Goal: Task Accomplishment & Management: Use online tool/utility

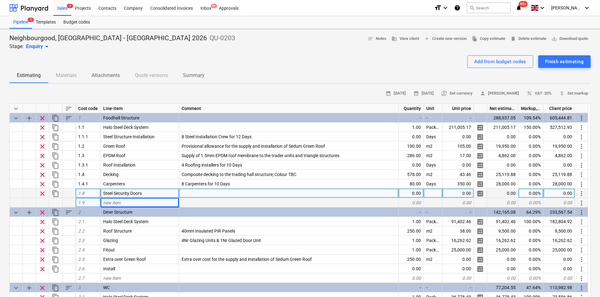
type textarea "x"
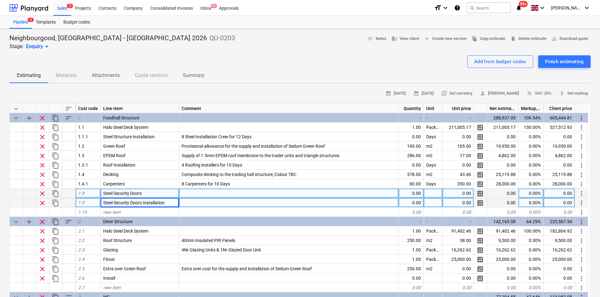
click at [214, 200] on div at bounding box center [289, 202] width 220 height 9
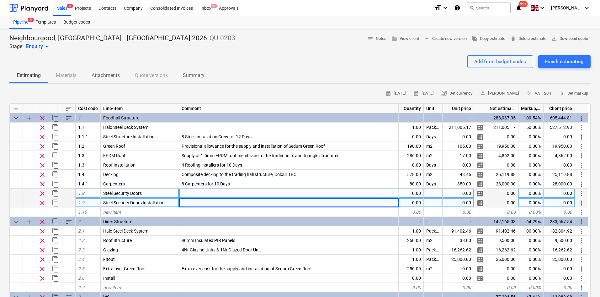
click at [193, 201] on div at bounding box center [289, 202] width 220 height 9
type input "1600x2100 Steel Security doors"
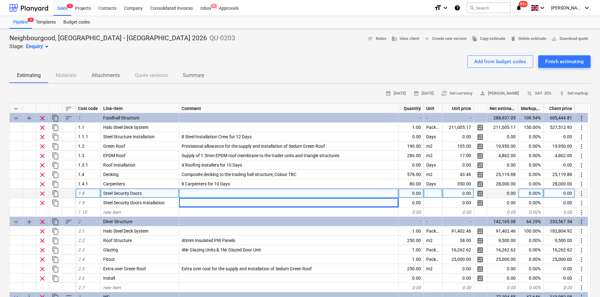
click at [225, 194] on div at bounding box center [289, 192] width 220 height 9
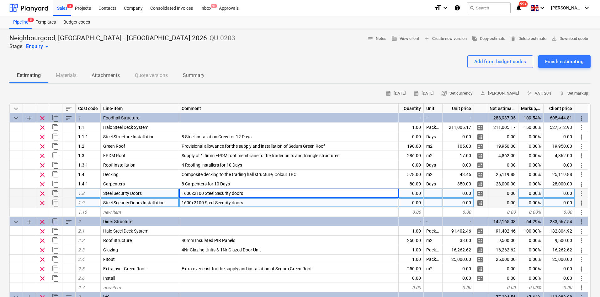
type textarea "x"
click at [245, 200] on div "1600x2100 Steel Security doors" at bounding box center [289, 202] width 220 height 9
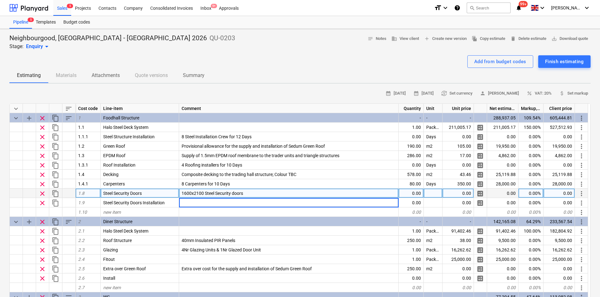
click at [265, 192] on div "1600x2100 Steel Security doors" at bounding box center [289, 192] width 220 height 9
type textarea "x"
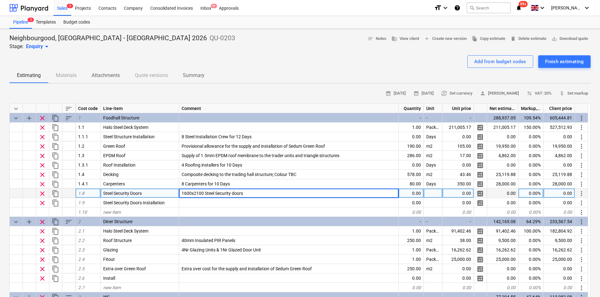
click at [265, 192] on input "1600x2100 Steel Security doors" at bounding box center [288, 192] width 219 height 9
type input "1600x2100 Steel Security doors; Powder coated RAL 7016"
type textarea "x"
click at [303, 196] on div "1600x2100 Steel Security doors; Powder coated RAL 7016" at bounding box center [289, 192] width 220 height 9
click at [301, 194] on input "1600x2100 Steel Security doors; Powder coated RAL 7016" at bounding box center [288, 192] width 219 height 9
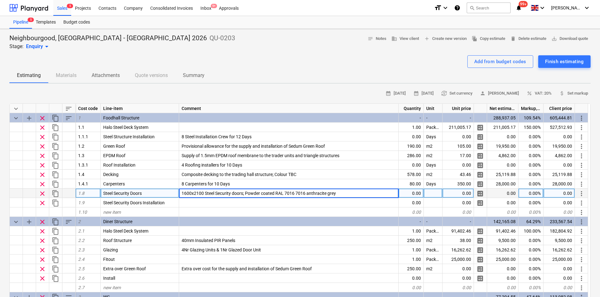
drag, startPoint x: 297, startPoint y: 191, endPoint x: 284, endPoint y: 191, distance: 13.2
click at [284, 191] on input "1600x2100 Steel Security doors; Powder coated RAL 7016 7016 anthracite grey" at bounding box center [288, 192] width 219 height 9
click at [335, 193] on input "1600x2100 Steel Security doors; Powder coated RAL 7016 anthracite grey" at bounding box center [288, 192] width 219 height 9
click at [324, 194] on input "1600x2100 Steel Security doors; Powder coated RAL 7016 anthracite grey Colour s…" at bounding box center [288, 192] width 219 height 9
click at [325, 195] on input "1600x2100 Steel Security doors; Powder coated RAL 7016 anthracite grey Colour s…" at bounding box center [288, 192] width 219 height 9
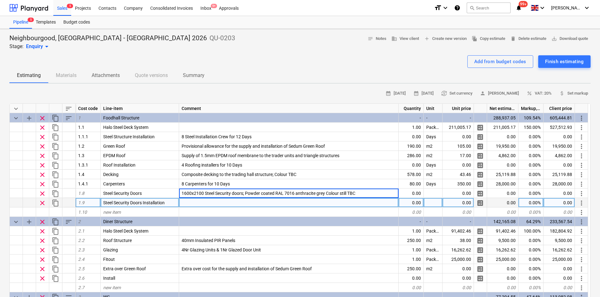
type input "1600x2100 Steel Security doors; Powder coated RAL 7016 anthracite grey. Colour …"
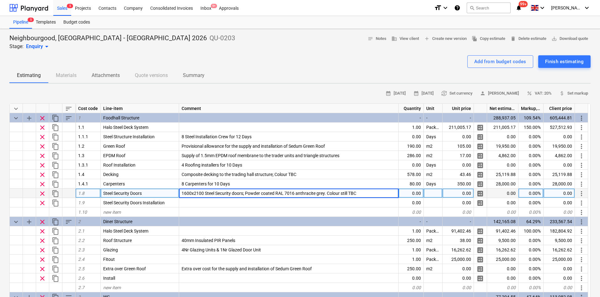
click at [358, 193] on input "1600x2100 Steel Security doors; Powder coated RAL 7016 anthracite grey. Colour …" at bounding box center [288, 192] width 219 height 9
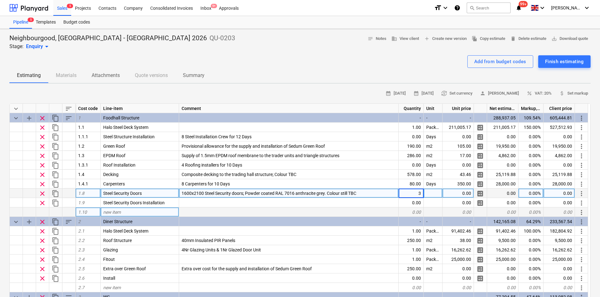
type textarea "x"
type input "Nr"
type textarea "x"
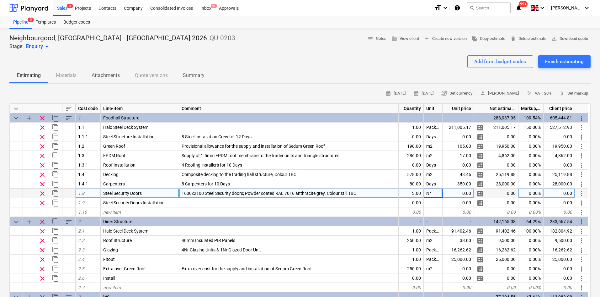
click at [455, 194] on div "0.00" at bounding box center [458, 192] width 31 height 9
type input "6"
type textarea "x"
click at [468, 192] on div "6.00" at bounding box center [458, 192] width 31 height 9
type input "1670.38"
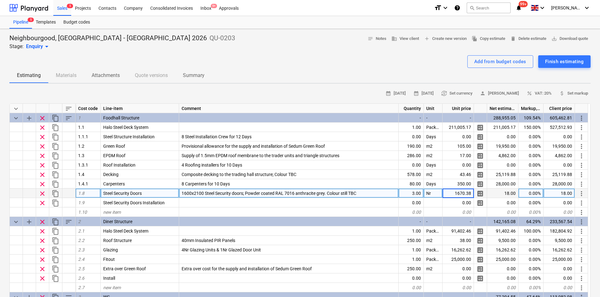
type textarea "x"
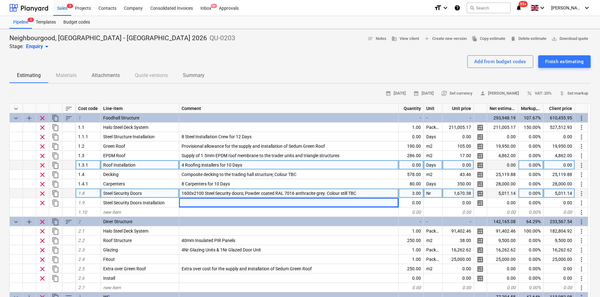
click at [202, 166] on span "4 Roofing installers for 10 Days" at bounding box center [212, 164] width 61 height 5
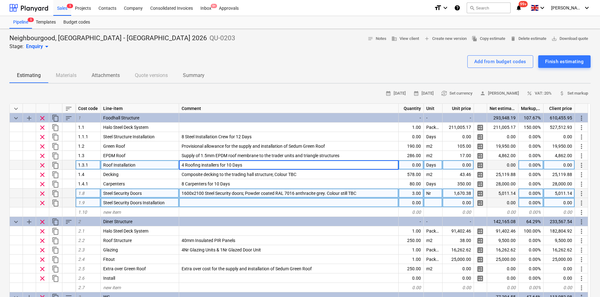
click at [189, 206] on div at bounding box center [289, 202] width 220 height 9
type input "9"
type input "2 Crew for 3 Days"
type textarea "x"
type input "Days"
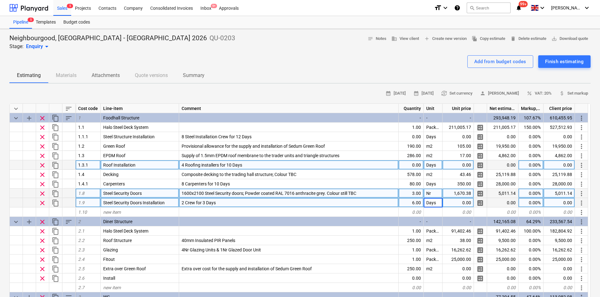
type textarea "x"
type input "250"
type textarea "x"
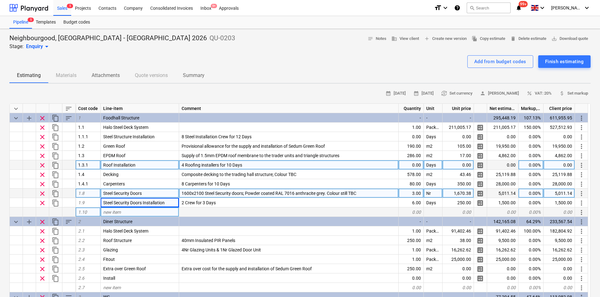
drag, startPoint x: 138, startPoint y: 207, endPoint x: 128, endPoint y: 213, distance: 12.3
click at [128, 213] on div "new item" at bounding box center [140, 211] width 78 height 9
click at [255, 51] on div at bounding box center [300, 52] width 582 height 5
click at [143, 213] on div "new item" at bounding box center [140, 211] width 78 height 9
type input "Partitioning"
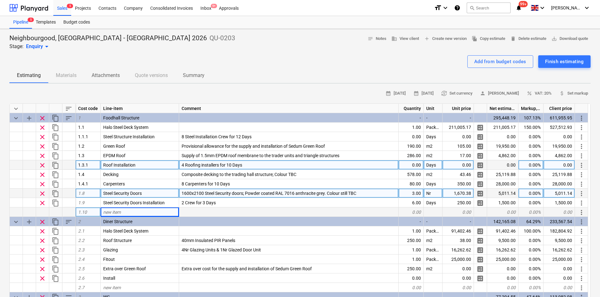
type textarea "x"
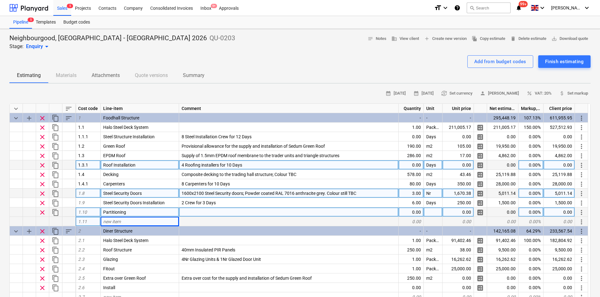
click at [132, 217] on div "new item" at bounding box center [140, 221] width 78 height 9
click at [133, 213] on div "Partitioning" at bounding box center [140, 211] width 78 height 9
click at [134, 223] on div "new item" at bounding box center [140, 221] width 78 height 9
click at [212, 212] on div at bounding box center [289, 211] width 220 height 9
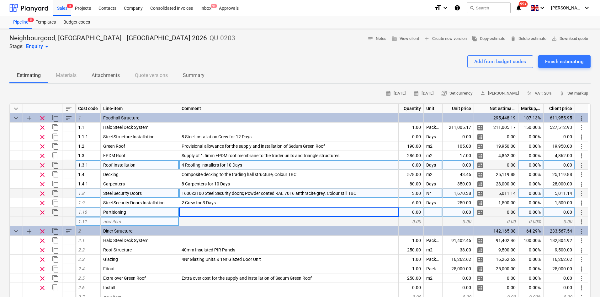
click at [186, 211] on div at bounding box center [289, 211] width 220 height 9
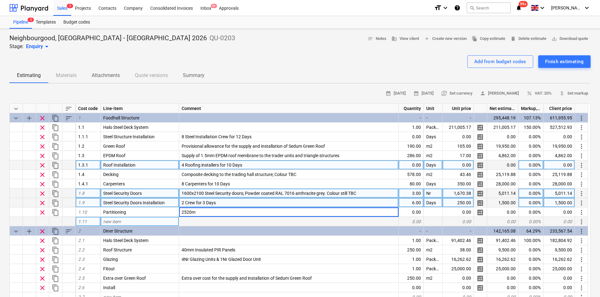
drag, startPoint x: 197, startPoint y: 213, endPoint x: 124, endPoint y: 201, distance: 74.6
click at [124, 201] on div "keyboard_arrow_down sort Cost code Line-item Comment Quantity Unit Unit price N…" at bounding box center [300, 221] width 582 height 237
type input "m"
type input "S"
type input "Metal Stud"
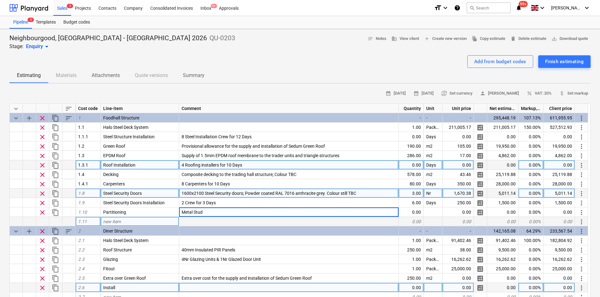
type textarea "x"
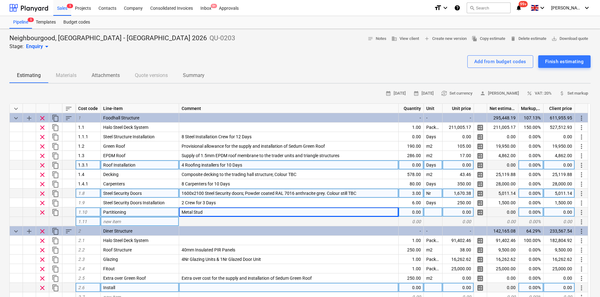
click at [219, 210] on div "Metal Stud" at bounding box center [289, 211] width 220 height 9
type input "2520mm high 100mm wide; 70mm metal channels @ 1200mm cc; 68mm C Stud @ 400mm cc…"
type textarea "x"
click at [409, 210] on div "0.00" at bounding box center [411, 211] width 25 height 9
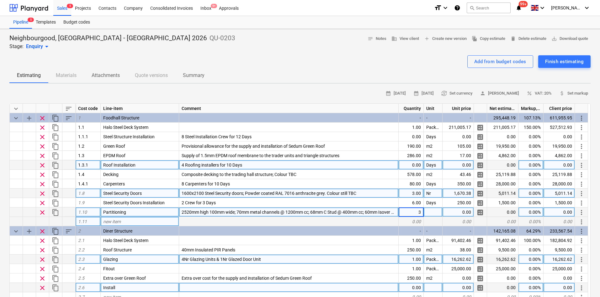
type input "30"
type textarea "x"
type input "m"
type textarea "x"
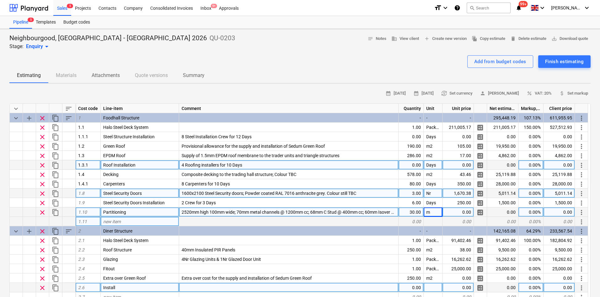
click at [461, 215] on div "0.00" at bounding box center [458, 211] width 31 height 9
click at [298, 41] on div "Neighbourgood, Edinburgh - Waverly 2026 QU-0203 Stage: Enquiry arrow_drop_down …" at bounding box center [300, 42] width 582 height 16
click at [427, 214] on div "m" at bounding box center [433, 211] width 19 height 9
click at [206, 210] on span "2520mm high 100mm wide; 70mm metal channels @ 1200mm cc; 68mm C Stud @ 400mm cc…" at bounding box center [354, 211] width 345 height 5
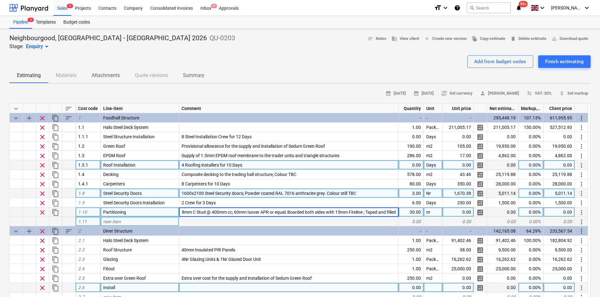
click at [223, 211] on input "2520mm high 100mm wide; 70mm metal channels @ 1200mm cc; 68mm C Stud @ 400mm cc…" at bounding box center [288, 211] width 219 height 9
type input "Metal stud partition formed from 70mm metal channels @ 1200mm cc; 68mm C Stud @…"
type textarea "x"
click at [416, 214] on div "30.00" at bounding box center [411, 211] width 25 height 9
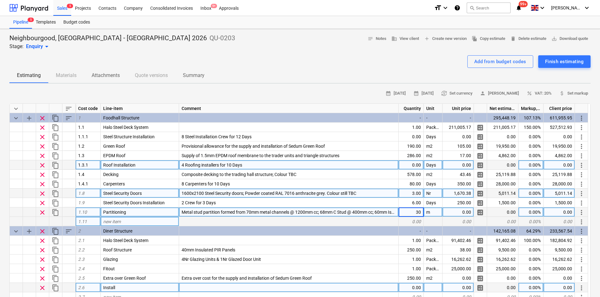
type input "78.12"
type textarea "x"
click at [416, 212] on div "78.12" at bounding box center [411, 211] width 25 height 9
type input "78"
type textarea "x"
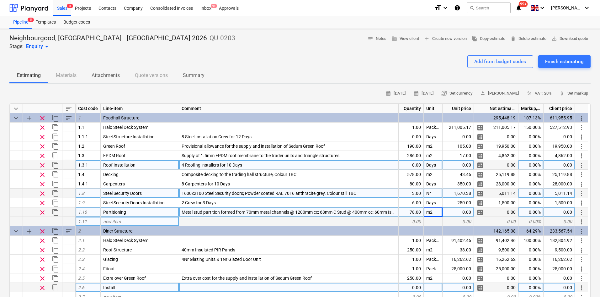
click at [452, 211] on div "0.00" at bounding box center [458, 211] width 31 height 9
click at [417, 212] on div "78.00" at bounding box center [411, 211] width 25 height 9
type input "18.36"
type textarea "x"
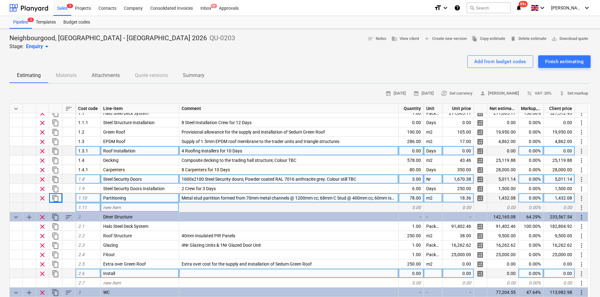
scroll to position [31, 0]
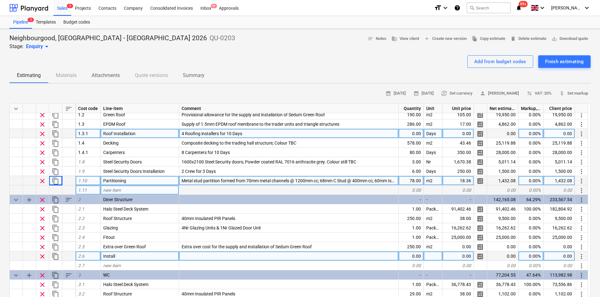
click at [159, 189] on div "new item" at bounding box center [140, 189] width 78 height 9
type input "T"
type input "P"
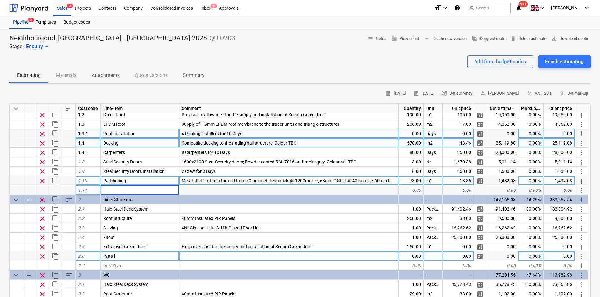
click at [121, 147] on div "Decking" at bounding box center [140, 142] width 78 height 9
click at [120, 152] on span "Carpenters" at bounding box center [114, 152] width 22 height 5
type textarea "x"
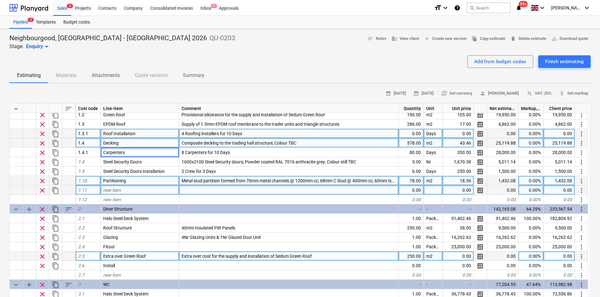
click at [118, 189] on span "new item" at bounding box center [112, 189] width 18 height 5
type input "Dryliners"
type textarea "x"
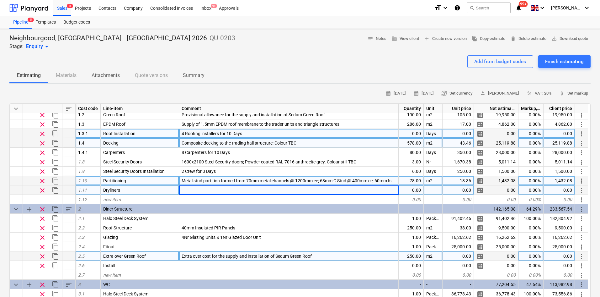
click at [118, 189] on span "Dryliners" at bounding box center [111, 189] width 17 height 5
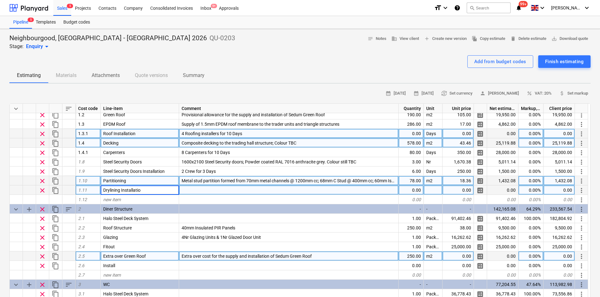
type input "Drylining Installation"
type textarea "x"
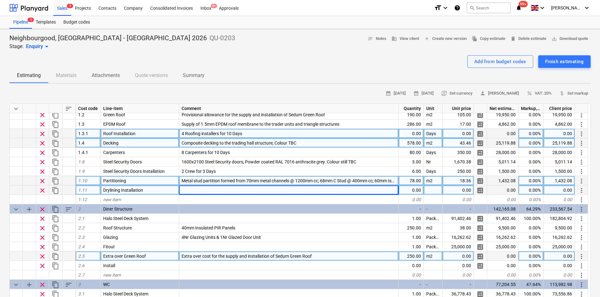
click at [187, 191] on div at bounding box center [289, 189] width 220 height 9
type input "4 Dryliners 8 Days"
type textarea "x"
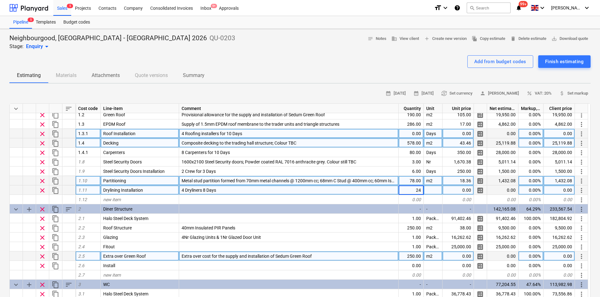
type input "2"
type input "32"
type textarea "x"
type input "32"
type input "Days"
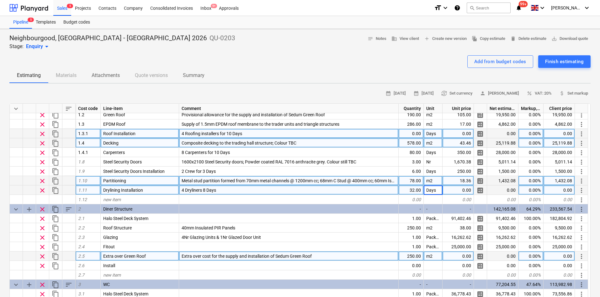
type textarea "x"
type input "300"
type textarea "x"
click at [421, 191] on div "32.00" at bounding box center [411, 189] width 25 height 9
type input "2"
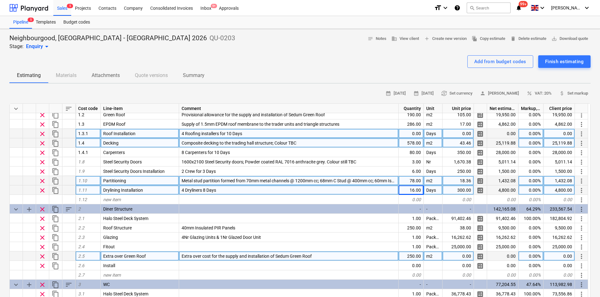
type textarea "x"
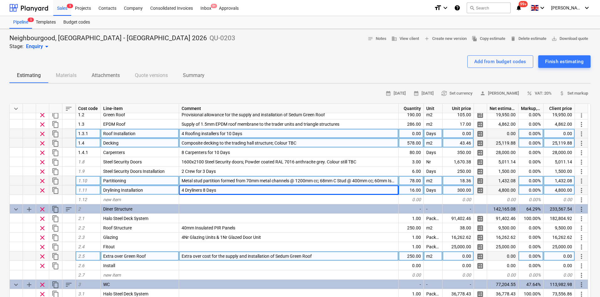
click at [185, 191] on span "4 Dryliners 8 Days" at bounding box center [199, 189] width 35 height 5
click at [183, 189] on input "4 Dryliners 8 Days" at bounding box center [288, 189] width 219 height 9
click at [184, 189] on input "4 Dryliners 8 Days" at bounding box center [288, 189] width 219 height 9
type input "2 Dryliners 8 Days"
type textarea "x"
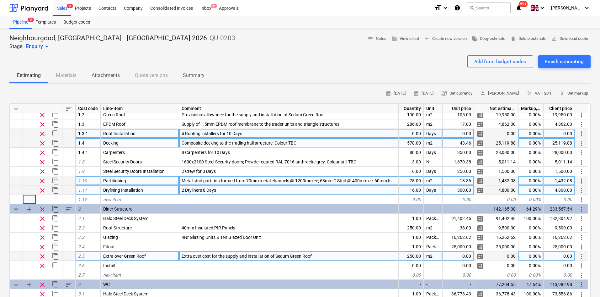
click at [185, 188] on span "2 Dryliners 8 Days" at bounding box center [199, 189] width 35 height 5
click at [184, 188] on input "2 Dryliners 8 Days" at bounding box center [288, 189] width 219 height 9
type input "4 Dryliners 8 Days"
type textarea "x"
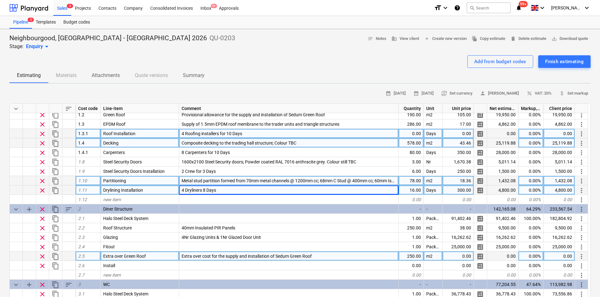
click at [139, 190] on span "Drylining Installation" at bounding box center [123, 189] width 40 height 5
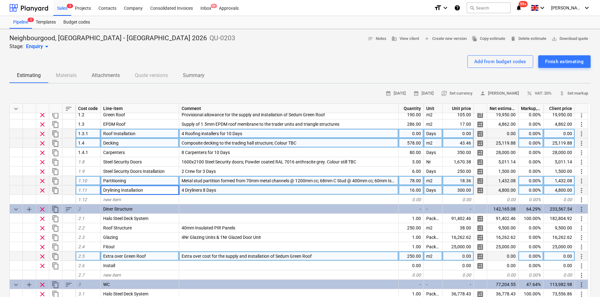
click at [126, 187] on input "Drylining Installation" at bounding box center [140, 189] width 78 height 9
click at [119, 189] on input "Drylining Installation" at bounding box center [140, 189] width 78 height 9
click at [120, 190] on input "Drylining Installation" at bounding box center [140, 189] width 78 height 9
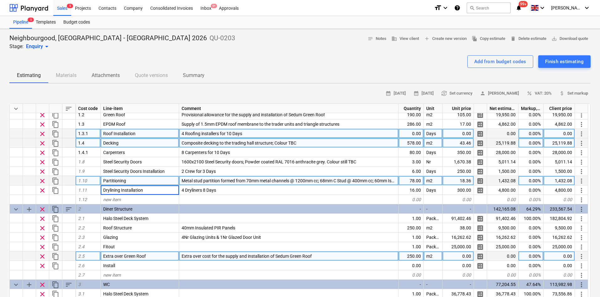
click at [131, 181] on div "Partitioning" at bounding box center [140, 180] width 78 height 9
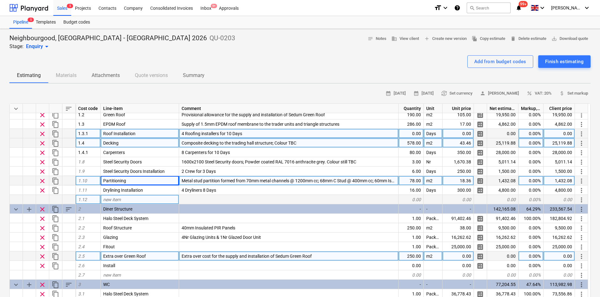
click at [114, 195] on div "new item" at bounding box center [140, 199] width 78 height 9
type input "Internal Doors"
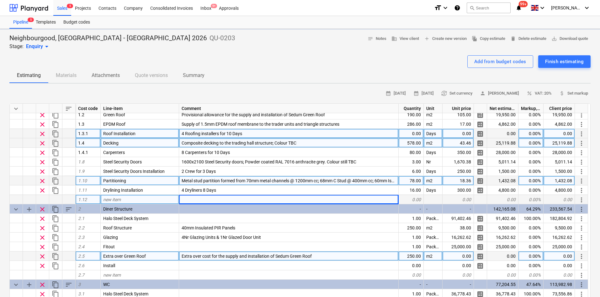
type textarea "x"
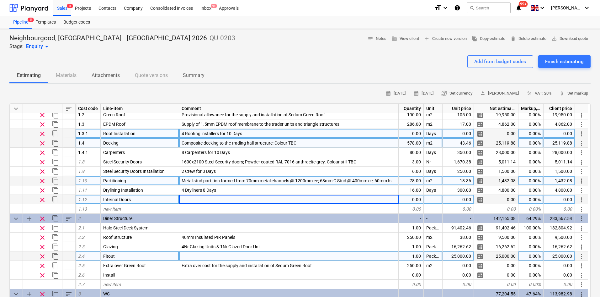
click at [196, 201] on div at bounding box center [289, 199] width 220 height 9
type input "838x1928mm FR60 Fire door to trader units"
type textarea "x"
click at [412, 203] on div "0.00" at bounding box center [411, 199] width 25 height 9
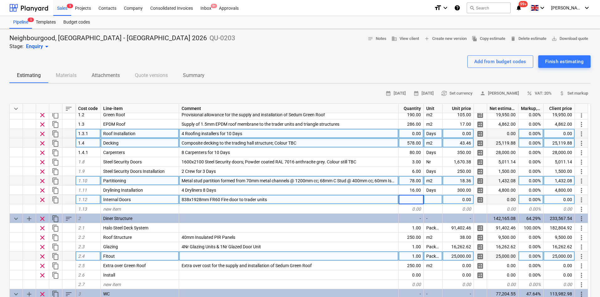
type input "7"
type textarea "x"
type input "Nr"
type textarea "x"
type input "765"
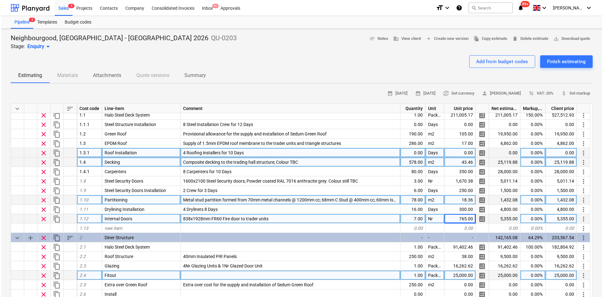
scroll to position [0, 0]
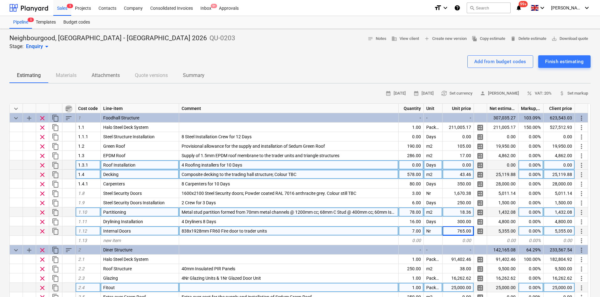
click at [67, 107] on span "sort" at bounding box center [69, 109] width 8 height 8
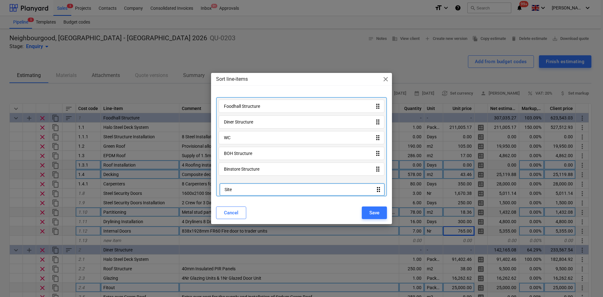
click at [234, 185] on div "Foodhall Structure drag_indicator Diner Structure drag_indicator WC drag_indica…" at bounding box center [301, 146] width 171 height 99
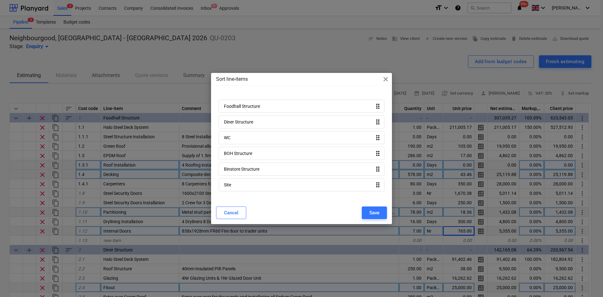
click at [384, 78] on span "close" at bounding box center [386, 79] width 8 height 8
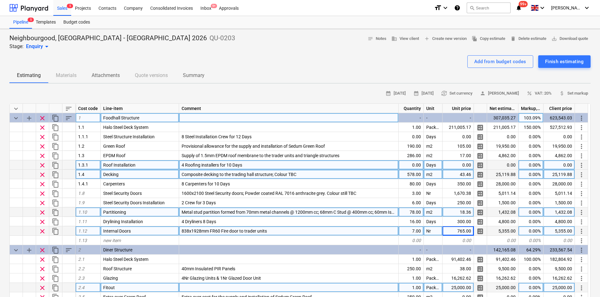
click at [67, 120] on span "sort" at bounding box center [69, 118] width 8 height 8
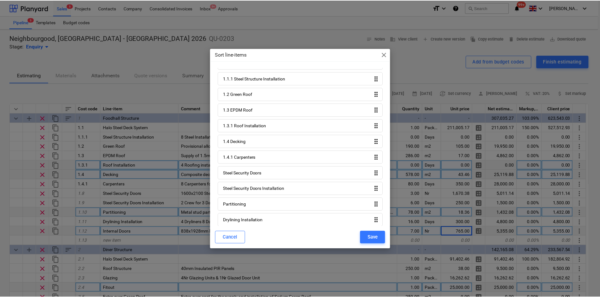
scroll to position [40, 0]
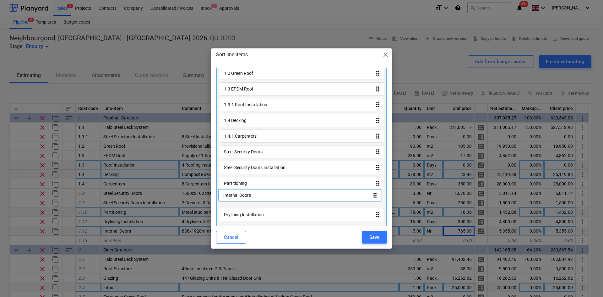
drag, startPoint x: 263, startPoint y: 219, endPoint x: 262, endPoint y: 198, distance: 21.0
click at [262, 198] on div "1.1 Halo Steel Deck System drag_indicator 1.1.1 Steel Structure Installation dr…" at bounding box center [301, 129] width 171 height 193
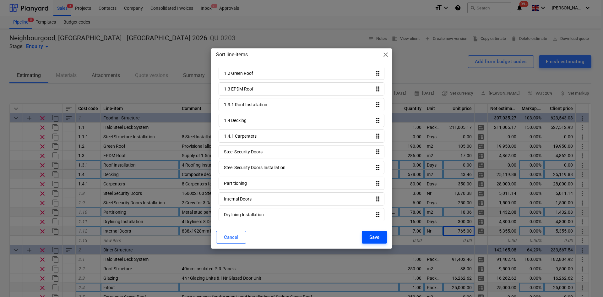
click at [366, 235] on button "Save" at bounding box center [374, 237] width 25 height 13
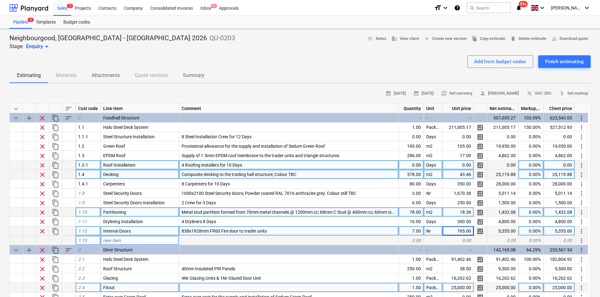
type textarea "x"
click at [81, 212] on span "1.10" at bounding box center [82, 211] width 9 height 5
click at [232, 232] on div "4 Dryliners 8 Days" at bounding box center [289, 230] width 220 height 9
click at [229, 229] on input "4 Dryliners 8 Days" at bounding box center [288, 230] width 219 height 9
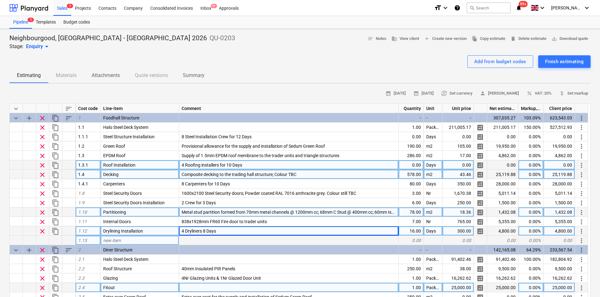
click at [84, 212] on span "1.10" at bounding box center [82, 211] width 9 height 5
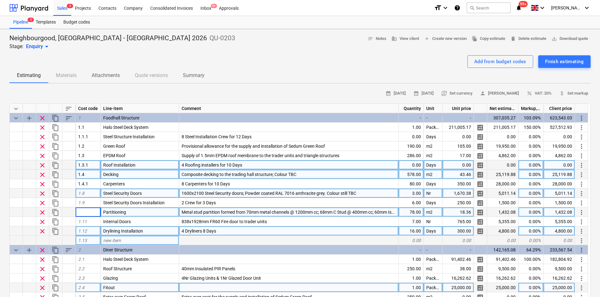
click at [85, 197] on div "1.8" at bounding box center [88, 192] width 25 height 9
type input "1.5"
type textarea "x"
type input "1.5.1"
type textarea "x"
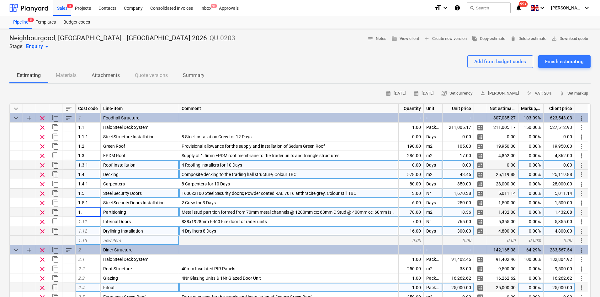
type input "1.6"
type textarea "x"
type input "1.6"
type textarea "x"
type input "1.6.1"
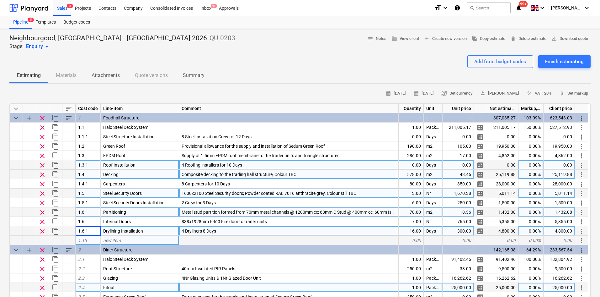
type textarea "x"
type input "1.6.1"
type textarea "x"
type input "[TECHNICAL_ID]"
type textarea "x"
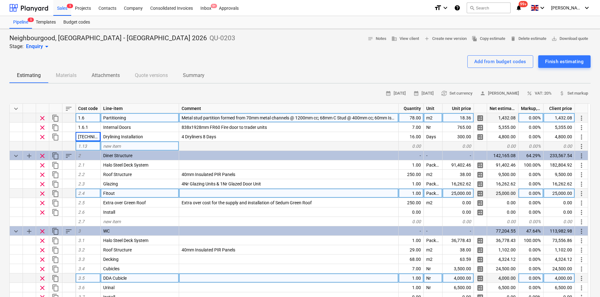
scroll to position [0, 0]
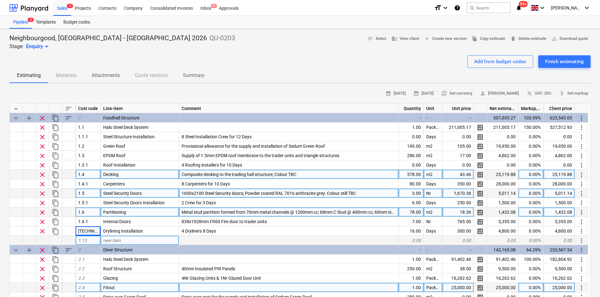
click at [172, 241] on div "new item" at bounding box center [140, 239] width 78 height 9
type input "Awnings"
type textarea "x"
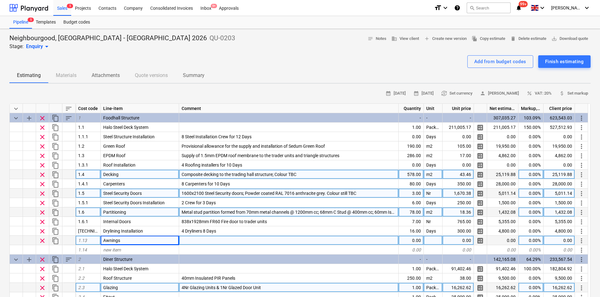
click at [187, 242] on div at bounding box center [289, 239] width 220 height 9
type input "Supply of 11Nr awnings"
type textarea "x"
type input "Awnings Installation"
type textarea "x"
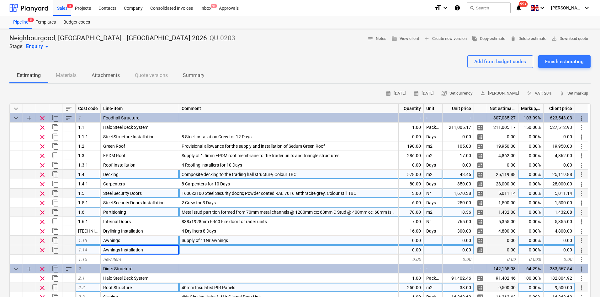
click at [192, 250] on div at bounding box center [289, 249] width 220 height 9
type input "4 Awning fitters for 8 Days"
type textarea "x"
type input "32"
type textarea "x"
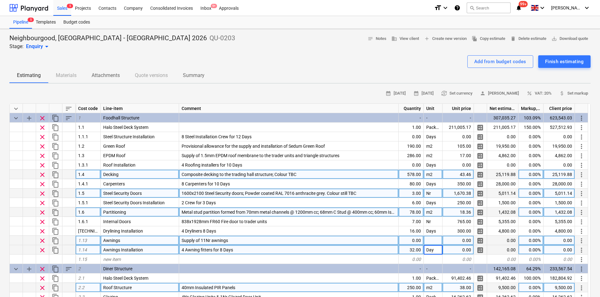
type input "Days"
type textarea "x"
type input "Package"
type textarea "x"
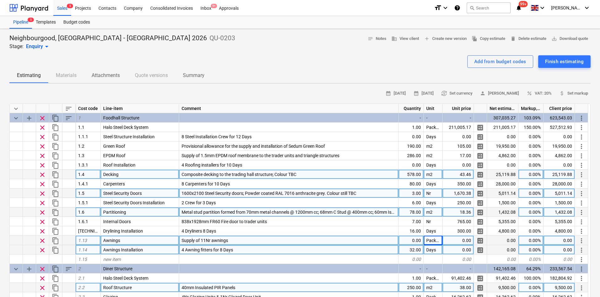
click at [409, 242] on div "0.00" at bounding box center [411, 239] width 25 height 9
type input "1"
type textarea "x"
type input "1"
type textarea "x"
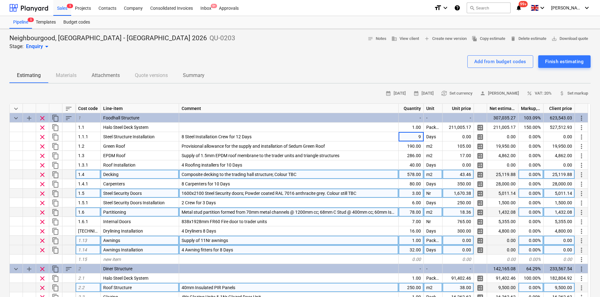
type input "96"
type textarea "x"
type input "250"
type textarea "x"
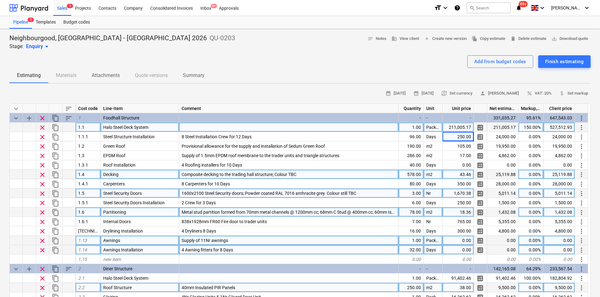
click at [459, 126] on div "211,005.17" at bounding box center [458, 126] width 31 height 9
click at [450, 127] on input "£217,943.17" at bounding box center [458, 126] width 31 height 9
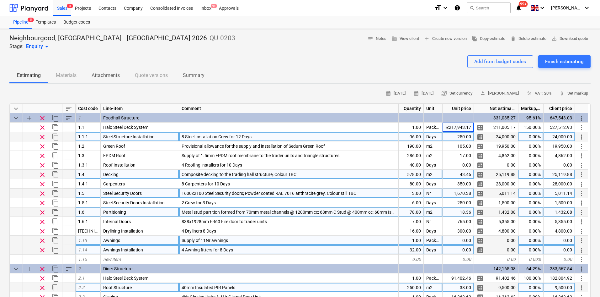
type input "217,943.17"
type textarea "x"
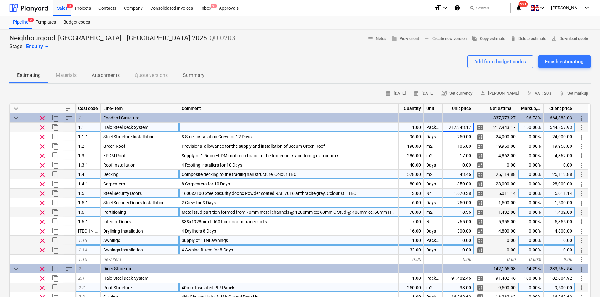
click at [282, 126] on div at bounding box center [289, 126] width 220 height 9
click at [169, 256] on div "new item" at bounding box center [140, 258] width 78 height 9
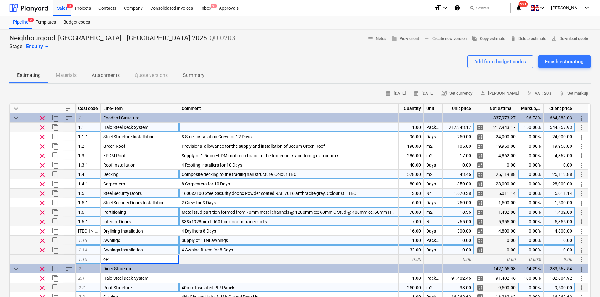
type input "o"
type input "Operations"
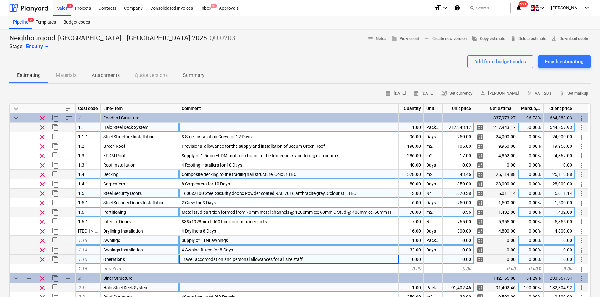
click at [411, 259] on div "0.00" at bounding box center [411, 258] width 25 height 9
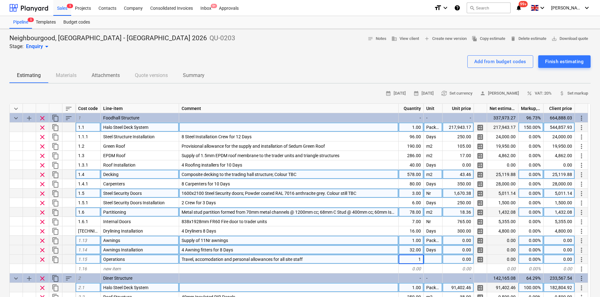
type textarea "x"
type input "Package"
click at [481, 258] on span "calculate" at bounding box center [481, 259] width 8 height 8
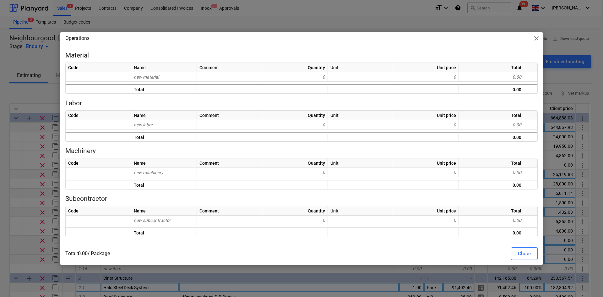
click at [533, 40] on span "close" at bounding box center [536, 39] width 8 height 8
type textarea "x"
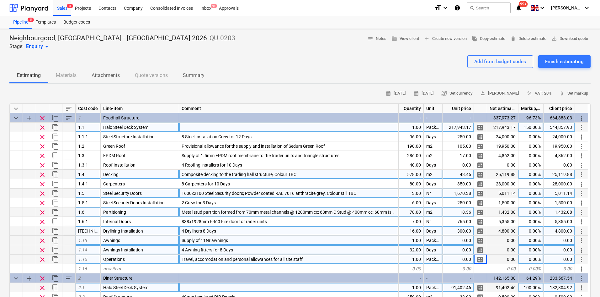
click at [416, 229] on div "16.00" at bounding box center [411, 230] width 25 height 9
type input "32"
type textarea "x"
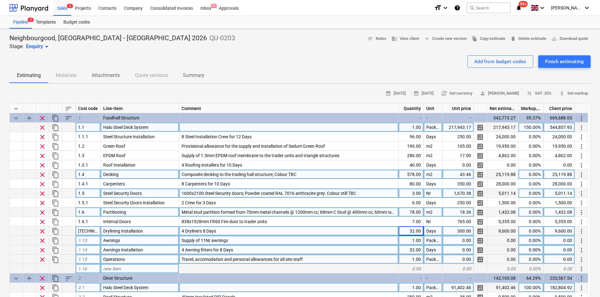
click at [149, 269] on div "new item" at bounding box center [140, 268] width 78 height 9
click at [175, 93] on div "calendar_month 02 Sep 2025 calendar_month 16 Sep 2025 currency_exchange Set cur…" at bounding box center [300, 94] width 582 height 10
click at [111, 268] on span "new item" at bounding box center [112, 268] width 18 height 5
type input "Decorators"
type textarea "x"
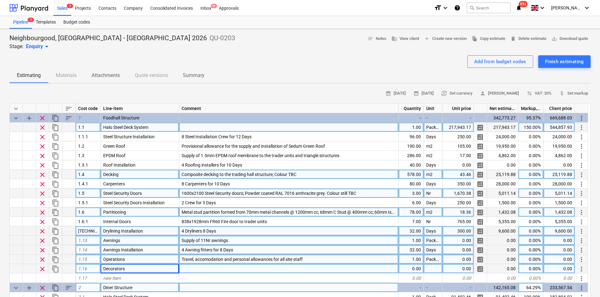
click at [148, 270] on div "Decorators" at bounding box center [140, 268] width 78 height 9
click at [148, 270] on input "Decorators" at bounding box center [140, 268] width 78 height 9
type input "Decoration"
type input "Painting Partitions"
type textarea "x"
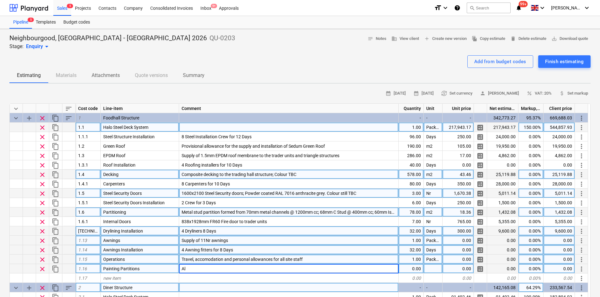
type input "A"
type input "Mist coat to trading unit partitions"
type textarea "x"
click at [406, 267] on div "0.00" at bounding box center [411, 268] width 25 height 9
type input "78"
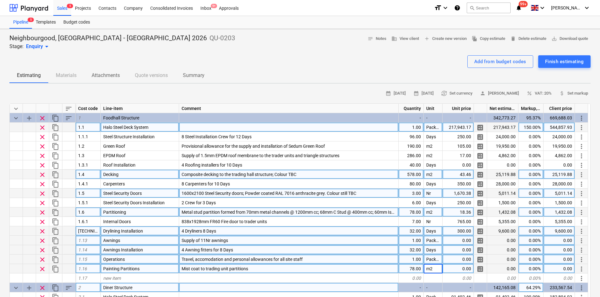
type textarea "x"
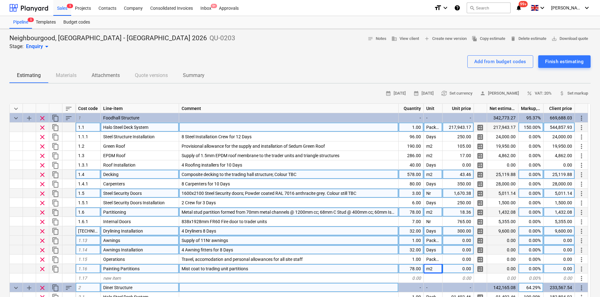
click at [461, 271] on div "0.00" at bounding box center [458, 268] width 31 height 9
type input "5"
type textarea "x"
click at [152, 278] on div "new item" at bounding box center [140, 277] width 78 height 9
click at [450, 269] on div "5.00" at bounding box center [458, 268] width 31 height 9
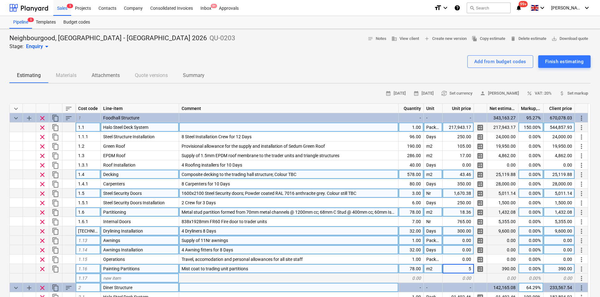
type input "9"
type textarea "x"
click at [106, 280] on span "new item" at bounding box center [112, 277] width 18 height 5
type input "Painter Labour"
type textarea "x"
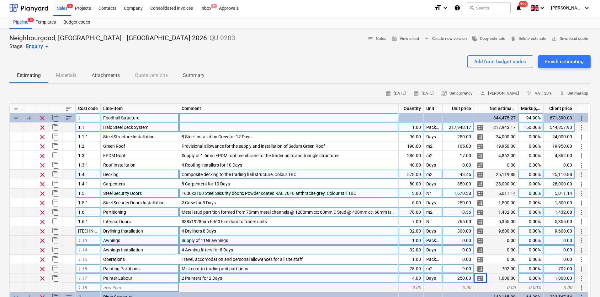
click at [69, 120] on span "sort" at bounding box center [69, 118] width 8 height 8
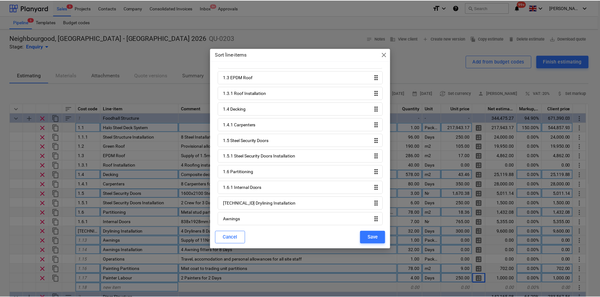
scroll to position [118, 0]
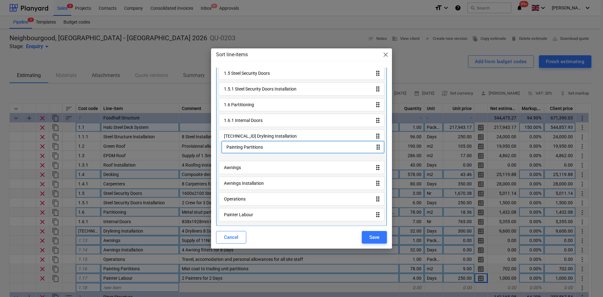
drag, startPoint x: 258, startPoint y: 202, endPoint x: 261, endPoint y: 146, distance: 55.9
click at [261, 146] on div "1.1 Halo Steel Deck System drag_indicator 1.1.1 Steel Structure Installation dr…" at bounding box center [301, 90] width 171 height 272
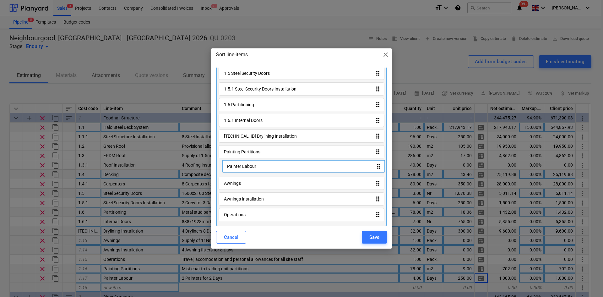
drag, startPoint x: 244, startPoint y: 213, endPoint x: 247, endPoint y: 160, distance: 52.5
click at [247, 160] on div "1.1 Halo Steel Deck System drag_indicator 1.1.1 Steel Structure Installation dr…" at bounding box center [301, 90] width 171 height 272
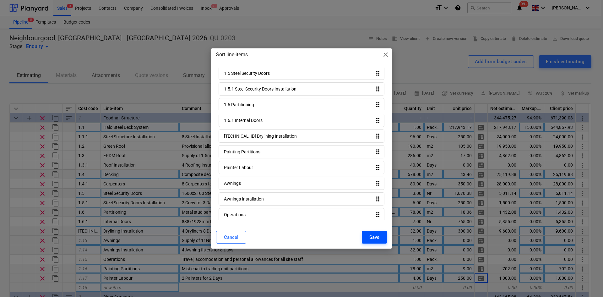
click at [371, 238] on div "Save" at bounding box center [374, 237] width 10 height 8
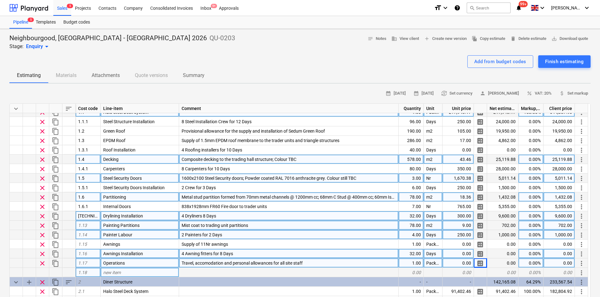
scroll to position [31, 0]
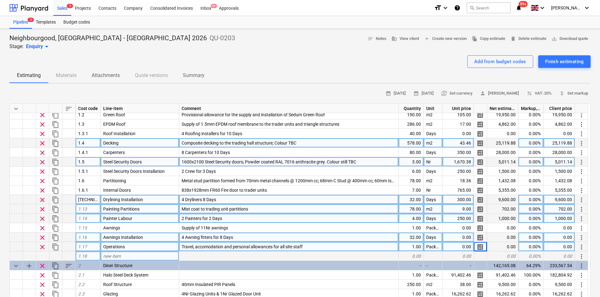
click at [145, 255] on div "new item" at bounding box center [140, 255] width 78 height 9
click at [234, 246] on span "Travel, accomodation and personal allowances for all site staff" at bounding box center [242, 246] width 121 height 5
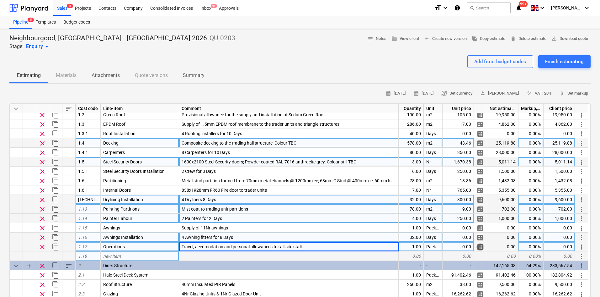
click at [479, 247] on span "calculate" at bounding box center [481, 247] width 8 height 8
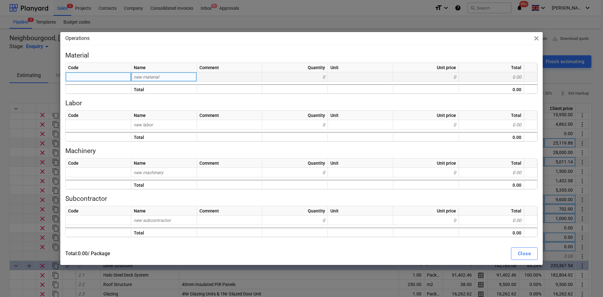
click at [167, 78] on div "new material" at bounding box center [164, 76] width 66 height 9
click at [312, 77] on div "0" at bounding box center [295, 76] width 66 height 9
click at [163, 78] on div "new material" at bounding box center [164, 76] width 66 height 9
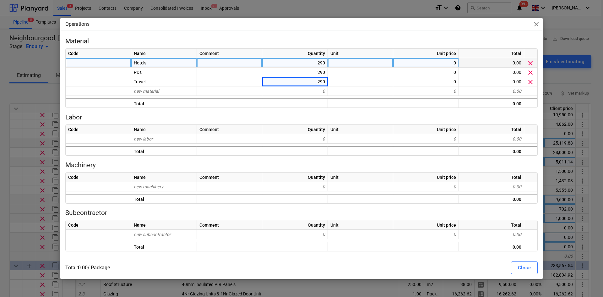
click at [8, 119] on div "Operations close Material Code Name Comment Quantity Unit Unit price Total Hote…" at bounding box center [301, 148] width 603 height 297
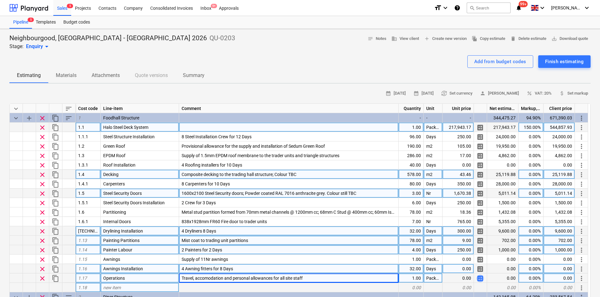
click at [482, 277] on span "calculate" at bounding box center [481, 278] width 8 height 8
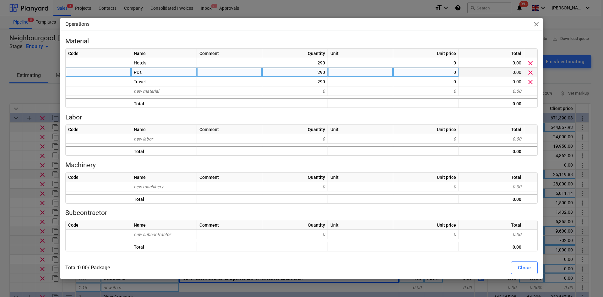
click at [308, 74] on div "290" at bounding box center [295, 71] width 66 height 9
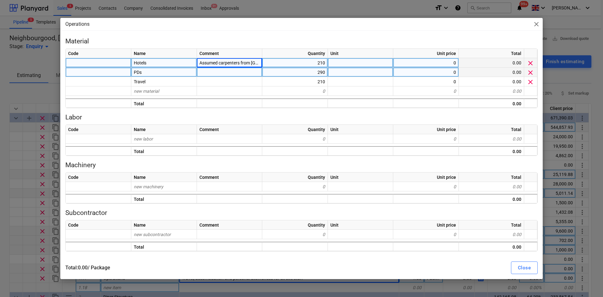
click at [238, 61] on span "Assumed carpenters from [GEOGRAPHIC_DATA]" at bounding box center [246, 62] width 94 height 5
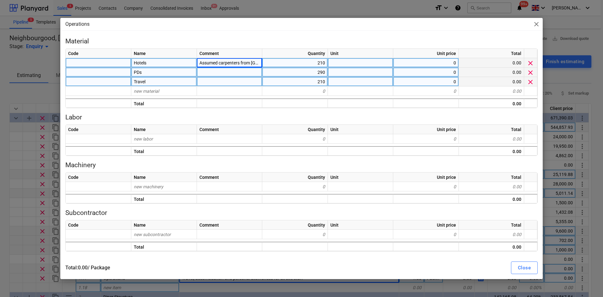
click at [216, 82] on div at bounding box center [229, 81] width 65 height 9
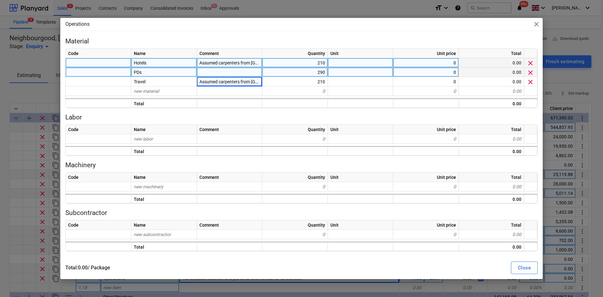
click at [217, 77] on div at bounding box center [229, 71] width 65 height 9
click at [432, 61] on div "0" at bounding box center [426, 62] width 66 height 9
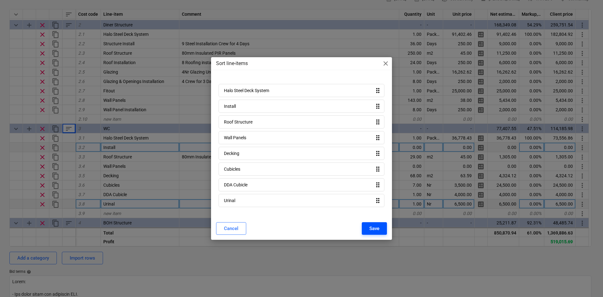
click at [376, 227] on div "Save" at bounding box center [374, 228] width 10 height 8
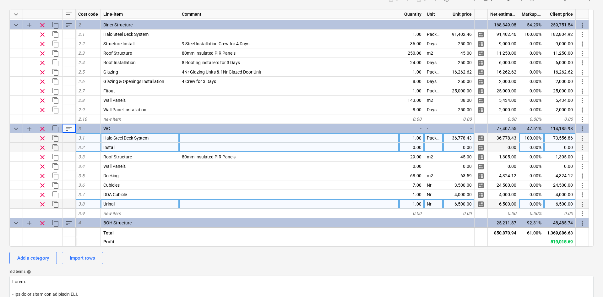
type textarea "x"
click at [187, 143] on div at bounding box center [289, 146] width 220 height 9
type input "6"
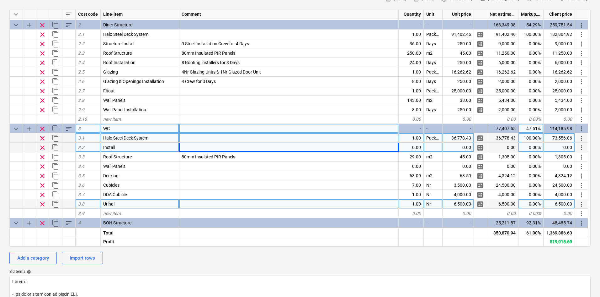
click at [67, 127] on span "sort" at bounding box center [69, 129] width 8 height 8
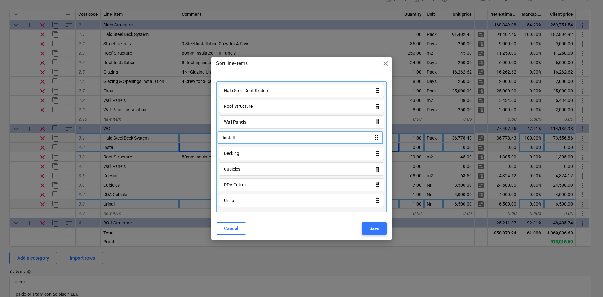
drag, startPoint x: 252, startPoint y: 106, endPoint x: 251, endPoint y: 139, distance: 33.0
click at [251, 139] on div "Halo Steel Deck System drag_indicator Install drag_indicator Roof Structure dra…" at bounding box center [301, 146] width 171 height 131
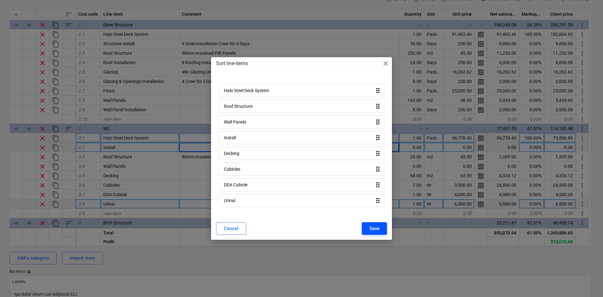
click at [367, 226] on button "Save" at bounding box center [374, 228] width 25 height 13
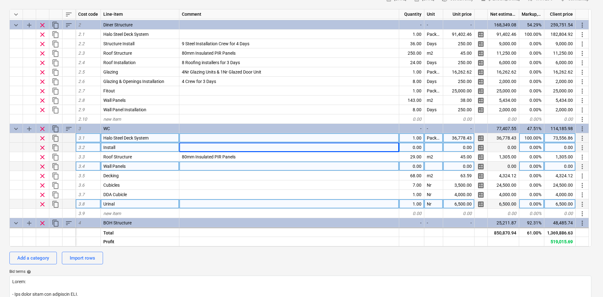
type textarea "x"
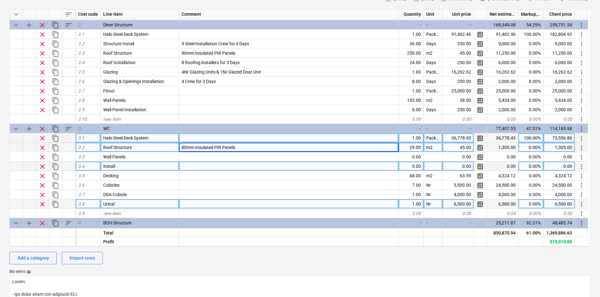
click at [191, 165] on div at bounding box center [289, 165] width 220 height 9
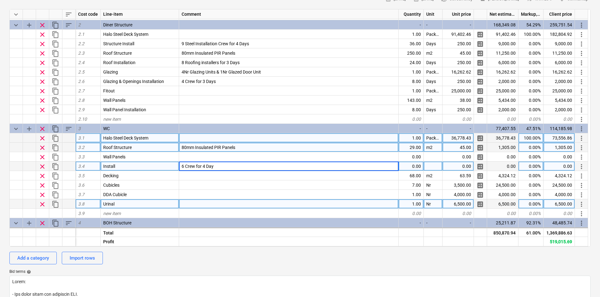
type input "6 Crew for 4 Days"
type textarea "x"
click at [400, 164] on div "0.00" at bounding box center [411, 165] width 25 height 9
type input "24"
type textarea "x"
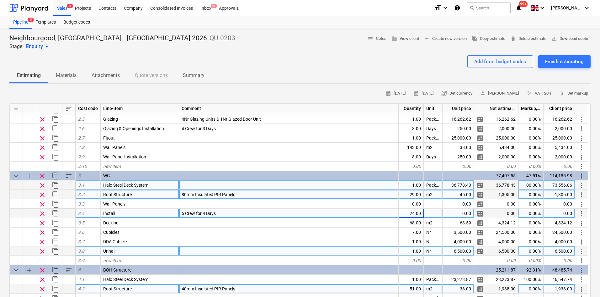
scroll to position [250, 0]
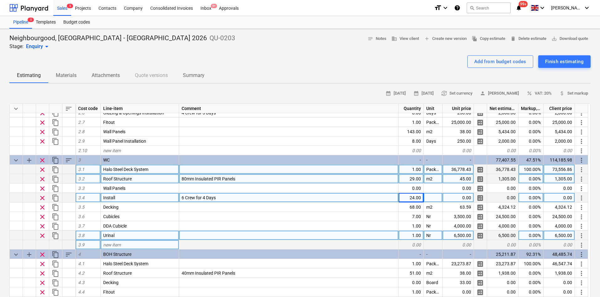
click at [119, 244] on span "new item" at bounding box center [112, 244] width 18 height 5
type input "Carpenters"
type textarea "x"
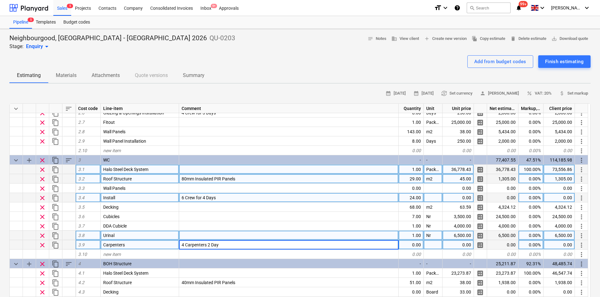
type input "4 Carpenters 2 Days"
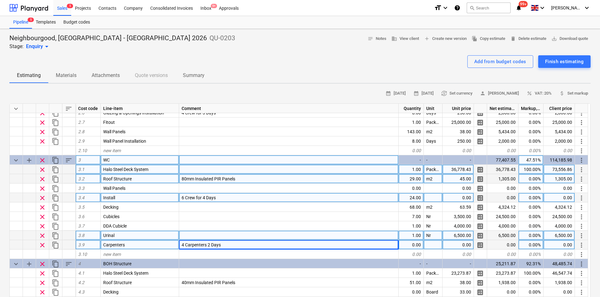
click at [70, 162] on span "sort" at bounding box center [69, 160] width 8 height 8
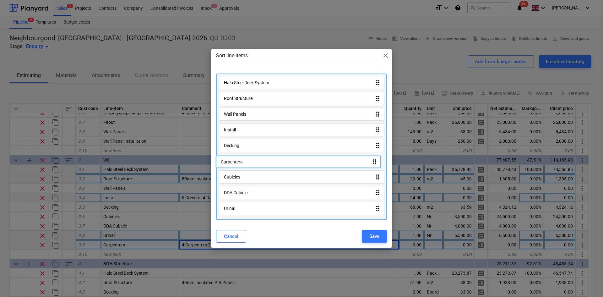
drag, startPoint x: 277, startPoint y: 212, endPoint x: 273, endPoint y: 163, distance: 48.8
click at [273, 163] on div "Halo Steel Deck System drag_indicator Roof Structure drag_indicator Wall Panels…" at bounding box center [301, 146] width 171 height 146
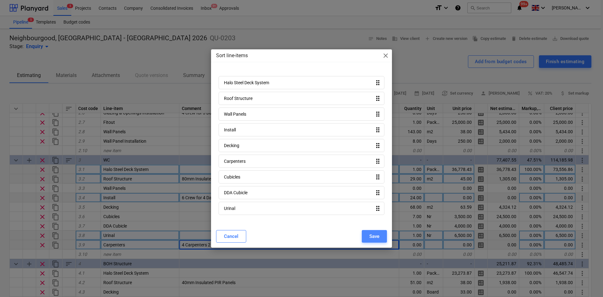
click at [378, 234] on div "Save" at bounding box center [374, 236] width 10 height 8
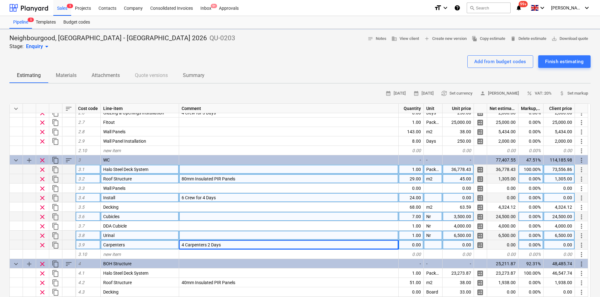
type textarea "x"
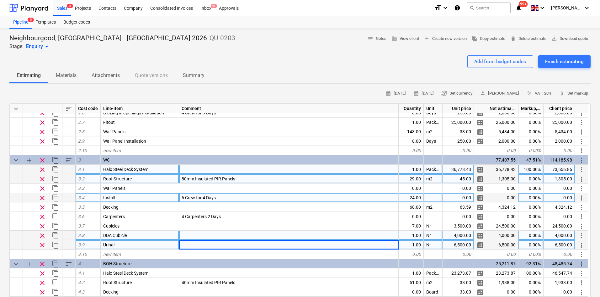
click at [208, 198] on span "6 Crew for 4 Days" at bounding box center [199, 197] width 34 height 5
click at [205, 196] on input "6 Crew for 4 Days" at bounding box center [288, 197] width 219 height 9
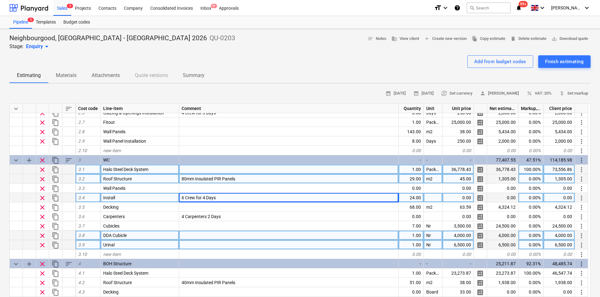
click at [203, 196] on span "6 Crew for 4 Days" at bounding box center [199, 197] width 34 height 5
click at [203, 194] on input "6 Crew for 4 Days" at bounding box center [288, 197] width 219 height 9
click at [206, 196] on input "6 Crew for 4 Days" at bounding box center [288, 197] width 219 height 9
type input "6 Crew for 5 Days"
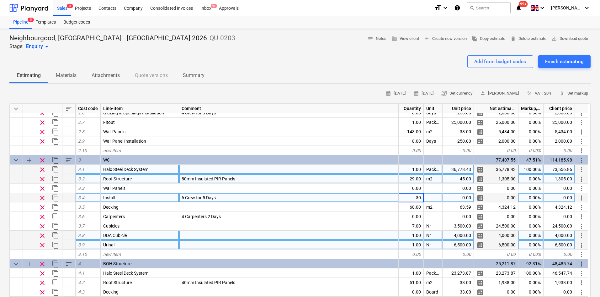
type textarea "x"
type input "Days"
type textarea "x"
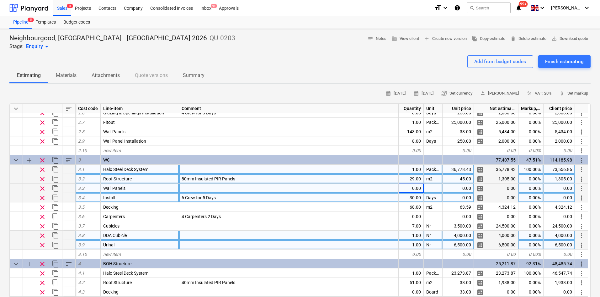
click at [416, 190] on div "0.00" at bounding box center [411, 187] width 25 height 9
paste input "152.2"
type input "152.2"
type textarea "x"
click at [441, 187] on div at bounding box center [433, 187] width 19 height 9
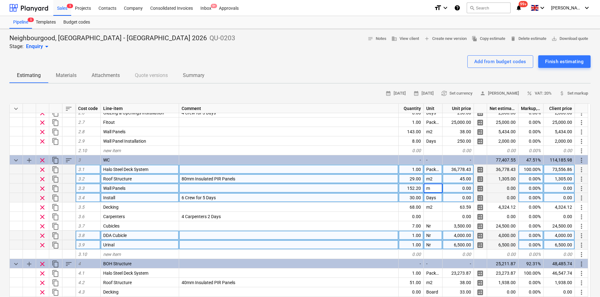
type input "m2"
type textarea "x"
type input "152"
type textarea "x"
type input "2"
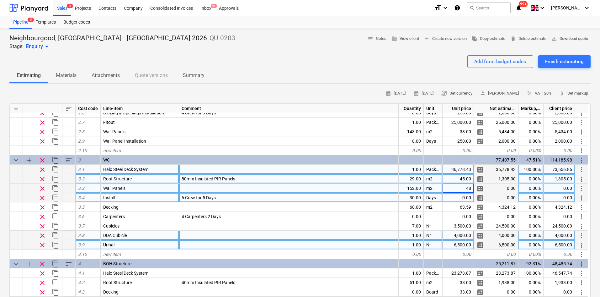
type input "4"
type input "38"
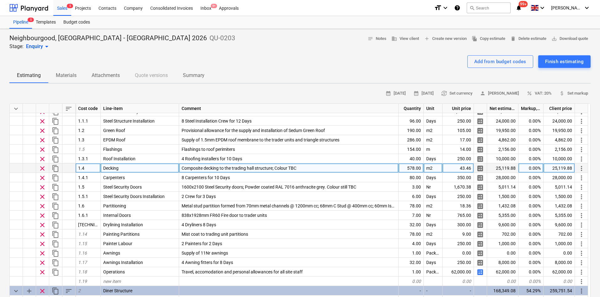
scroll to position [0, 0]
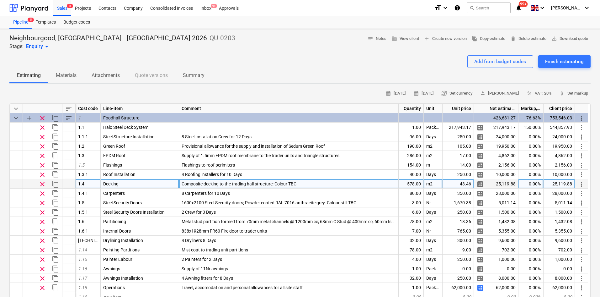
click at [202, 184] on span "Composite decking to the trading hall structure; Colour TBC" at bounding box center [239, 183] width 115 height 5
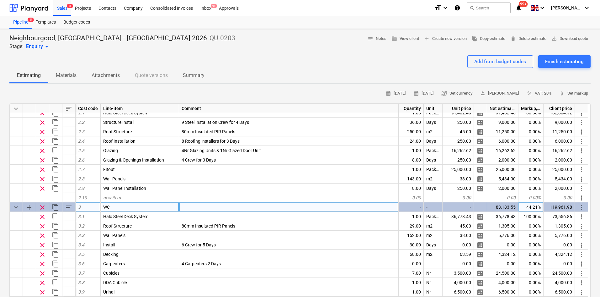
scroll to position [220, 0]
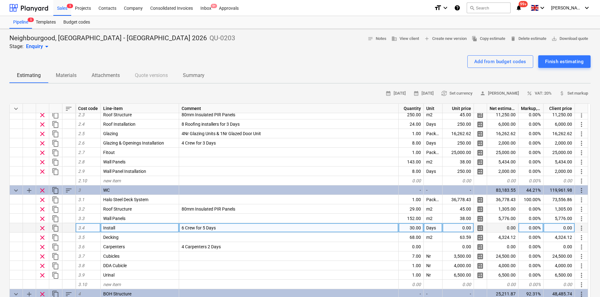
click at [195, 232] on div "6 Crew for 5 Days" at bounding box center [289, 227] width 220 height 9
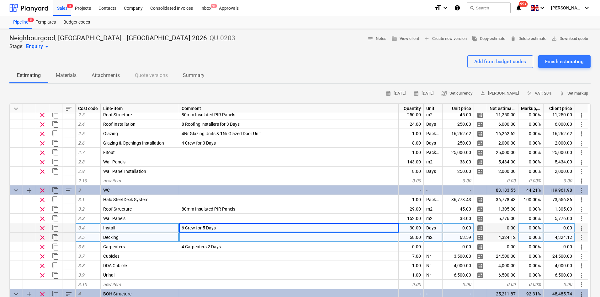
click at [196, 237] on div at bounding box center [289, 236] width 220 height 9
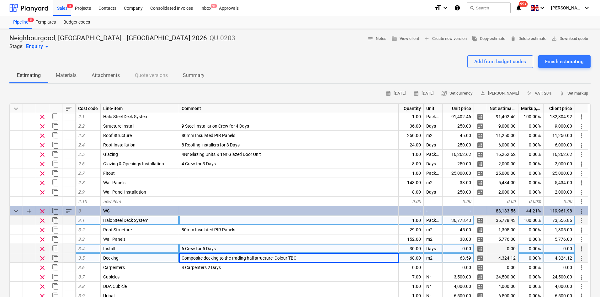
scroll to position [157, 0]
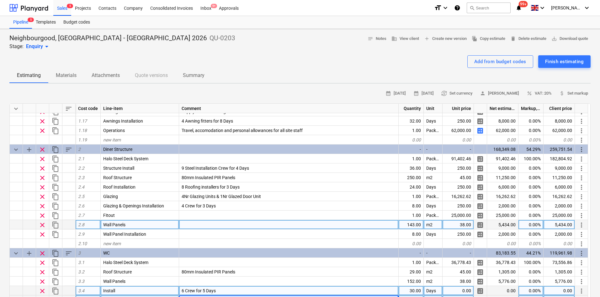
click at [203, 222] on div at bounding box center [289, 224] width 220 height 9
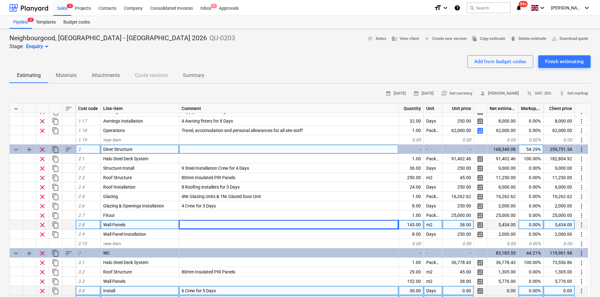
click at [64, 149] on div "sort" at bounding box center [68, 148] width 13 height 9
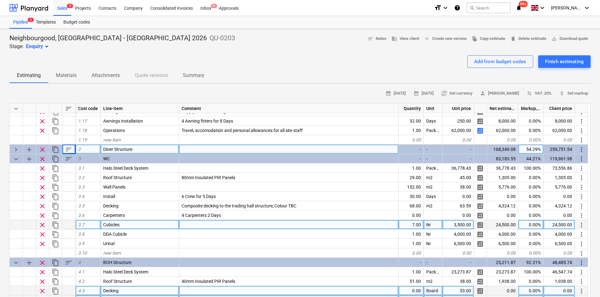
click at [12, 147] on span "keyboard_arrow_right" at bounding box center [16, 150] width 8 height 8
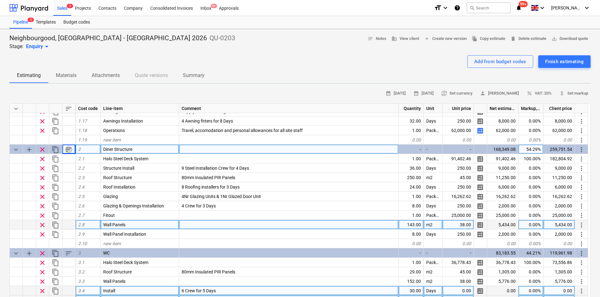
click at [67, 148] on span "sort" at bounding box center [69, 150] width 8 height 8
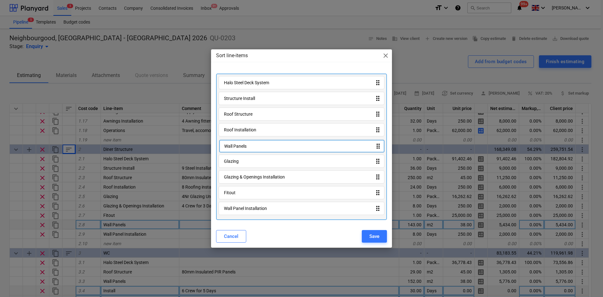
drag, startPoint x: 250, startPoint y: 188, endPoint x: 251, endPoint y: 148, distance: 40.5
click at [251, 148] on div "Halo Steel Deck System drag_indicator Structure Install drag_indicator Roof Str…" at bounding box center [301, 146] width 171 height 146
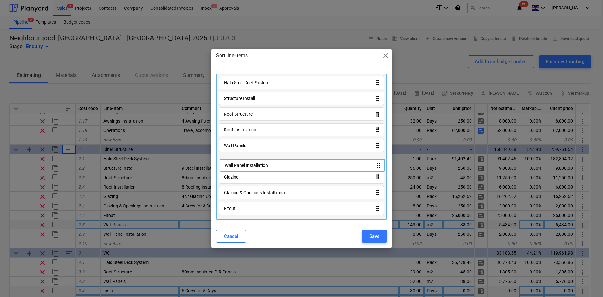
drag, startPoint x: 246, startPoint y: 208, endPoint x: 245, endPoint y: 161, distance: 47.1
click at [245, 161] on div "Halo Steel Deck System drag_indicator Structure Install drag_indicator Roof Str…" at bounding box center [301, 146] width 171 height 146
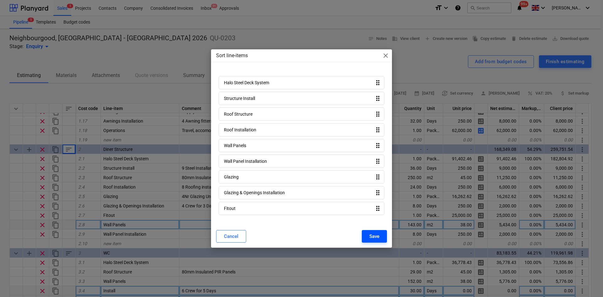
click at [378, 233] on div "Save" at bounding box center [374, 236] width 10 height 8
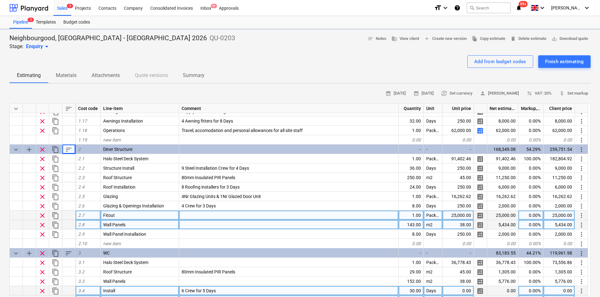
type textarea "x"
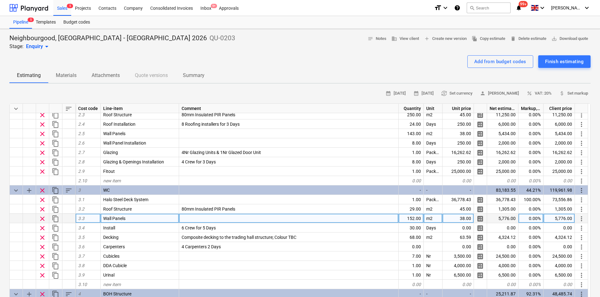
scroll to position [251, 0]
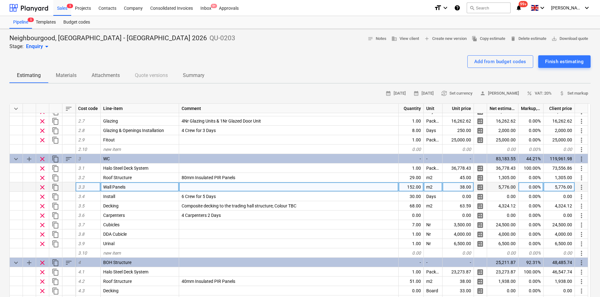
click at [190, 187] on div at bounding box center [289, 186] width 220 height 9
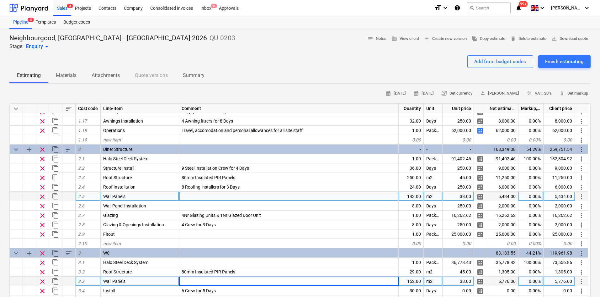
click at [191, 199] on div at bounding box center [289, 195] width 220 height 9
type input "60mm"
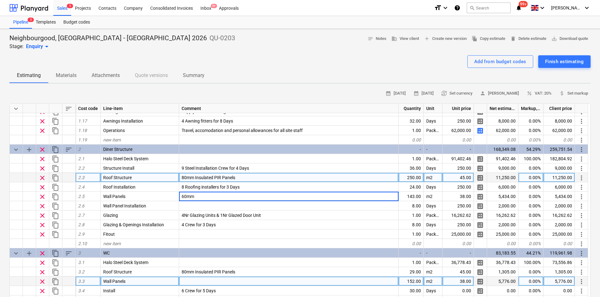
click at [220, 181] on div "80mm Insulated PIR Panels" at bounding box center [289, 177] width 220 height 9
type textarea "x"
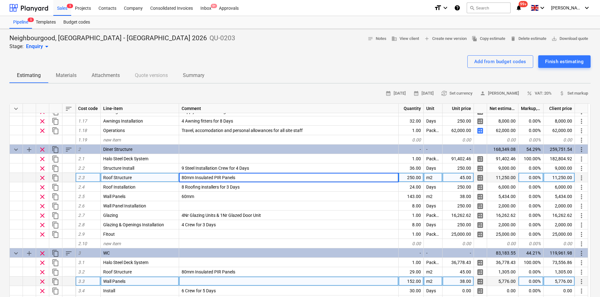
click at [240, 177] on input "80mm Insulated PIR Panels" at bounding box center [288, 177] width 219 height 9
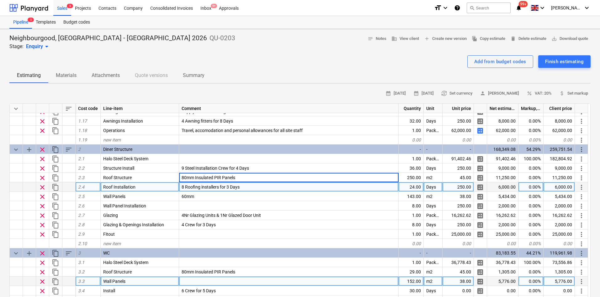
drag, startPoint x: 244, startPoint y: 177, endPoint x: 196, endPoint y: 184, distance: 48.2
click at [196, 184] on div "keyboard_arrow_down sort Cost code Line-item Comment Quantity Unit Unit price N…" at bounding box center [300, 221] width 582 height 237
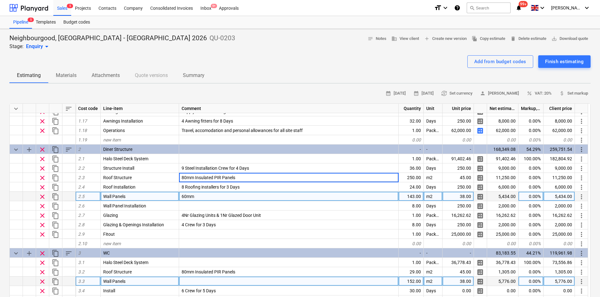
click at [200, 196] on div "60mm" at bounding box center [289, 195] width 220 height 9
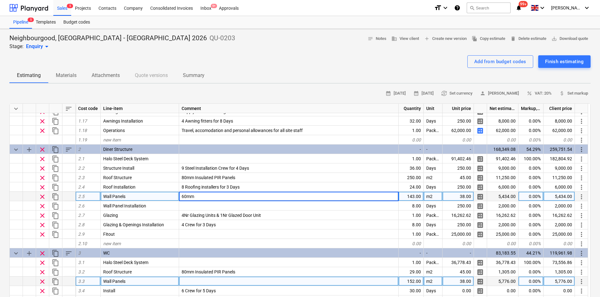
click at [201, 197] on input "60mm" at bounding box center [288, 195] width 219 height 9
type input "60mm Insulated PIR Panels"
type textarea "x"
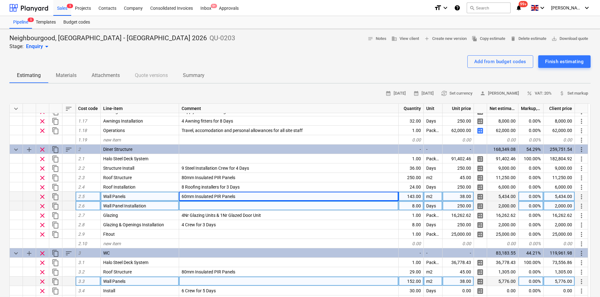
click at [202, 206] on div at bounding box center [289, 205] width 220 height 9
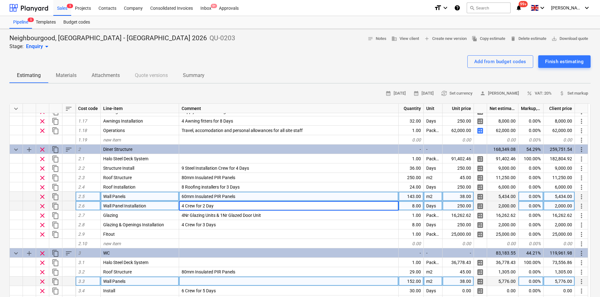
type input "4 Crew for 2 Days"
type textarea "x"
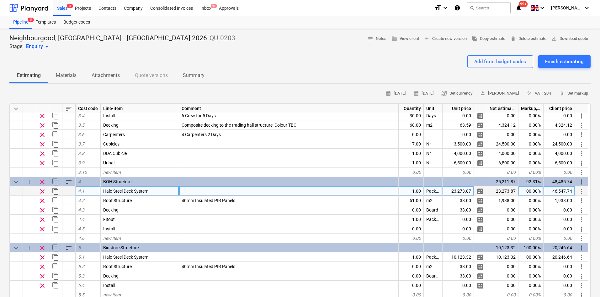
scroll to position [345, 0]
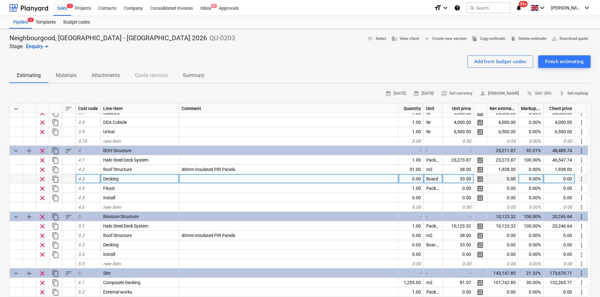
scroll to position [269, 0]
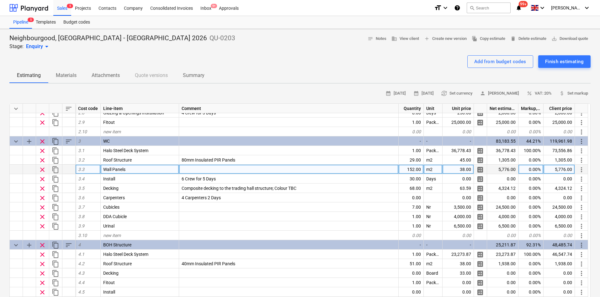
click at [197, 170] on div at bounding box center [289, 168] width 220 height 9
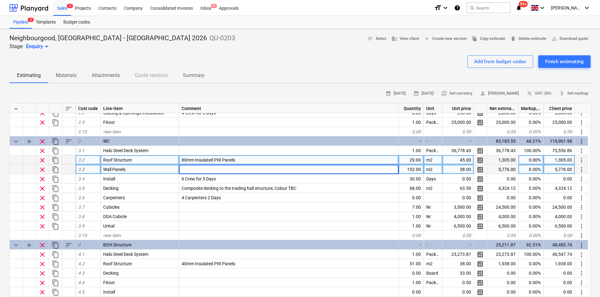
click at [199, 158] on span "80mm Insulated PIR Panels" at bounding box center [209, 159] width 54 height 5
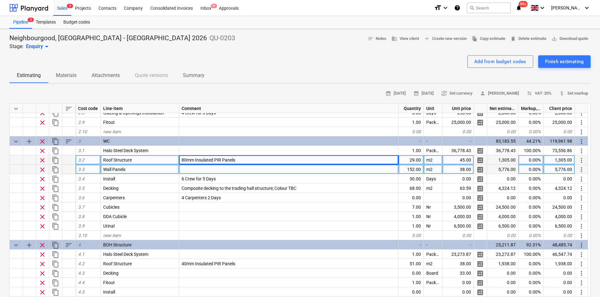
click at [194, 170] on div at bounding box center [289, 168] width 220 height 9
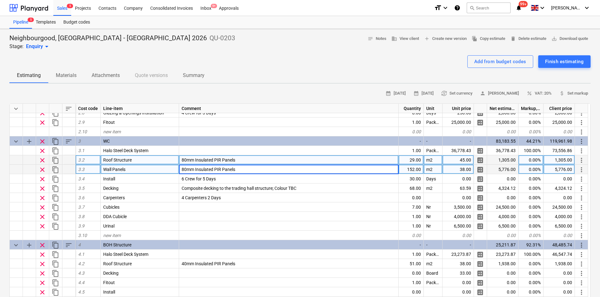
click at [187, 170] on input "80mm Insulated PIR Panels" at bounding box center [288, 168] width 219 height 9
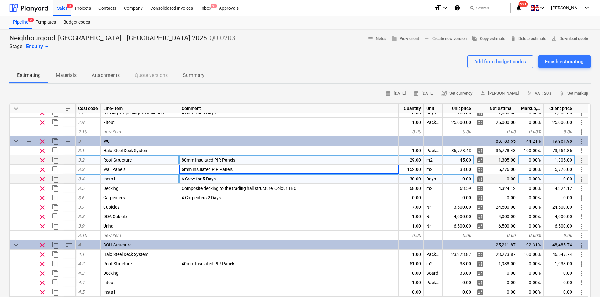
type input "60mm Insulated PIR Panels"
type textarea "x"
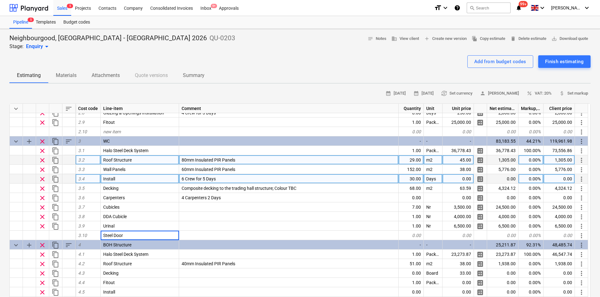
type input "Steel Doors"
type textarea "x"
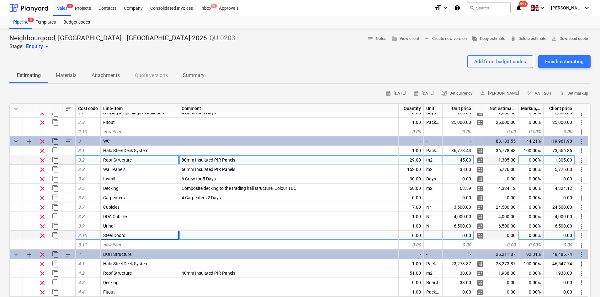
click at [417, 234] on div "0.00" at bounding box center [411, 234] width 25 height 9
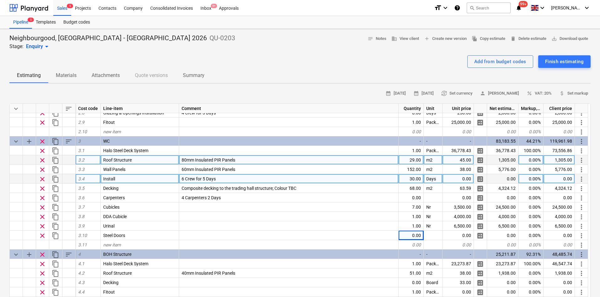
click at [208, 178] on span "6 Crew for 5 Days" at bounding box center [199, 178] width 34 height 5
click at [206, 178] on input "6 Crew for 5 Days" at bounding box center [288, 178] width 219 height 9
type input "6 Crew for 4 Days"
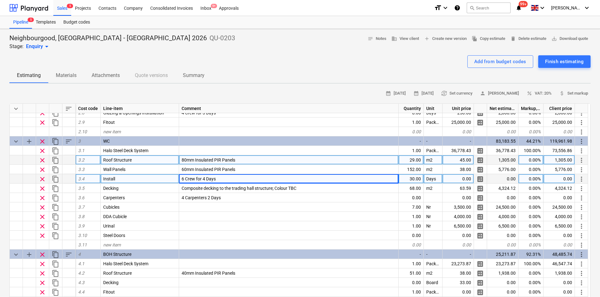
type textarea "x"
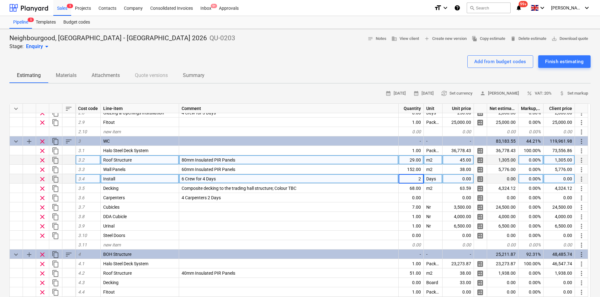
type input "24"
type textarea "x"
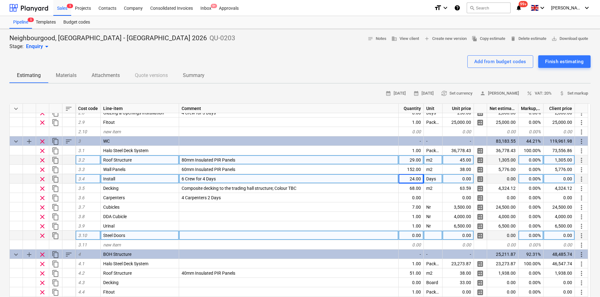
click at [183, 234] on div at bounding box center [289, 234] width 220 height 9
type input "9Nr"
type input "7Nr Steel doors to WC cubicles"
type textarea "x"
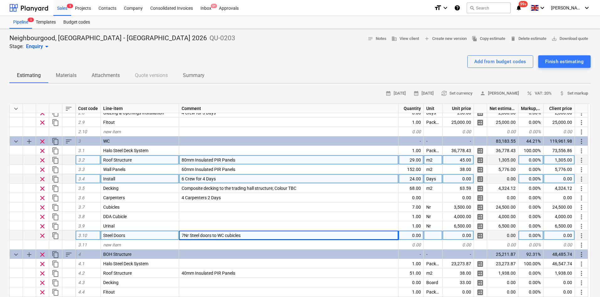
click at [416, 233] on div "0.00" at bounding box center [411, 234] width 25 height 9
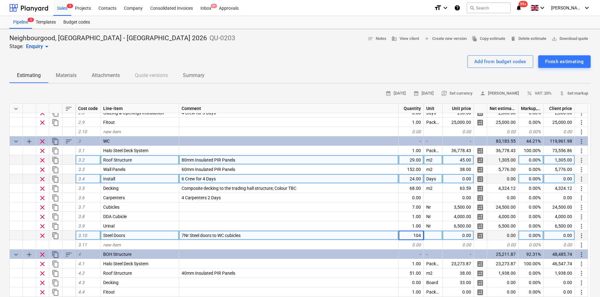
type input "1040"
type textarea "x"
type input "N"
type textarea "x"
type input "Nr"
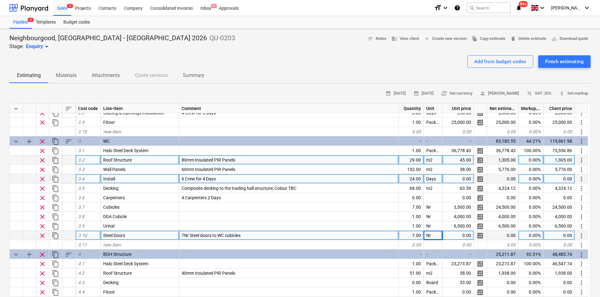
type textarea "x"
type input "1040"
type textarea "x"
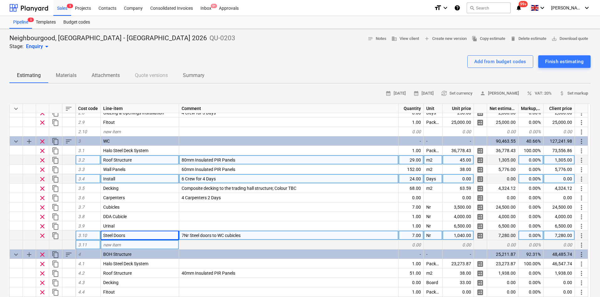
click at [167, 247] on div "new item" at bounding box center [140, 244] width 78 height 9
click at [157, 234] on div "Steel Doors" at bounding box center [140, 234] width 78 height 9
click at [154, 242] on div "new item" at bounding box center [140, 244] width 78 height 9
type input "Steel Doors"
click at [195, 244] on div at bounding box center [289, 244] width 220 height 9
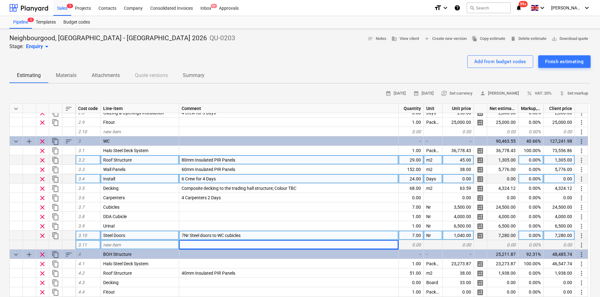
click at [195, 244] on div at bounding box center [289, 244] width 220 height 9
type textarea "x"
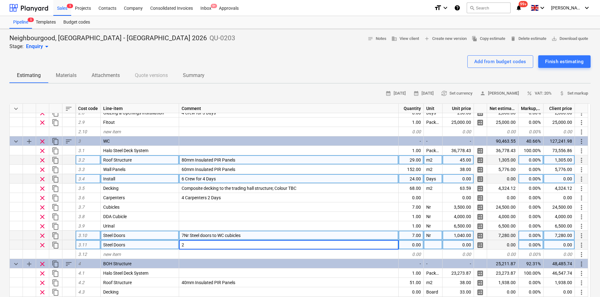
click at [195, 244] on input "2" at bounding box center [288, 244] width 219 height 9
type input "2Nr DDA approved steel doors"
click at [184, 239] on div "7Nr Steel doors to WC cubicles" at bounding box center [289, 234] width 220 height 9
type textarea "x"
click at [185, 235] on input "7Nr Steel doors to WC cubicles" at bounding box center [288, 234] width 219 height 9
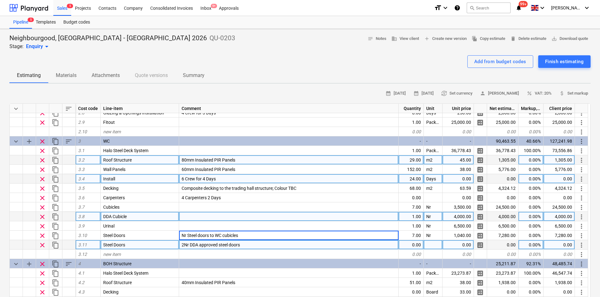
type input "8Nr Steel doors to WC cubicles"
type textarea "x"
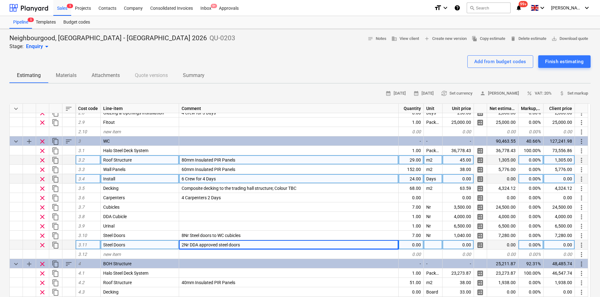
click at [183, 247] on span "2Nr DDA approved steel doors" at bounding box center [211, 244] width 58 height 5
click at [183, 247] on input "2Nr DDA approved steel doors" at bounding box center [288, 244] width 219 height 9
click at [185, 244] on input "2Nr DDA approved steel doors" at bounding box center [288, 244] width 219 height 9
type input "1Nr DDA approved steel doors"
type textarea "x"
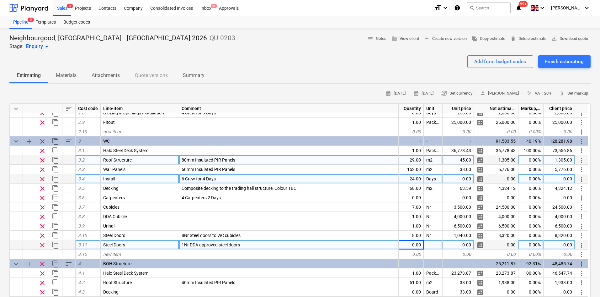
click at [413, 244] on div "0.00" at bounding box center [411, 244] width 25 height 9
type input "1"
type textarea "x"
type input "Nr"
type textarea "x"
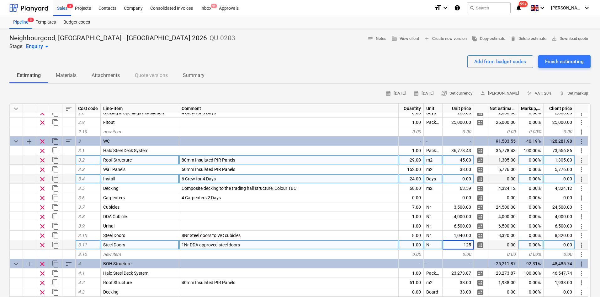
type input "1250"
type textarea "x"
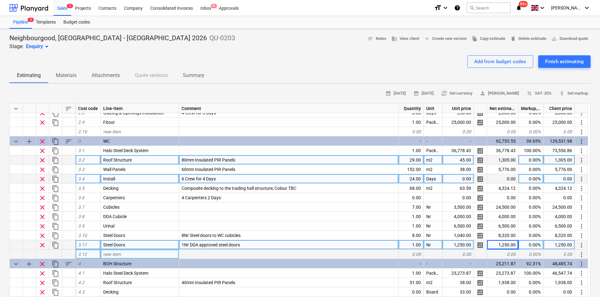
click at [166, 255] on div "new item" at bounding box center [140, 253] width 78 height 9
type input "Steel Door Install"
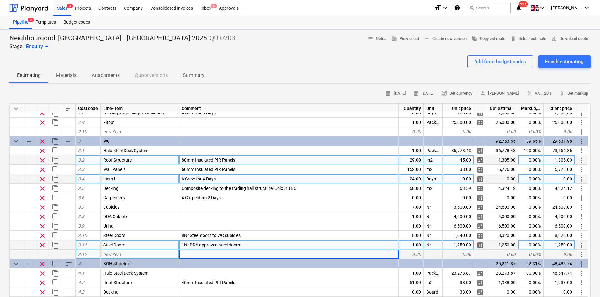
type textarea "x"
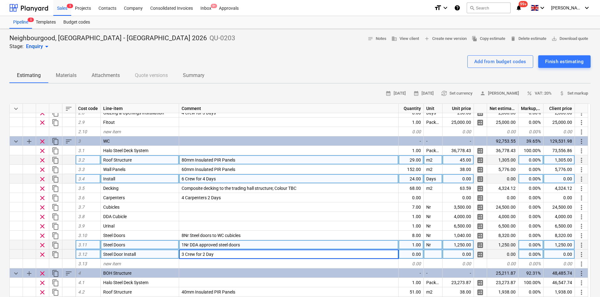
type input "3 Crew for 2 Days"
type textarea "x"
type input "Days"
type textarea "x"
type input "250"
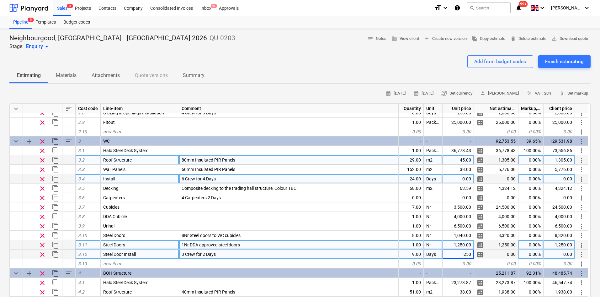
type textarea "x"
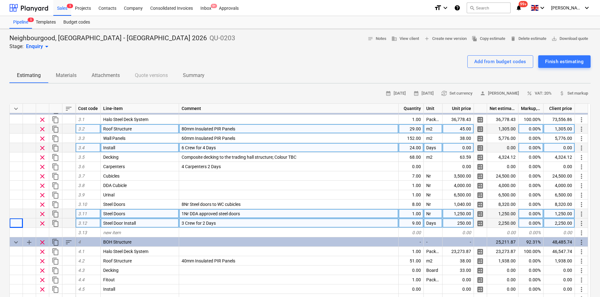
scroll to position [300, 0]
click at [69, 110] on span "sort" at bounding box center [69, 109] width 8 height 8
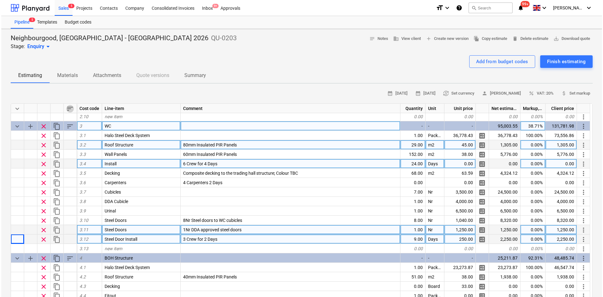
scroll to position [269, 0]
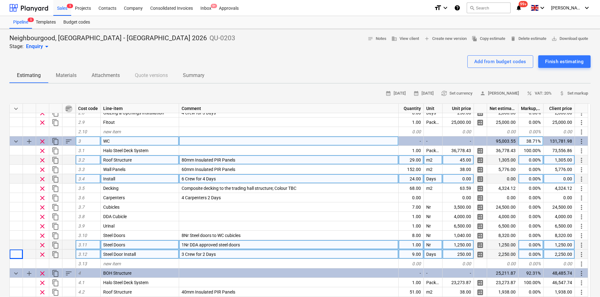
click at [70, 137] on span "sort" at bounding box center [69, 141] width 8 height 8
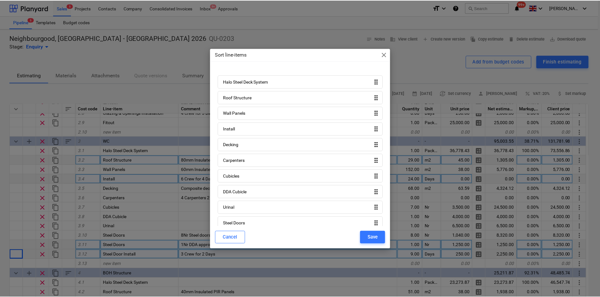
scroll to position [40, 0]
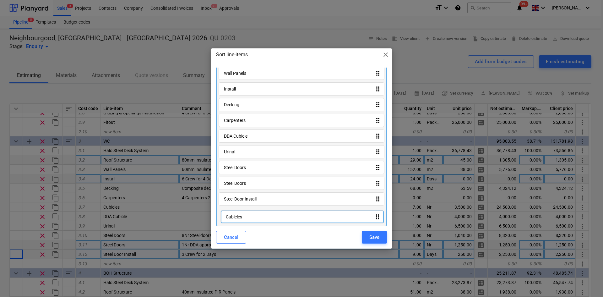
drag, startPoint x: 243, startPoint y: 136, endPoint x: 246, endPoint y: 223, distance: 87.0
click at [246, 223] on div "Halo Steel Deck System drag_indicator Roof Structure drag_indicator Wall Panels…" at bounding box center [301, 129] width 171 height 193
drag, startPoint x: 243, startPoint y: 153, endPoint x: 241, endPoint y: 219, distance: 65.6
click at [241, 219] on div "Halo Steel Deck System drag_indicator Roof Structure drag_indicator Wall Panels…" at bounding box center [301, 129] width 171 height 193
drag, startPoint x: 240, startPoint y: 142, endPoint x: 240, endPoint y: 223, distance: 81.0
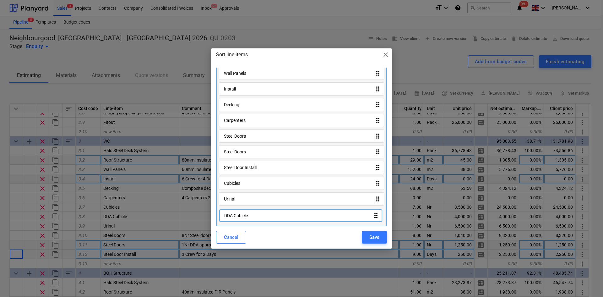
click at [240, 223] on div "Halo Steel Deck System drag_indicator Roof Structure drag_indicator Wall Panels…" at bounding box center [301, 129] width 171 height 193
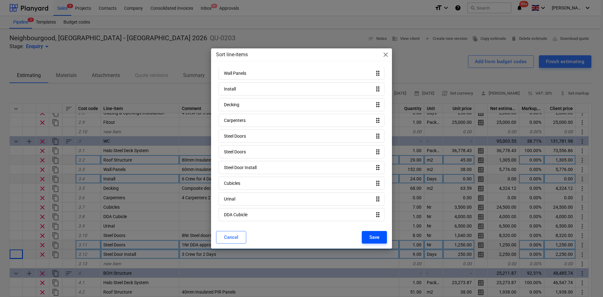
click at [369, 234] on div "Save" at bounding box center [374, 237] width 10 height 8
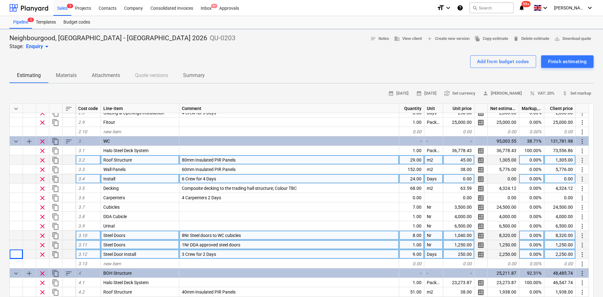
type textarea "x"
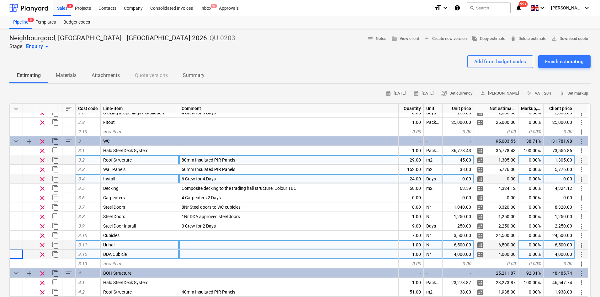
click at [208, 240] on div at bounding box center [289, 244] width 220 height 9
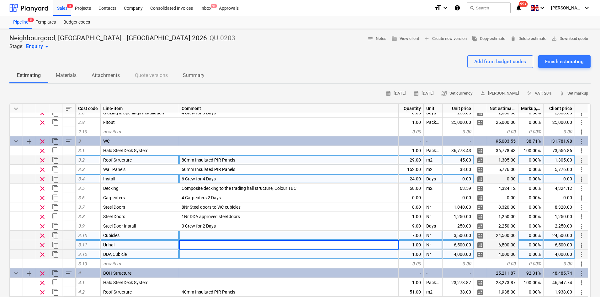
click at [211, 236] on div at bounding box center [289, 234] width 220 height 9
type input "A"
type input "Provisional sum for the supply and installation of 7Nr toilet cubicles"
type textarea "x"
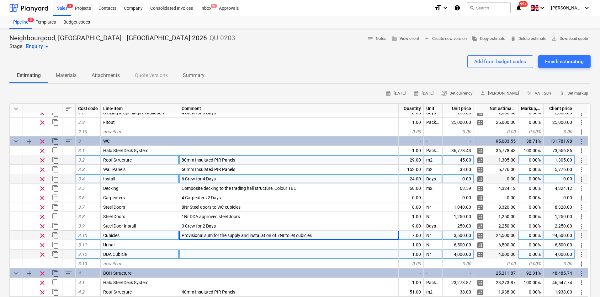
click at [215, 234] on span "Provisional sum for the supply and installation of 7Nr toilet cubicles" at bounding box center [247, 235] width 130 height 5
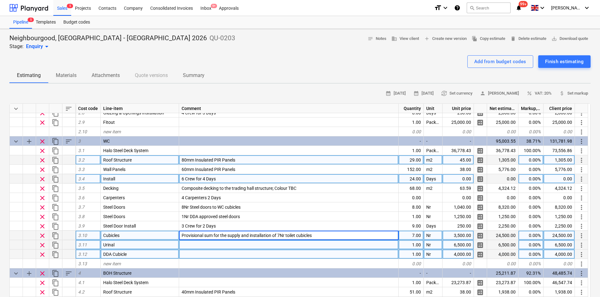
click at [207, 248] on div at bounding box center [289, 244] width 220 height 9
click at [282, 245] on input "Provisional sum for the supply and installation of 7Nr toilet cubicles" at bounding box center [288, 244] width 219 height 9
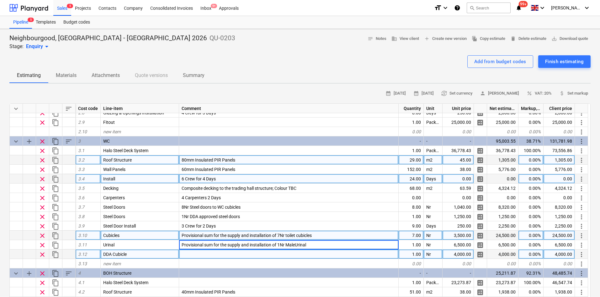
type input "Provisional sum for the supply and installation of 1Nr Male Urinal"
type textarea "x"
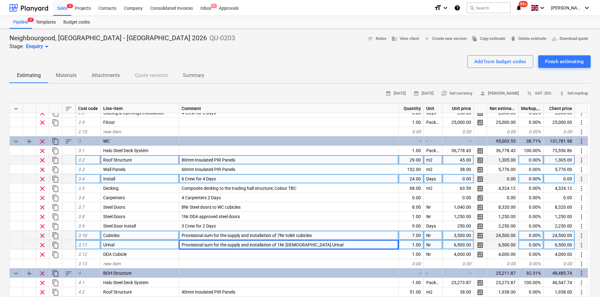
click at [291, 244] on span "Provisional sum for the supply and installation of 1Nr Male Urinal" at bounding box center [263, 244] width 162 height 5
click at [297, 243] on input "Provisional sum for the supply and installation of 1Nr Male Urinal" at bounding box center [288, 244] width 219 height 9
drag, startPoint x: 297, startPoint y: 243, endPoint x: 291, endPoint y: 244, distance: 6.7
click at [291, 244] on input "Provisional sum for the supply and installation of 1Nr Male Urinal" at bounding box center [288, 244] width 219 height 9
drag, startPoint x: 291, startPoint y: 244, endPoint x: 295, endPoint y: 244, distance: 4.1
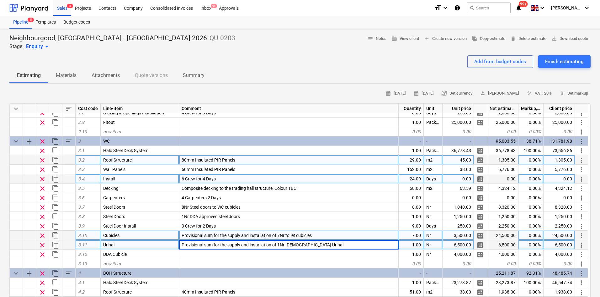
click at [291, 244] on input "Provisional sum for the supply and installation of 1Nr Male Urinal" at bounding box center [288, 244] width 219 height 9
click at [296, 244] on input "Provisional sum for the supply and installation of 1Nr Male Urinal" at bounding box center [288, 244] width 219 height 9
type input "Provisional sum for the supply and installation of 1Nr Urinal"
click at [301, 244] on input "Provisional sum for the supply and installation of 1Nr Urinal" at bounding box center [288, 244] width 219 height 9
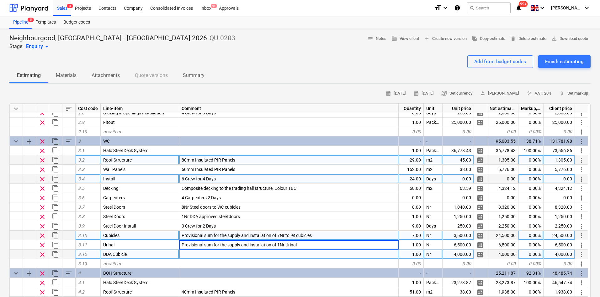
click at [297, 255] on div at bounding box center [289, 253] width 220 height 9
type textarea "x"
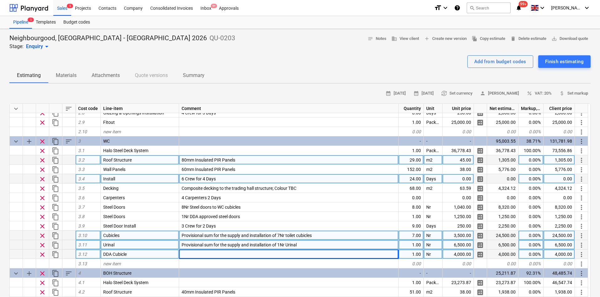
click at [245, 247] on span "Provisional sum for the supply and installation of 1Nr Urinal" at bounding box center [239, 244] width 115 height 5
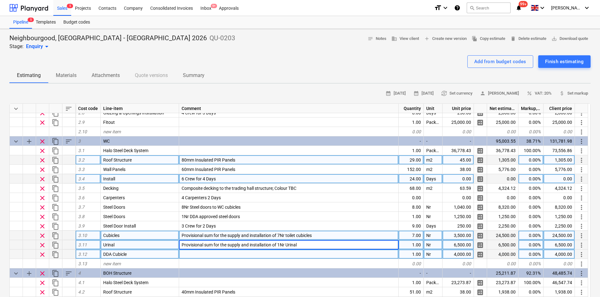
click at [244, 253] on div at bounding box center [289, 253] width 220 height 9
drag, startPoint x: 301, startPoint y: 253, endPoint x: 287, endPoint y: 253, distance: 14.1
click at [287, 253] on input "Provisional sum for the supply and installation of 1Nr Urinal" at bounding box center [288, 253] width 219 height 9
type input "Provisional sum for the supply and installation of 1Nr DDA approved cubicle"
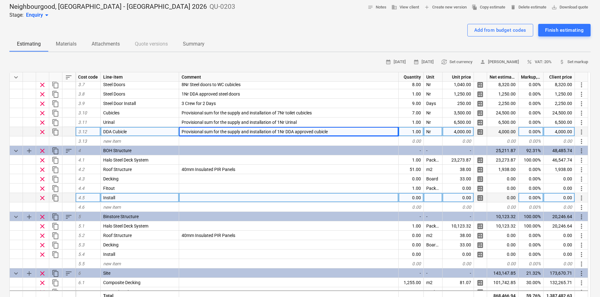
scroll to position [328, 0]
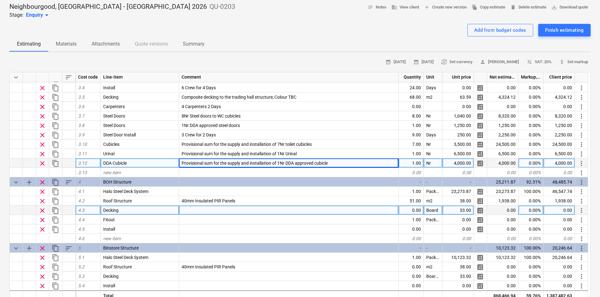
click at [196, 209] on div at bounding box center [289, 209] width 220 height 9
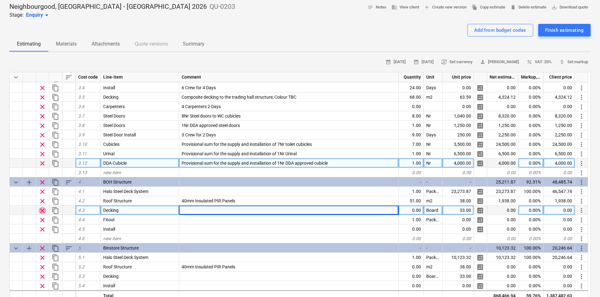
click at [44, 210] on span "clear" at bounding box center [43, 211] width 8 height 8
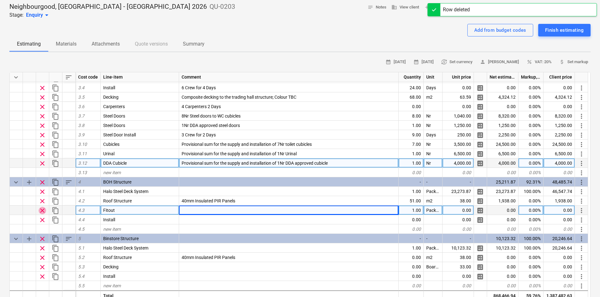
click at [44, 210] on span "clear" at bounding box center [43, 211] width 8 height 8
type textarea "x"
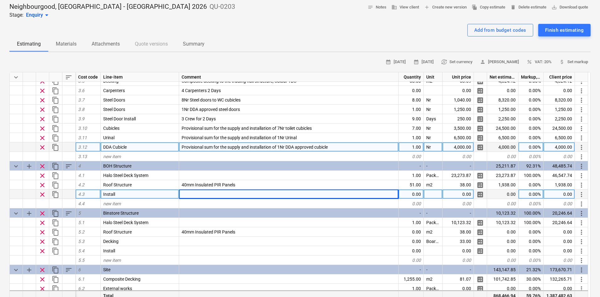
scroll to position [360, 0]
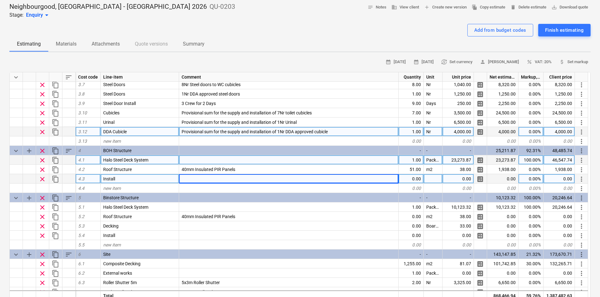
click at [196, 162] on div at bounding box center [289, 159] width 220 height 9
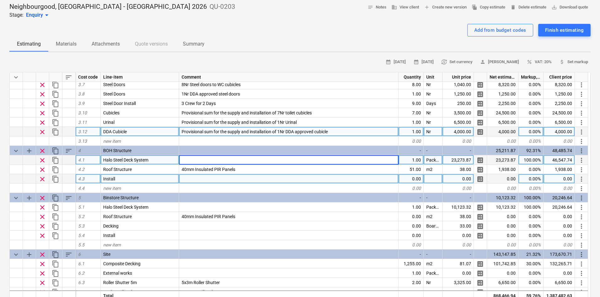
click at [0, 173] on div "Neighbourgood, Edinburgh - Waverly 2026 QU-0203 Stage: Enquiry arrow_drop_down …" at bounding box center [300, 289] width 600 height 585
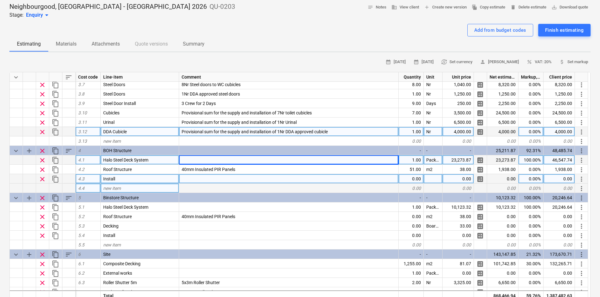
click at [109, 189] on span "new item" at bounding box center [112, 187] width 18 height 5
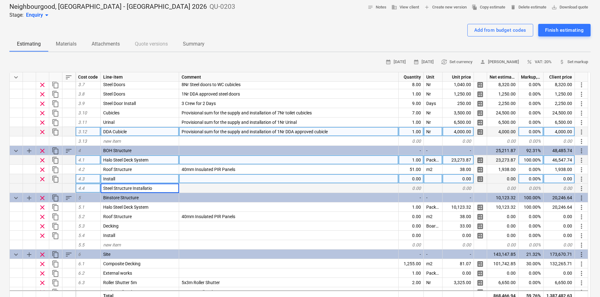
type input "Steel Structure Installation"
type textarea "x"
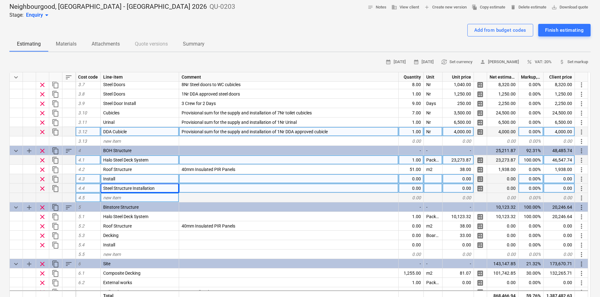
click at [111, 194] on div "new item" at bounding box center [140, 197] width 78 height 9
type input "Roof Structure Installation"
type textarea "x"
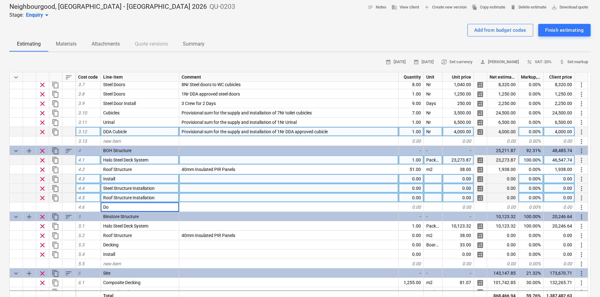
type input "D"
type input "Doors"
type input "Steel"
type input "Door"
type input "Door Installation"
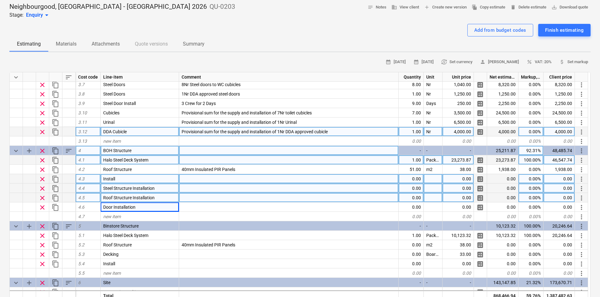
click at [70, 151] on span "sort" at bounding box center [69, 151] width 8 height 8
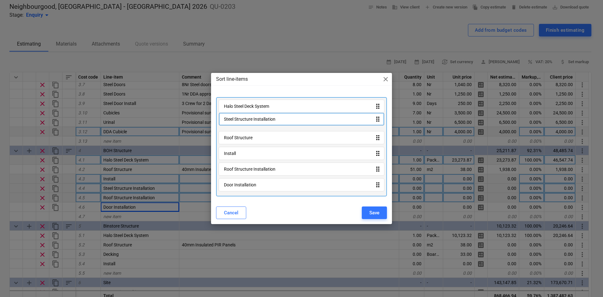
drag, startPoint x: 260, startPoint y: 156, endPoint x: 258, endPoint y: 112, distance: 44.0
click at [258, 112] on div "Halo Steel Deck System drag_indicator Roof Structure drag_indicator Install dra…" at bounding box center [301, 146] width 171 height 99
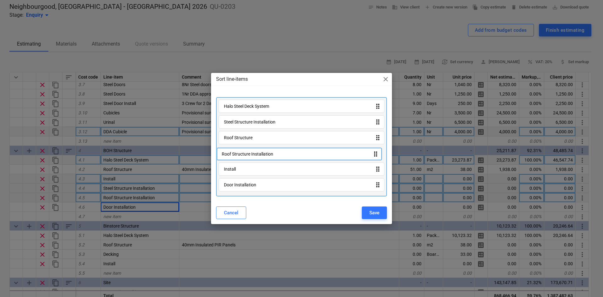
drag, startPoint x: 280, startPoint y: 164, endPoint x: 277, endPoint y: 149, distance: 15.2
click at [277, 149] on div "Halo Steel Deck System drag_indicator Steel Structure Installation drag_indicat…" at bounding box center [301, 146] width 171 height 99
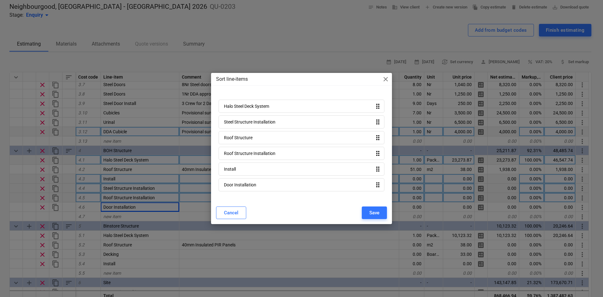
drag, startPoint x: 368, startPoint y: 212, endPoint x: 307, endPoint y: 213, distance: 60.9
click at [369, 212] on div "Save" at bounding box center [374, 212] width 10 height 8
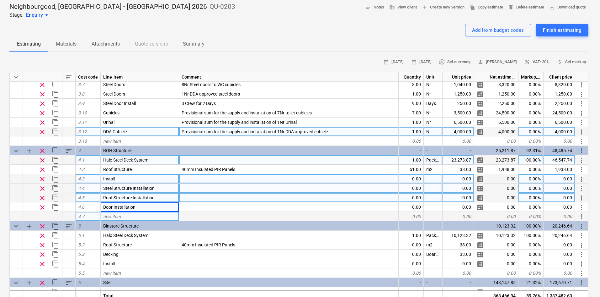
type textarea "x"
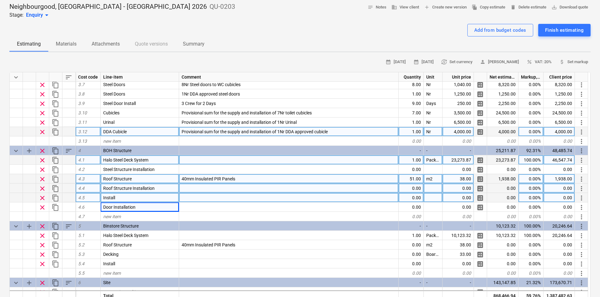
click at [125, 196] on div "Install" at bounding box center [140, 197] width 78 height 9
type input "Doors"
type textarea "x"
type input "18"
type textarea "x"
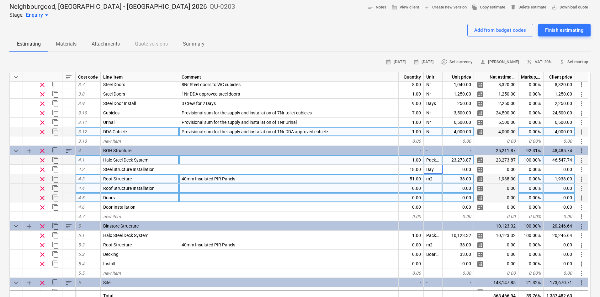
type input "Days"
type textarea "x"
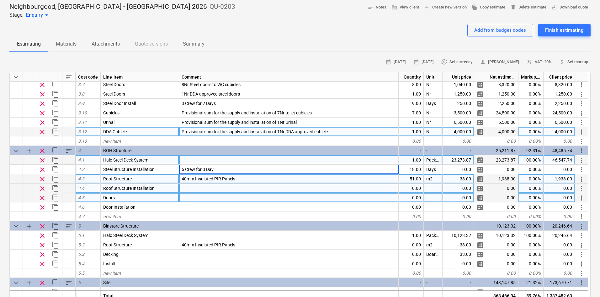
type input "6 Crew for 3 Days"
type textarea "x"
click at [187, 187] on div at bounding box center [289, 187] width 220 height 9
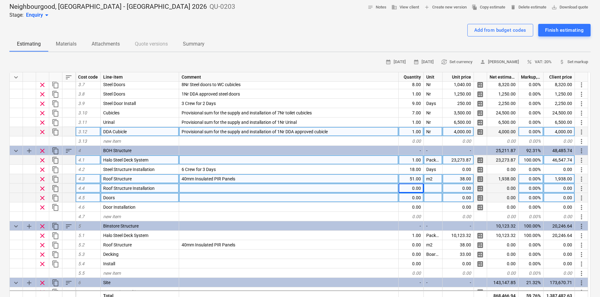
click at [199, 190] on div at bounding box center [289, 187] width 220 height 9
type input "4 Crew for 1 Day"
type textarea "x"
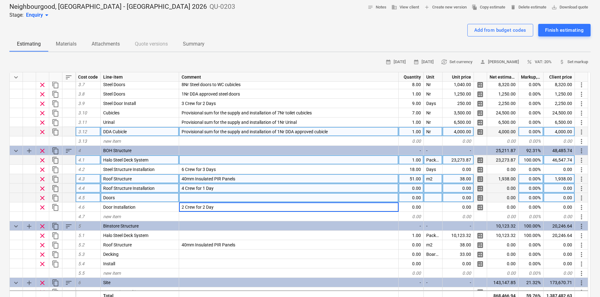
type input "2 Crew for 2 Days"
type textarea "x"
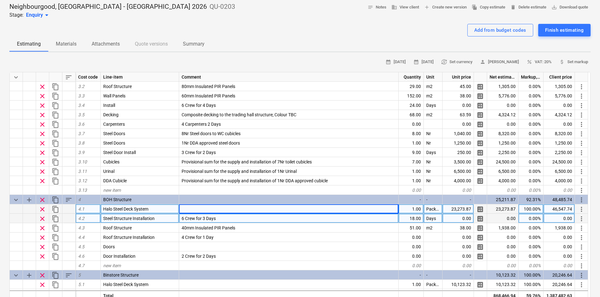
scroll to position [314, 0]
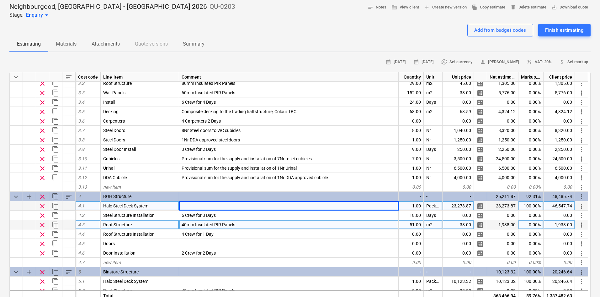
click at [191, 223] on span "40mm Insulated PIR Panels" at bounding box center [209, 224] width 54 height 5
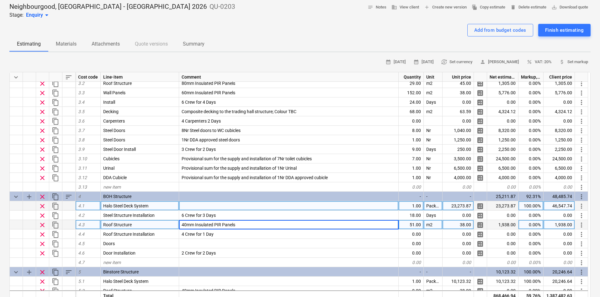
click at [185, 223] on input "40mm Insulated PIR Panels" at bounding box center [288, 224] width 219 height 9
click at [188, 223] on input "40mm Insulated PIR Panels" at bounding box center [288, 224] width 219 height 9
type input "80mm Insulated PIR Panels"
type textarea "x"
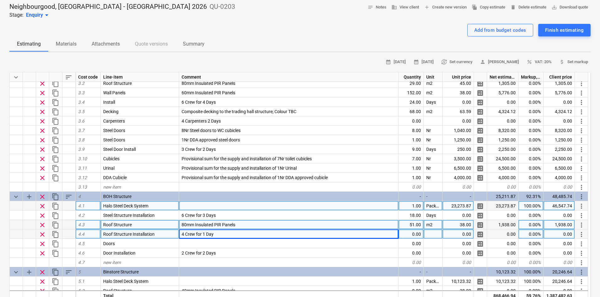
click at [202, 234] on span "4 Crew for 1 Day" at bounding box center [198, 233] width 32 height 5
click at [207, 234] on input "4 Crew for 1 Day" at bounding box center [288, 233] width 219 height 9
click at [217, 232] on input "4 Crew for 1 Day" at bounding box center [288, 233] width 219 height 9
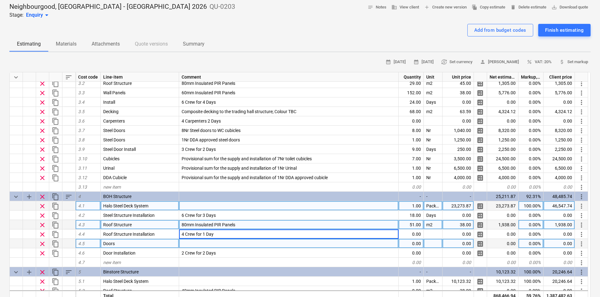
click at [217, 246] on div at bounding box center [289, 243] width 220 height 9
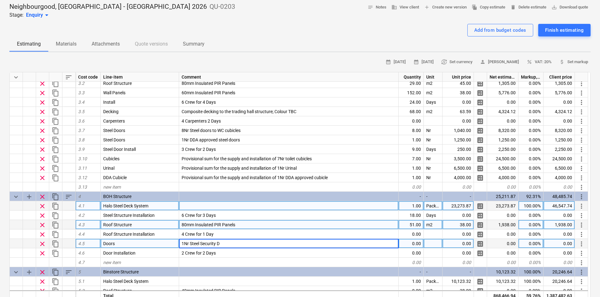
type input "1Nr Steel Security"
type textarea "x"
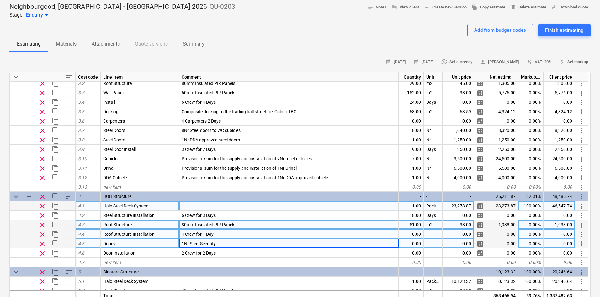
click at [191, 233] on span "4 Crew for 1 Day" at bounding box center [198, 233] width 32 height 5
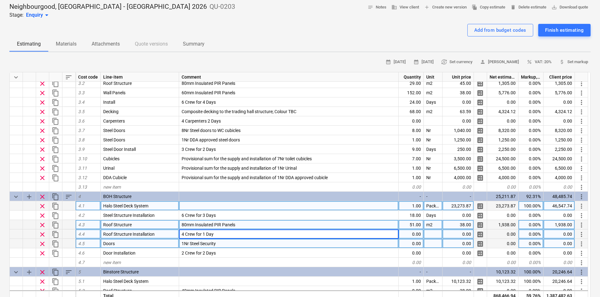
click at [191, 244] on span "1Nr Steel Security" at bounding box center [199, 243] width 34 height 5
click at [189, 241] on input "1Nr Steel Security" at bounding box center [288, 243] width 219 height 9
click at [190, 242] on input "1Nr Steel Security" at bounding box center [288, 243] width 219 height 9
click at [191, 243] on input "1Nr Steel Security" at bounding box center [288, 243] width 219 height 9
click at [189, 242] on input "1Nr Steel Security" at bounding box center [288, 243] width 219 height 9
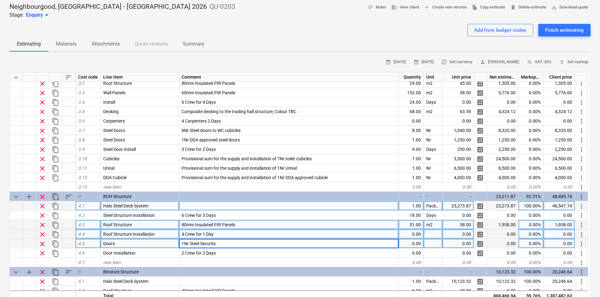
click at [191, 243] on input "1Nr Steel Security" at bounding box center [288, 243] width 219 height 9
type input "1Nr 1600x2100mm Steel Security door & 1Nr 2500x2200mm Glazed steel door"
type textarea "x"
click at [411, 242] on div "0.00" at bounding box center [411, 243] width 25 height 9
type input "1"
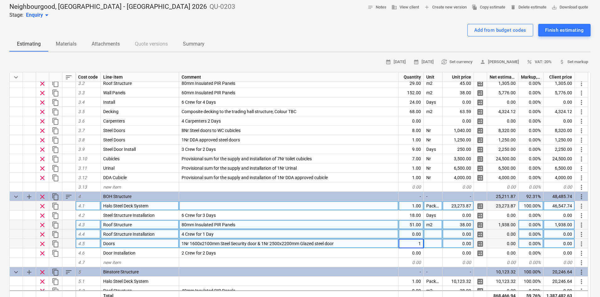
type textarea "x"
type input "Package"
type textarea "x"
type input "5550.92"
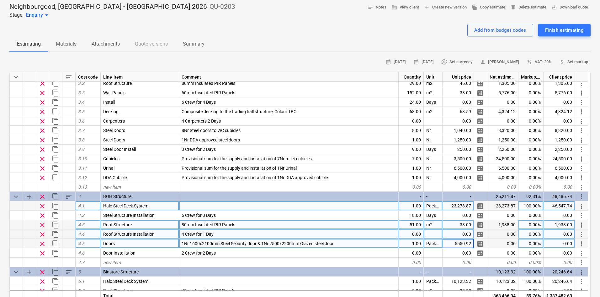
type textarea "x"
type input "250"
type textarea "x"
type input "250"
type textarea "x"
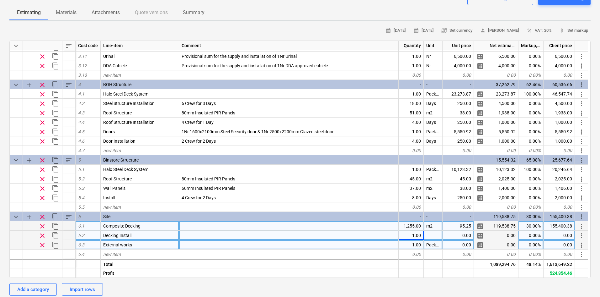
click at [194, 235] on div at bounding box center [289, 234] width 220 height 9
type input "12 Carpenters for 30 Days"
type textarea "x"
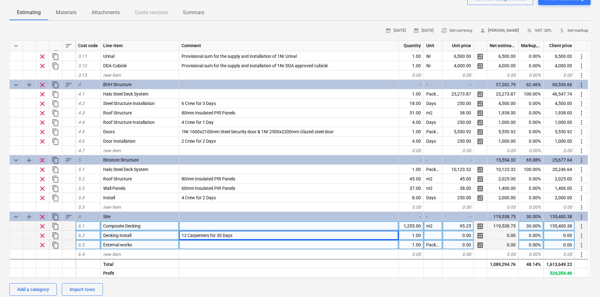
click at [435, 236] on div at bounding box center [433, 234] width 19 height 9
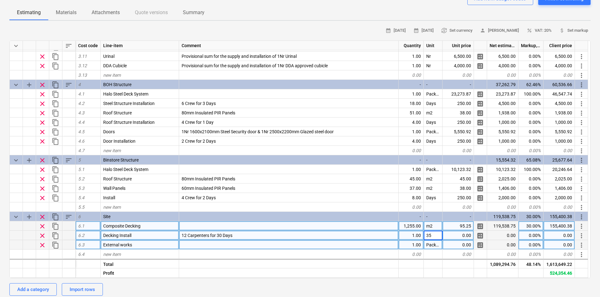
type input "350"
type textarea "x"
type input "360"
type textarea "x"
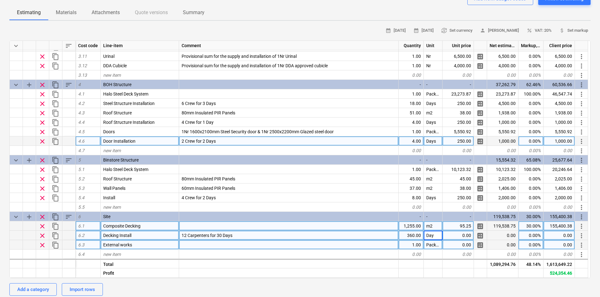
type input "Days"
type textarea "x"
type input "350"
type textarea "x"
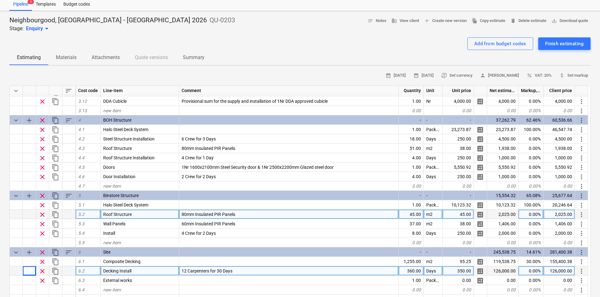
scroll to position [31, 0]
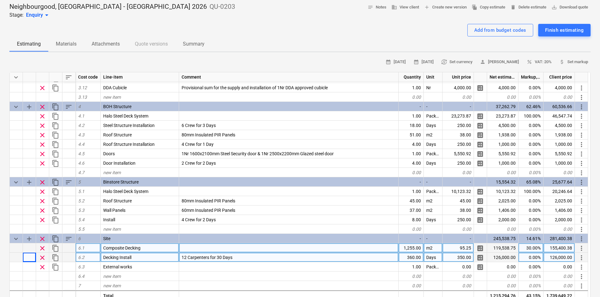
click at [197, 247] on div at bounding box center [289, 247] width 220 height 9
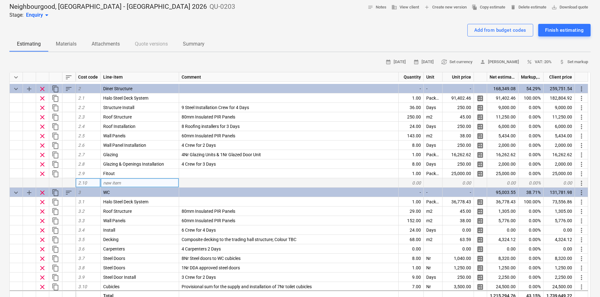
scroll to position [212, 0]
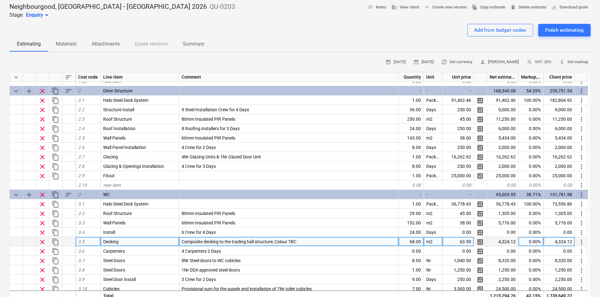
click at [200, 243] on span "Composite decking to the trading hall structure; Colour TBC" at bounding box center [239, 241] width 115 height 5
click at [263, 240] on input "Composite decking to the trading hall structure; Colour TBC" at bounding box center [288, 241] width 219 height 9
drag, startPoint x: 247, startPoint y: 241, endPoint x: 272, endPoint y: 242, distance: 25.1
click at [272, 242] on input "Composite decking to the trading hall structure; Colour TBC" at bounding box center [288, 241] width 219 height 9
type input "Composite decking to the WC deck; Colour TBC"
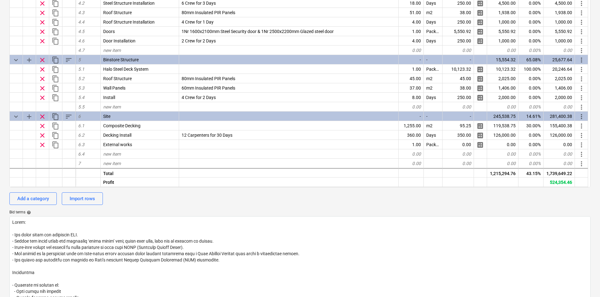
scroll to position [157, 0]
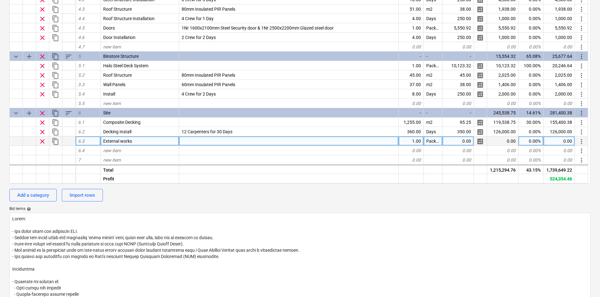
click at [46, 142] on div "clear" at bounding box center [42, 140] width 13 height 9
click at [45, 141] on span "clear" at bounding box center [43, 141] width 8 height 8
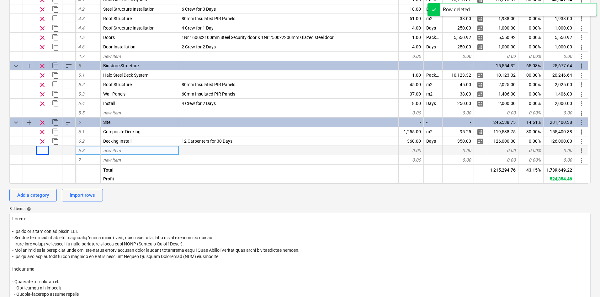
click at [121, 151] on div "new item" at bounding box center [140, 150] width 78 height 9
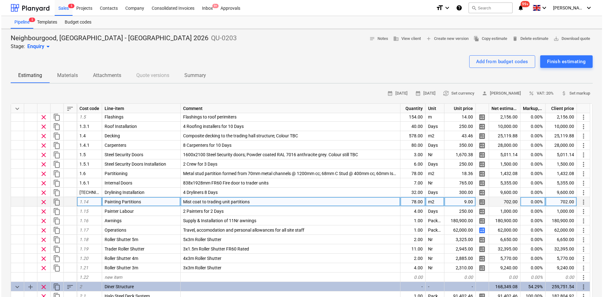
scroll to position [31, 0]
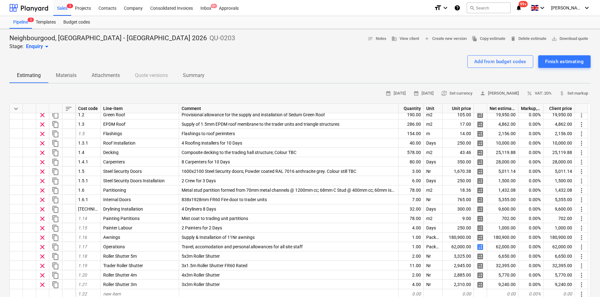
click at [71, 107] on span "sort" at bounding box center [69, 109] width 8 height 8
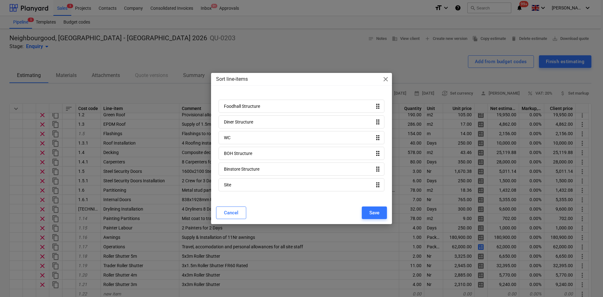
drag, startPoint x: 392, startPoint y: 75, endPoint x: 387, endPoint y: 78, distance: 6.2
click at [392, 75] on div "Sort line-items close Foodhall Structure drag_indicator Diner Structure drag_in…" at bounding box center [301, 148] width 603 height 297
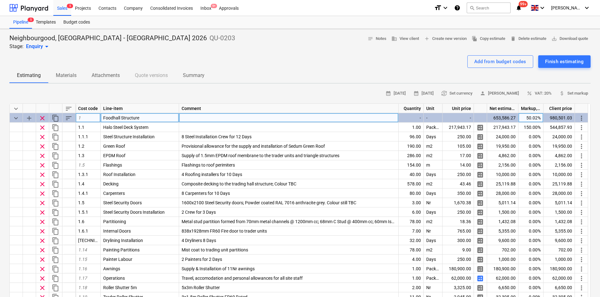
click at [67, 118] on span "sort" at bounding box center [69, 118] width 8 height 8
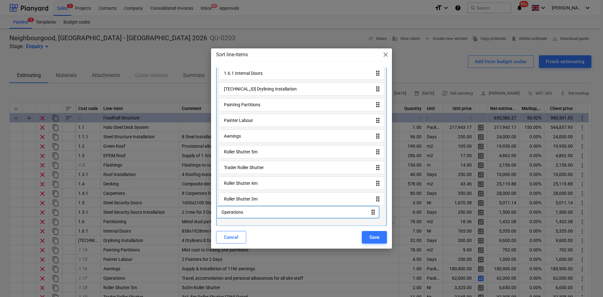
drag, startPoint x: 249, startPoint y: 174, endPoint x: 246, endPoint y: 214, distance: 40.0
click at [246, 214] on div "1.1 Halo Steel Deck System drag_indicator 1.1.1 Steel Structure Installation dr…" at bounding box center [301, 58] width 171 height 335
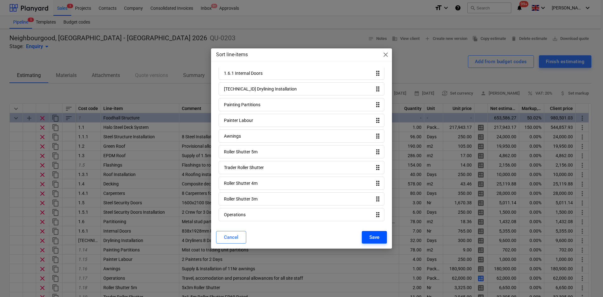
click at [373, 237] on div "Save" at bounding box center [374, 237] width 10 height 8
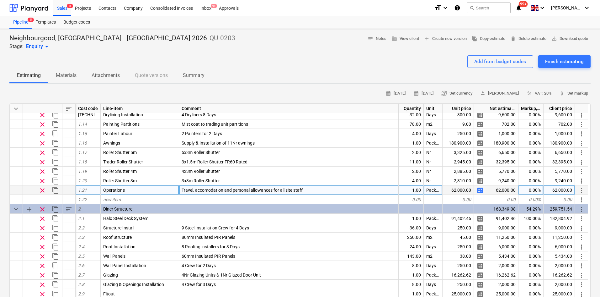
click at [56, 191] on span "content_copy" at bounding box center [56, 190] width 8 height 8
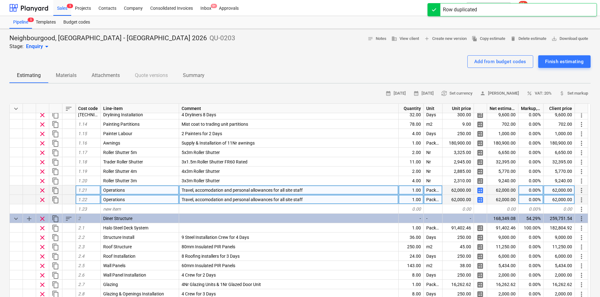
click at [581, 198] on span "more_vert" at bounding box center [582, 200] width 8 height 8
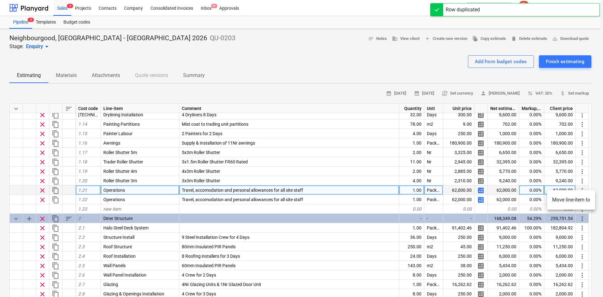
click at [572, 199] on li "Move line-item to" at bounding box center [571, 199] width 48 height 14
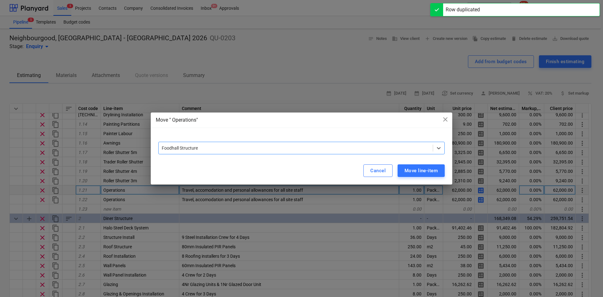
click at [198, 145] on div at bounding box center [296, 148] width 268 height 6
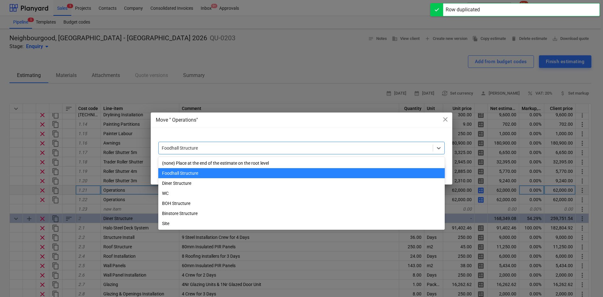
click at [181, 183] on div "Diner Structure" at bounding box center [301, 183] width 286 height 10
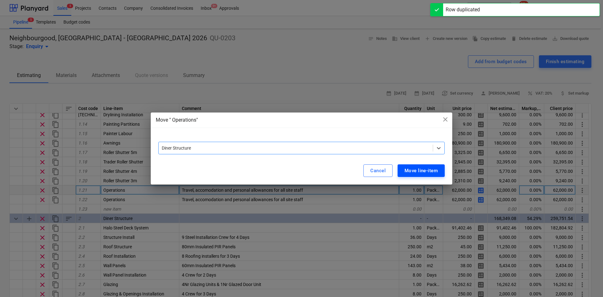
click at [434, 173] on div "Move line-item" at bounding box center [420, 170] width 33 height 8
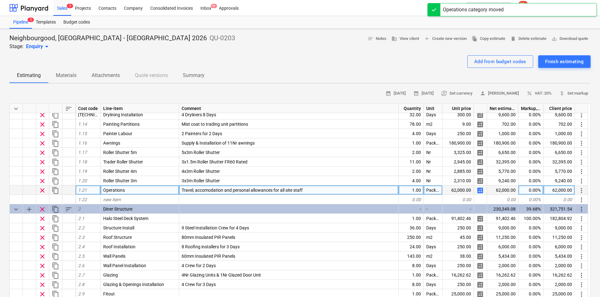
click at [57, 192] on span "content_copy" at bounding box center [56, 190] width 8 height 8
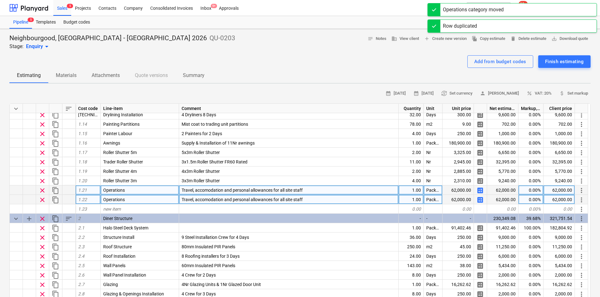
click at [581, 200] on span "more_vert" at bounding box center [582, 200] width 8 height 8
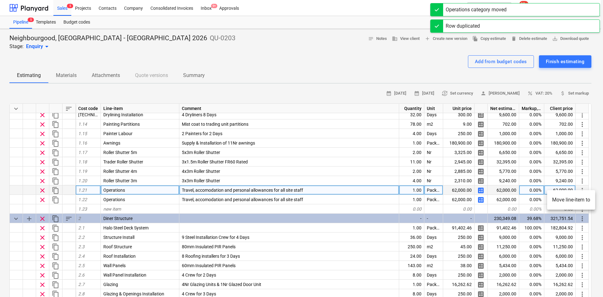
click at [575, 202] on li "Move line-item to" at bounding box center [571, 199] width 48 height 14
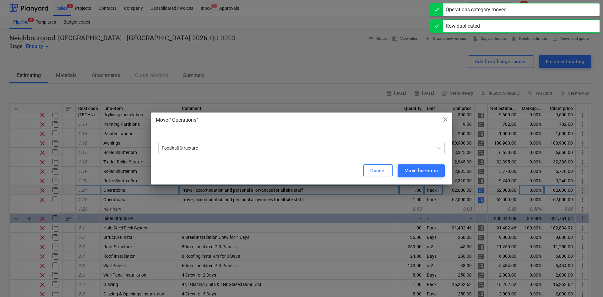
click at [217, 155] on div "Foodhall Structure" at bounding box center [301, 145] width 301 height 23
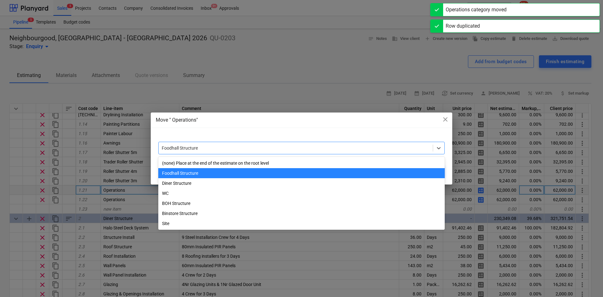
click at [214, 148] on div at bounding box center [296, 148] width 268 height 6
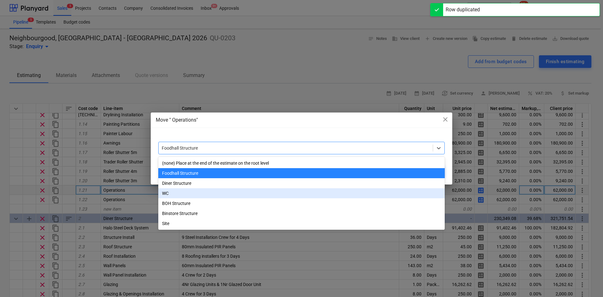
click at [191, 194] on div "WC" at bounding box center [301, 193] width 286 height 10
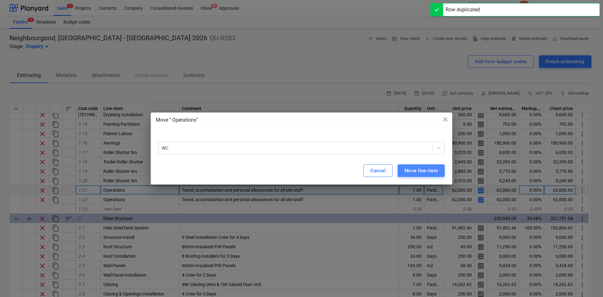
click at [431, 174] on div "Move line-item" at bounding box center [420, 170] width 33 height 8
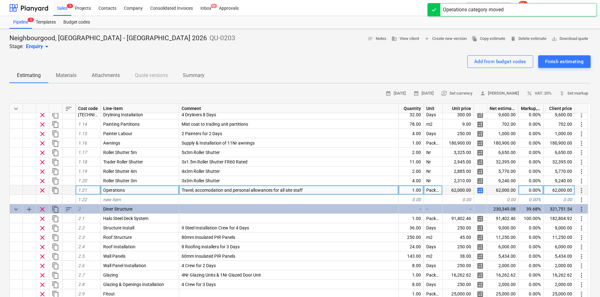
click at [56, 188] on span "content_copy" at bounding box center [56, 190] width 8 height 8
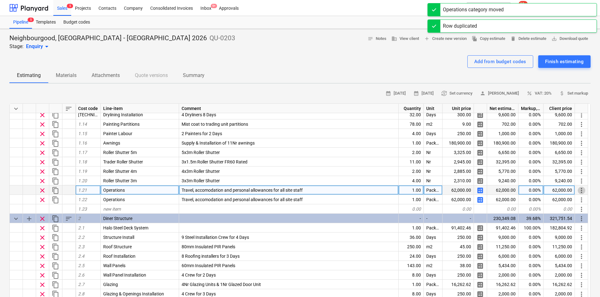
click at [580, 191] on span "more_vert" at bounding box center [582, 190] width 8 height 8
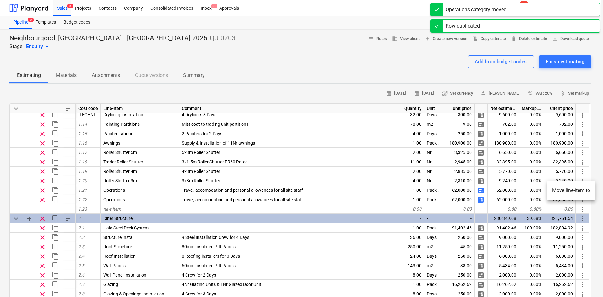
click at [536, 200] on div at bounding box center [301, 148] width 603 height 297
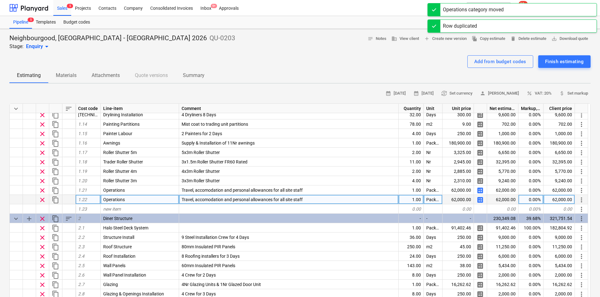
click at [582, 200] on span "more_vert" at bounding box center [582, 200] width 8 height 8
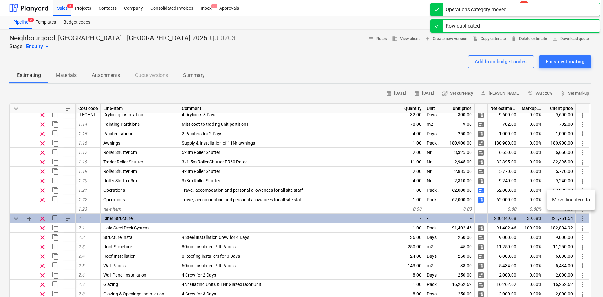
click at [555, 200] on li "Move line-item to" at bounding box center [571, 199] width 48 height 14
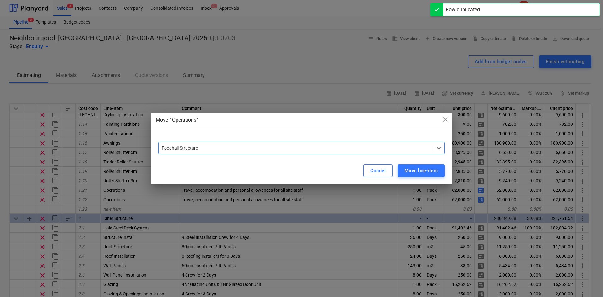
click at [277, 147] on div at bounding box center [296, 148] width 268 height 6
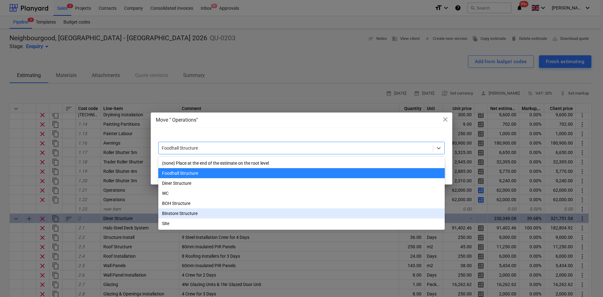
click at [197, 215] on div "Binstore Structure" at bounding box center [301, 213] width 286 height 10
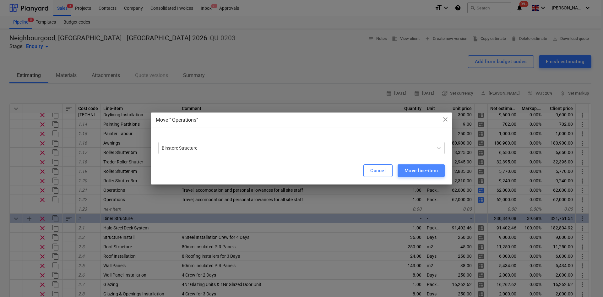
click at [404, 173] on div "Move line-item" at bounding box center [420, 170] width 33 height 8
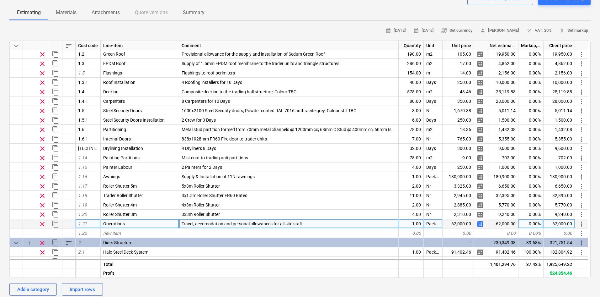
scroll to position [31, 0]
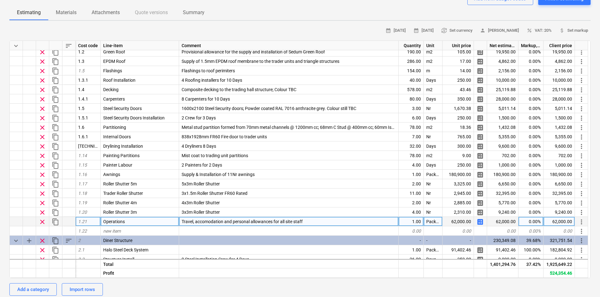
click at [582, 222] on span "more_vert" at bounding box center [582, 222] width 8 height 8
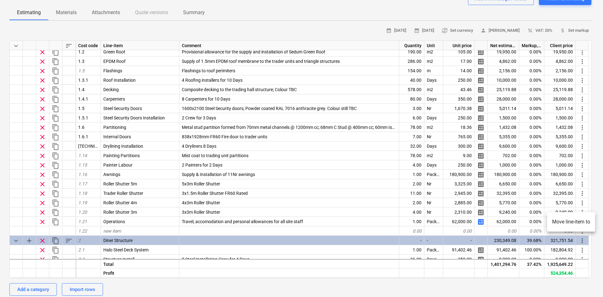
click at [67, 223] on div at bounding box center [301, 148] width 603 height 297
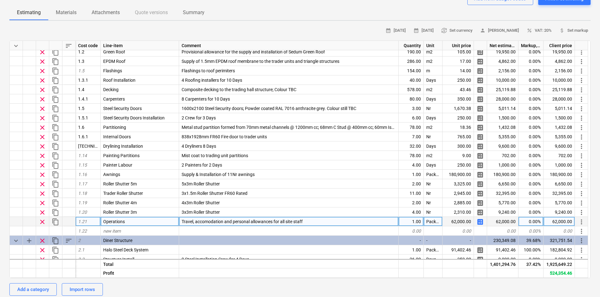
click at [58, 221] on span "content_copy" at bounding box center [56, 222] width 8 height 8
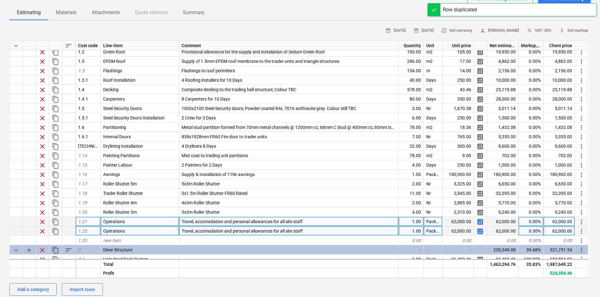
click at [579, 231] on span "more_vert" at bounding box center [582, 231] width 8 height 8
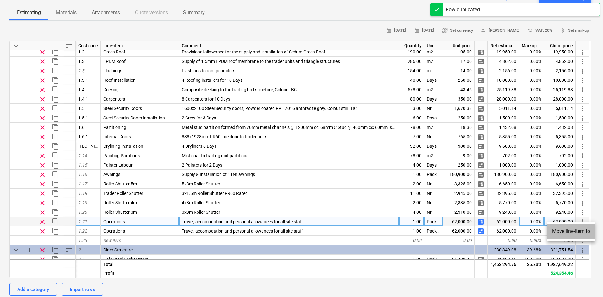
click at [566, 232] on li "Move line-item to" at bounding box center [571, 231] width 48 height 14
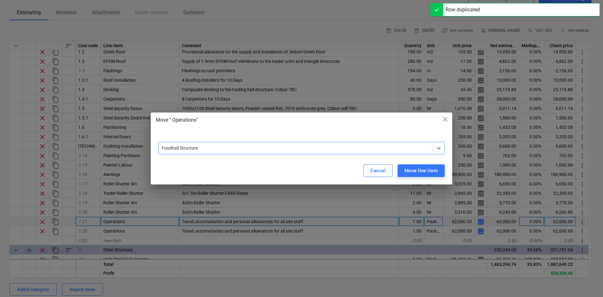
click at [235, 151] on div at bounding box center [296, 148] width 268 height 6
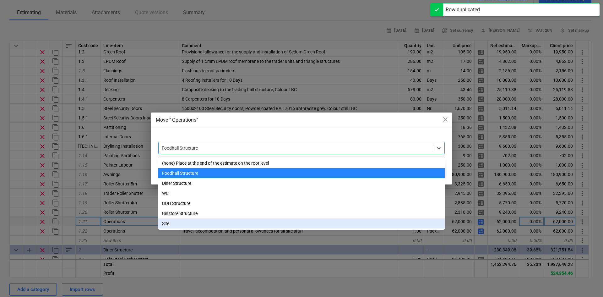
click at [182, 224] on div "Site" at bounding box center [301, 223] width 286 height 10
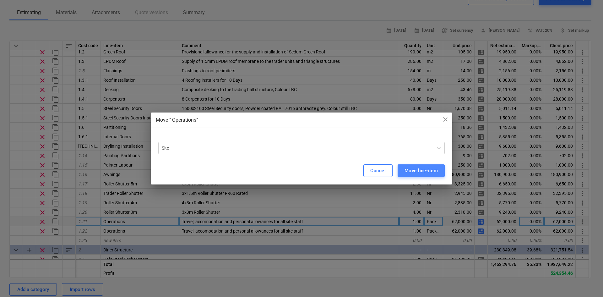
click at [419, 171] on div "Move line-item" at bounding box center [420, 170] width 33 height 8
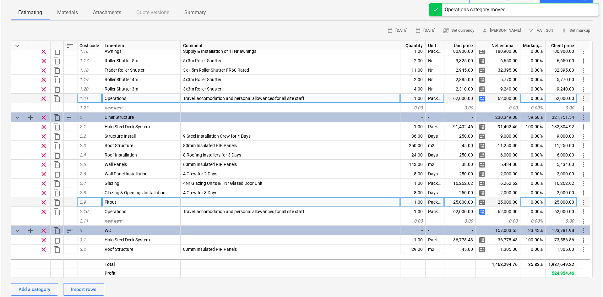
scroll to position [157, 0]
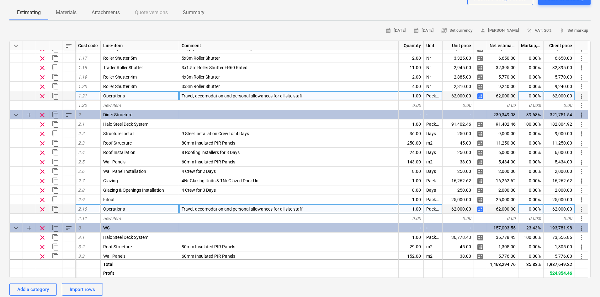
click at [480, 206] on span "calculate" at bounding box center [481, 209] width 8 height 8
type textarea "x"
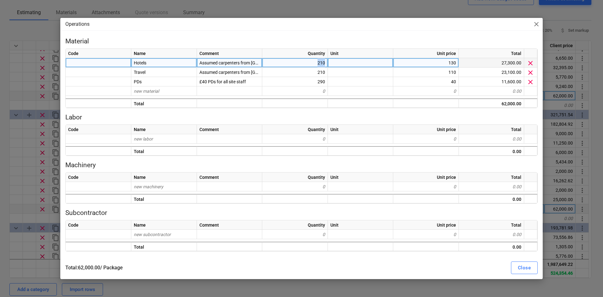
drag, startPoint x: 299, startPoint y: 63, endPoint x: 340, endPoint y: 63, distance: 41.1
click at [0, 0] on div "Hotels Assumed carpenters from [GEOGRAPHIC_DATA] 210 130 27,300.00 clear" at bounding box center [0, 0] width 0 height 0
click at [318, 61] on div "210" at bounding box center [295, 62] width 66 height 9
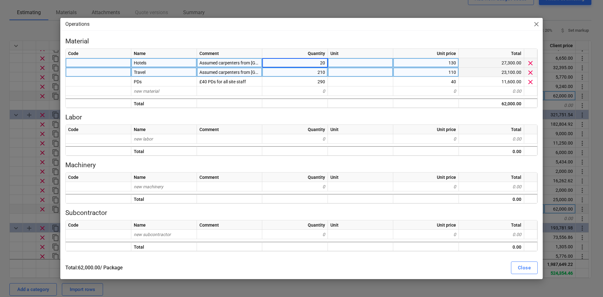
type input "0"
type input "76"
type textarea "x"
type input "76"
type textarea "x"
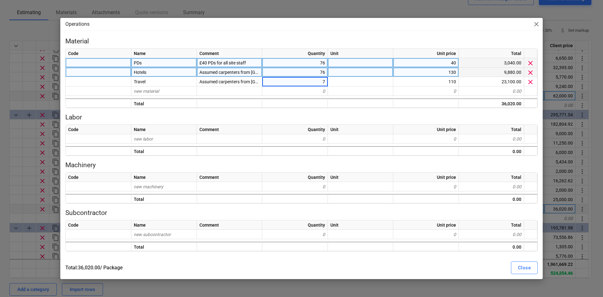
type input "76"
type textarea "x"
click at [224, 74] on span "Assumed carpenters from [GEOGRAPHIC_DATA]" at bounding box center [246, 72] width 94 height 5
type input "Allowance of £130"
type textarea "x"
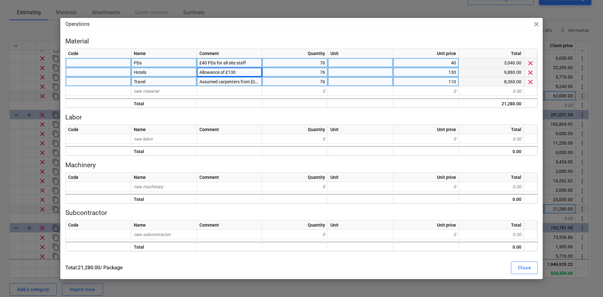
click at [218, 77] on div "Assumed carpenters from [GEOGRAPHIC_DATA]" at bounding box center [229, 81] width 65 height 9
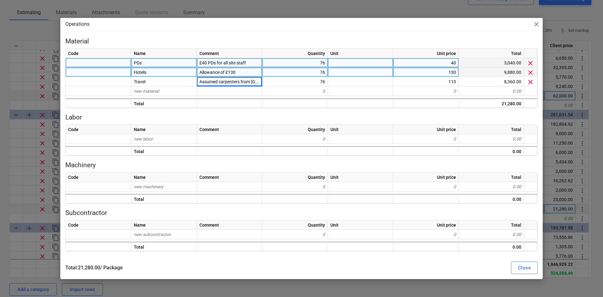
click at [220, 71] on span "Allowance of £130" at bounding box center [217, 72] width 36 height 5
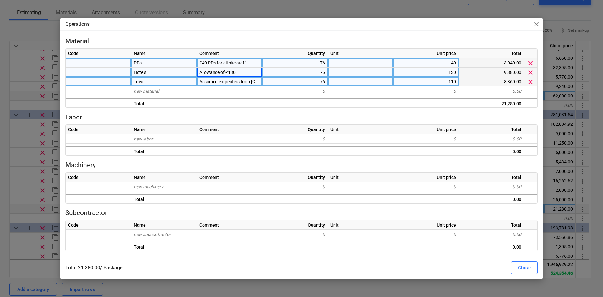
click at [218, 84] on div "Assumed carpenters from [GEOGRAPHIC_DATA]" at bounding box center [229, 81] width 65 height 9
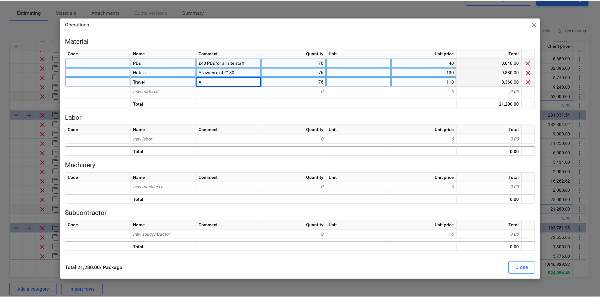
scroll to position [0, 0]
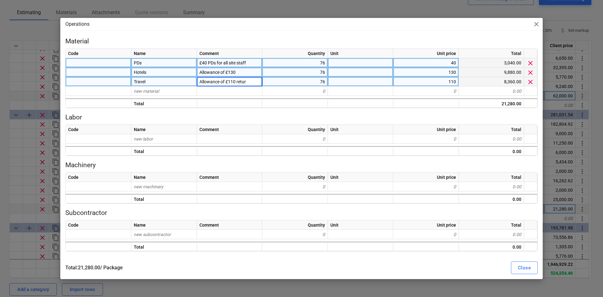
type input "Allowance of £110 return"
click at [523, 271] on div "Close" at bounding box center [524, 267] width 13 height 8
type textarea "x"
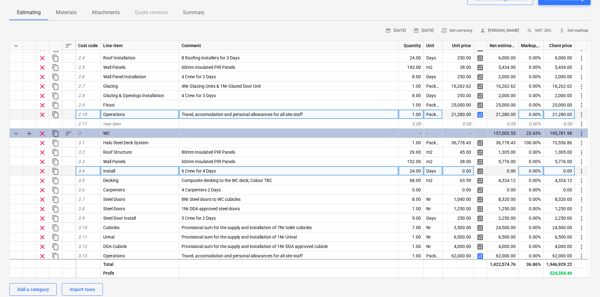
scroll to position [282, 0]
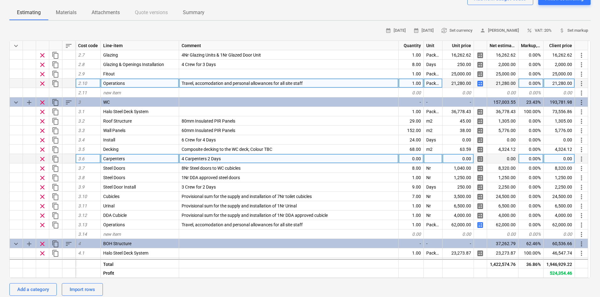
click at [408, 159] on div "0.00" at bounding box center [411, 158] width 25 height 9
type input "8"
type textarea "x"
type input "Days"
type textarea "x"
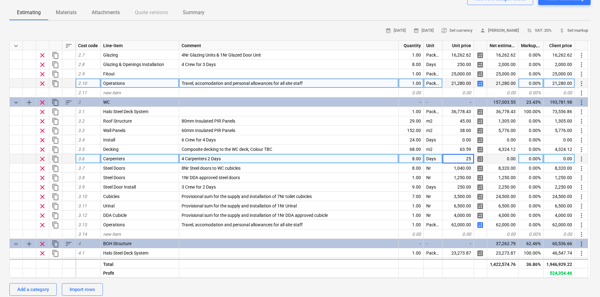
type input "2"
type input "350"
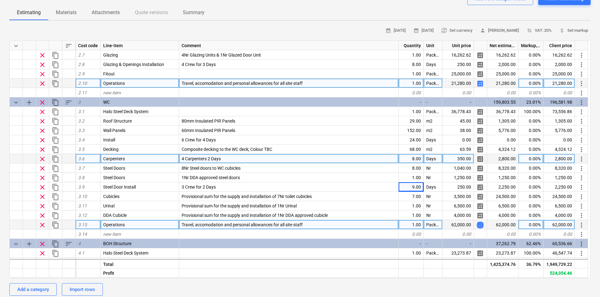
click at [482, 222] on span "calculate" at bounding box center [481, 225] width 8 height 8
type textarea "x"
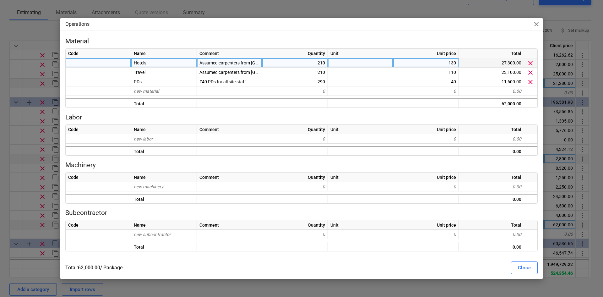
drag, startPoint x: 482, startPoint y: 222, endPoint x: 314, endPoint y: 66, distance: 229.4
click at [314, 66] on div "210" at bounding box center [295, 62] width 66 height 9
type input "41"
type textarea "x"
type input "41"
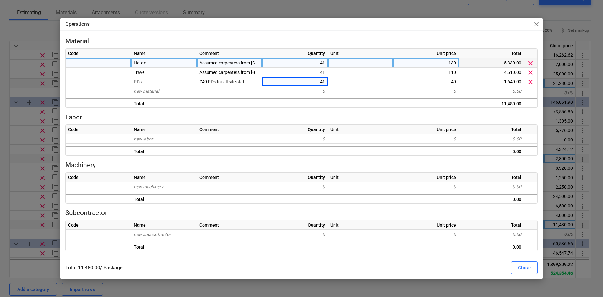
click at [283, 62] on div "41" at bounding box center [295, 62] width 66 height 9
click at [0, 110] on div "Operations close Material Code Name Comment Quantity Unit Unit price Total Hote…" at bounding box center [301, 148] width 603 height 297
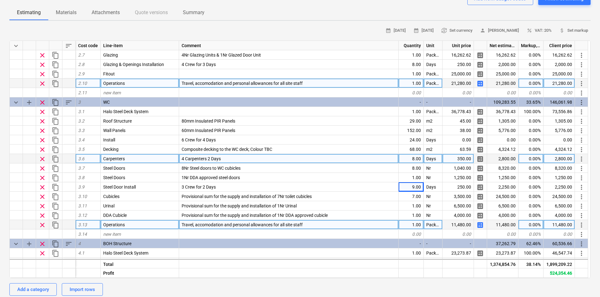
click at [480, 224] on span "calculate" at bounding box center [481, 225] width 8 height 8
type textarea "x"
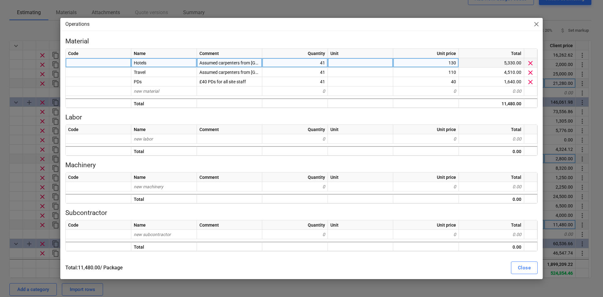
click at [303, 64] on div "41" at bounding box center [295, 62] width 66 height 9
type input "33"
type textarea "x"
type input "33"
click at [526, 269] on div "Close" at bounding box center [524, 267] width 13 height 8
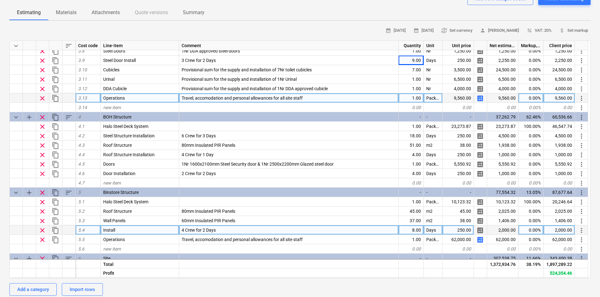
scroll to position [408, 0]
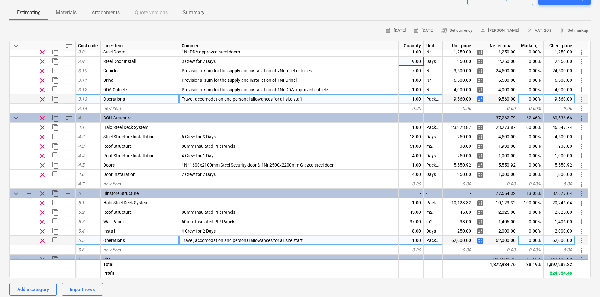
click at [55, 243] on span "content_copy" at bounding box center [56, 241] width 8 height 8
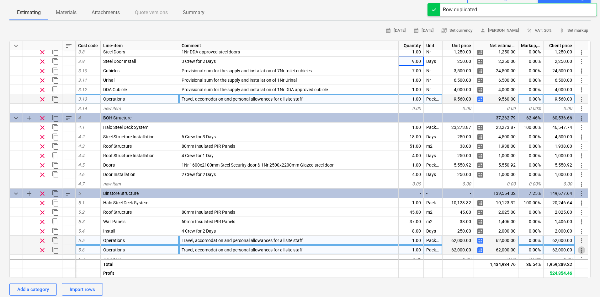
click at [582, 249] on span "more_vert" at bounding box center [582, 250] width 8 height 8
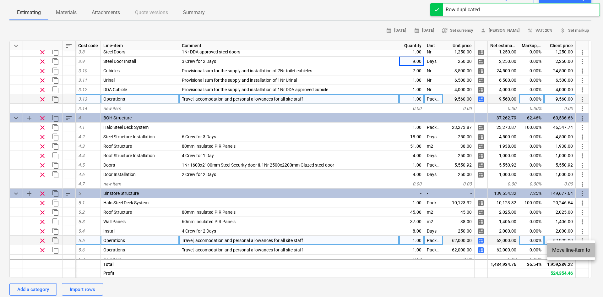
click at [572, 248] on li "Move line-item to" at bounding box center [571, 250] width 48 height 14
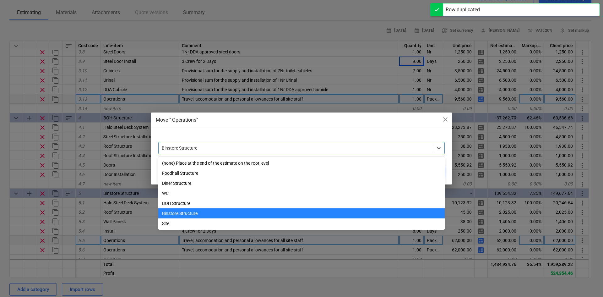
click at [265, 150] on div at bounding box center [296, 148] width 268 height 6
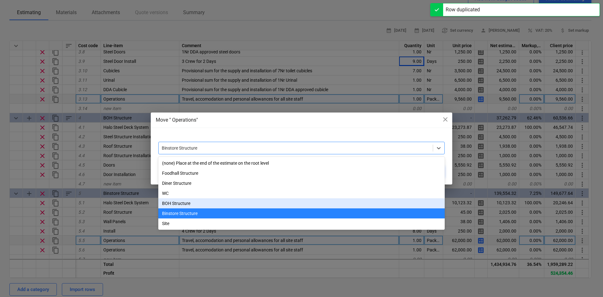
click at [192, 206] on div "BOH Structure" at bounding box center [301, 203] width 286 height 10
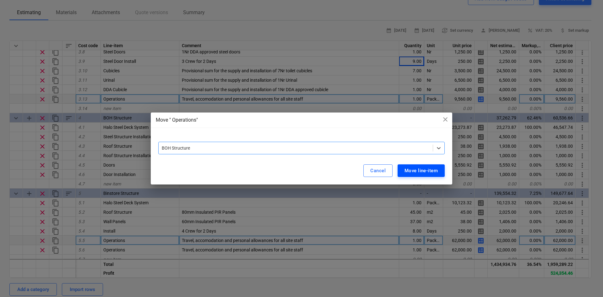
click at [405, 169] on div "Move line-item" at bounding box center [420, 170] width 33 height 8
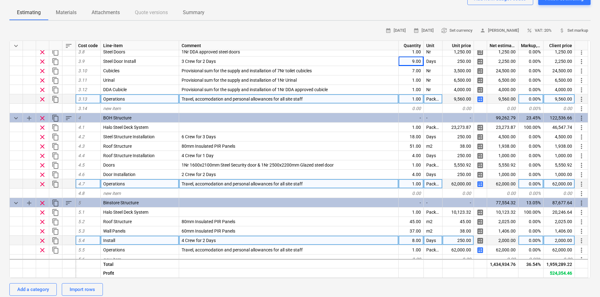
click at [482, 186] on span "calculate" at bounding box center [481, 184] width 8 height 8
type textarea "x"
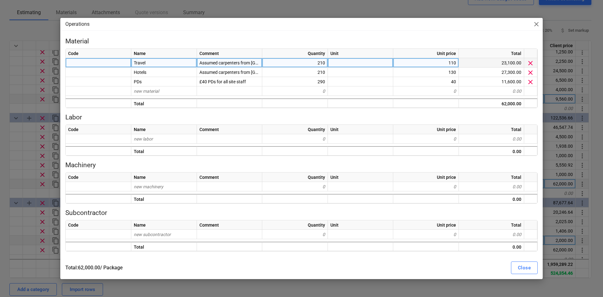
click at [302, 60] on div "210" at bounding box center [295, 62] width 66 height 9
type input "26"
click at [533, 270] on button "Close" at bounding box center [524, 267] width 27 height 13
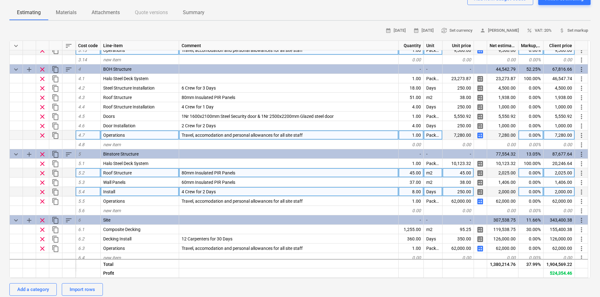
scroll to position [470, 0]
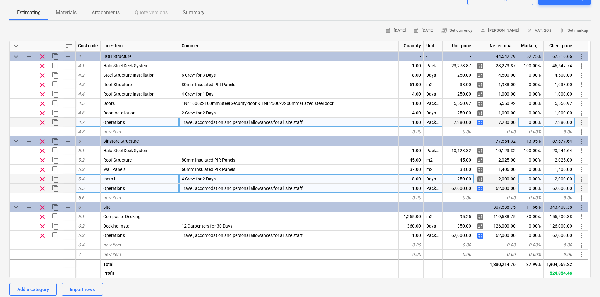
click at [481, 188] on span "calculate" at bounding box center [481, 189] width 8 height 8
type textarea "x"
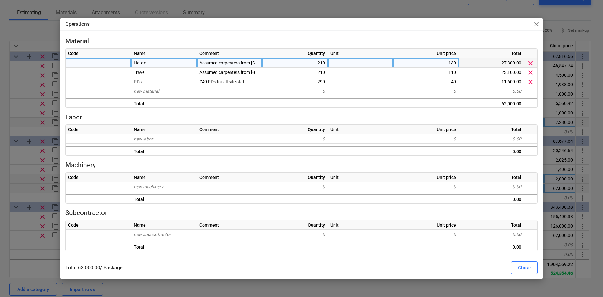
click at [304, 66] on div "210" at bounding box center [295, 62] width 66 height 9
type input "8"
click at [524, 265] on div "Close" at bounding box center [524, 267] width 13 height 8
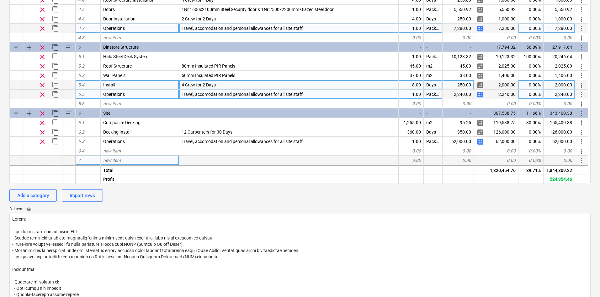
scroll to position [157, 0]
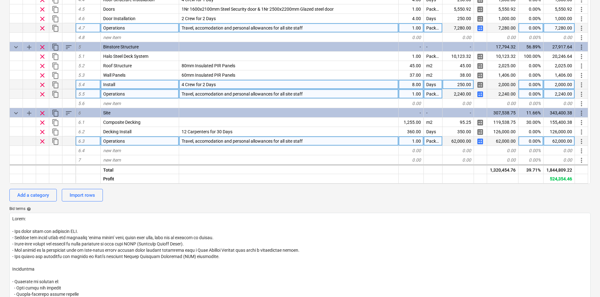
click at [482, 141] on span "calculate" at bounding box center [481, 141] width 8 height 8
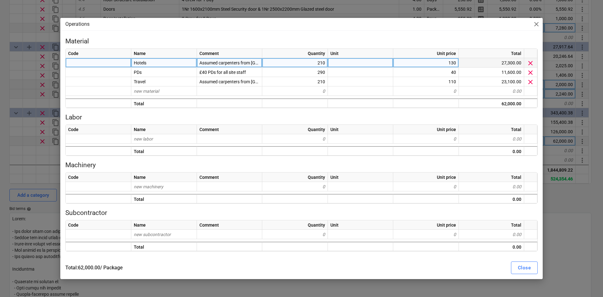
click at [528, 63] on span "clear" at bounding box center [530, 63] width 8 height 8
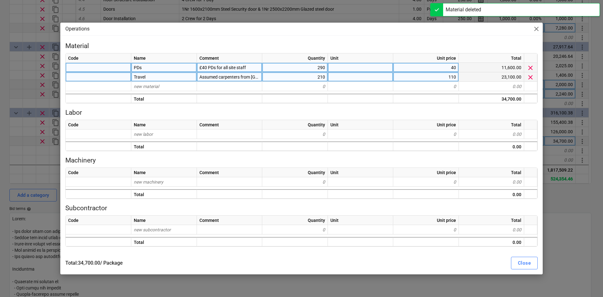
click at [529, 79] on span "clear" at bounding box center [530, 77] width 8 height 8
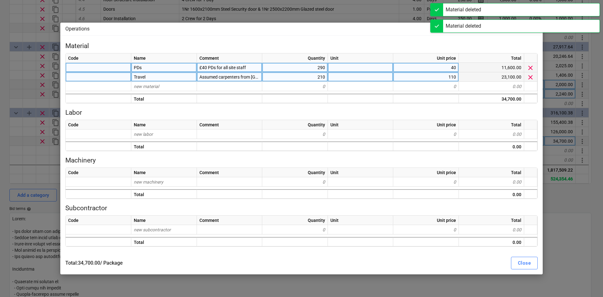
type textarea "x"
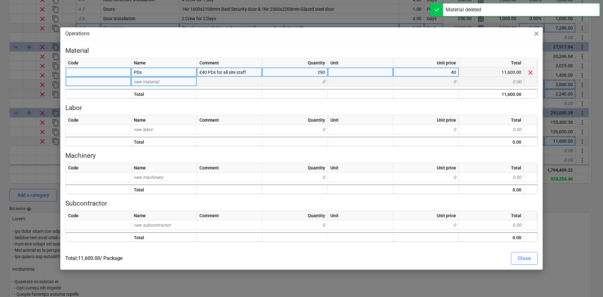
click at [324, 73] on div "290" at bounding box center [295, 71] width 66 height 9
type input "360"
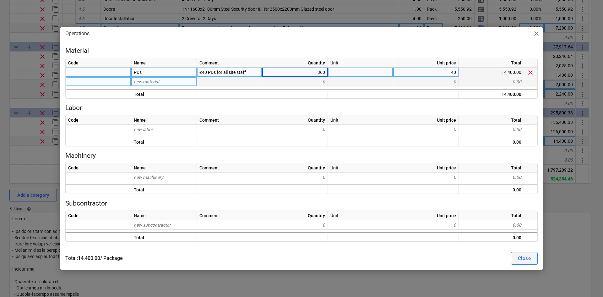
click at [525, 258] on div "Close" at bounding box center [524, 258] width 13 height 8
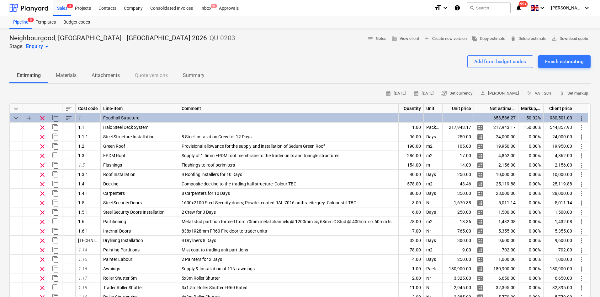
click at [153, 55] on div "Add from budget codes Finish estimating" at bounding box center [300, 61] width 582 height 13
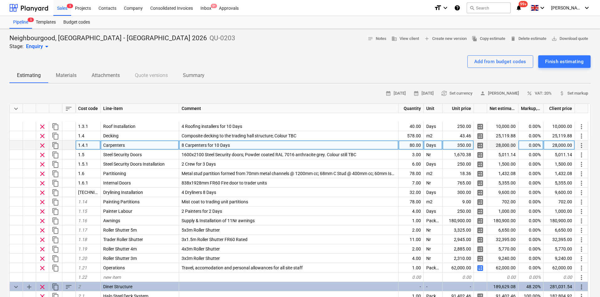
scroll to position [126, 0]
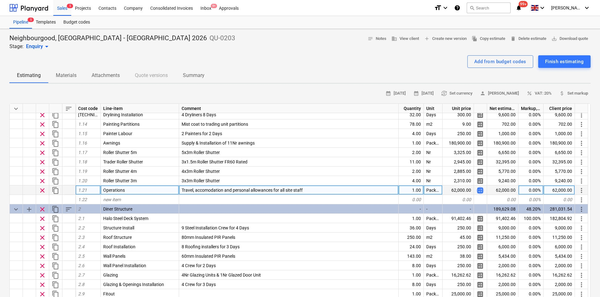
click at [477, 189] on span "calculate" at bounding box center [481, 190] width 8 height 8
type textarea "x"
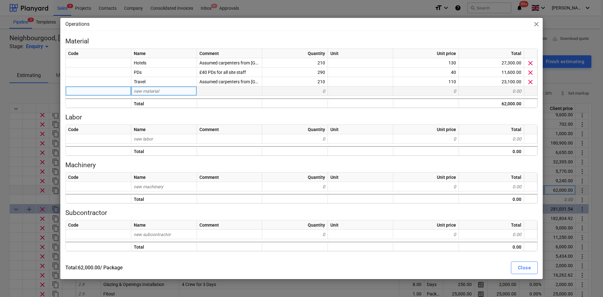
click at [152, 93] on span "new material" at bounding box center [146, 91] width 25 height 5
type input "Travel D"
type input "ays"
type textarea "x"
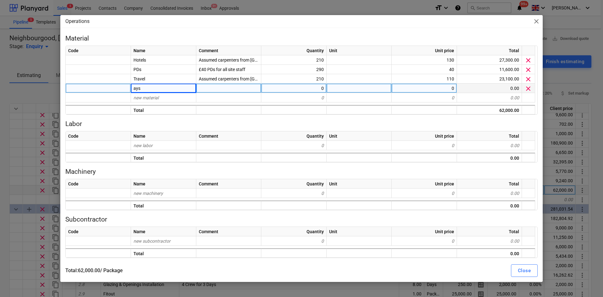
click at [152, 93] on div "new material" at bounding box center [163, 97] width 65 height 9
click at [151, 87] on div "ays" at bounding box center [163, 87] width 65 height 9
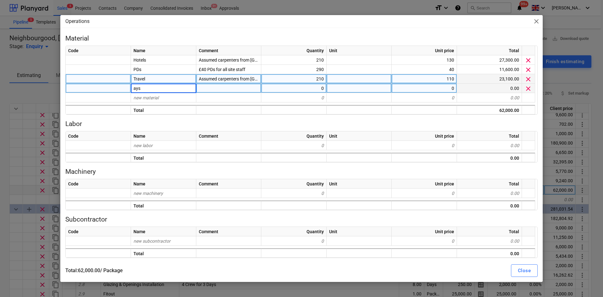
click at [158, 80] on div "Travel" at bounding box center [163, 78] width 65 height 9
click at [158, 80] on input "Travel" at bounding box center [163, 78] width 65 height 9
type input "Travel Days"
type textarea "x"
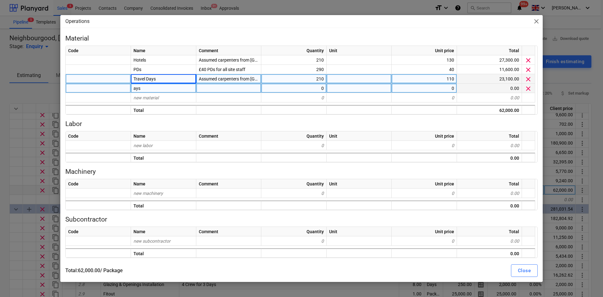
click at [177, 80] on div "Travel Days" at bounding box center [163, 78] width 65 height 9
type input "Travel"
type textarea "x"
type input "Travel Days"
type textarea "x"
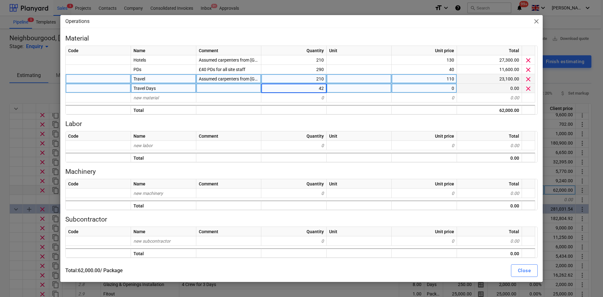
type input "420"
type textarea "x"
click at [400, 89] on div "0" at bounding box center [423, 87] width 65 height 9
type input "250"
click at [524, 269] on div "Close" at bounding box center [524, 270] width 13 height 8
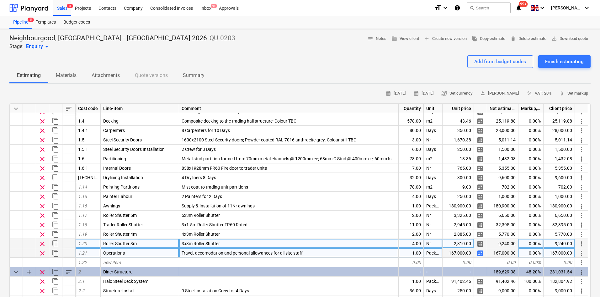
scroll to position [188, 0]
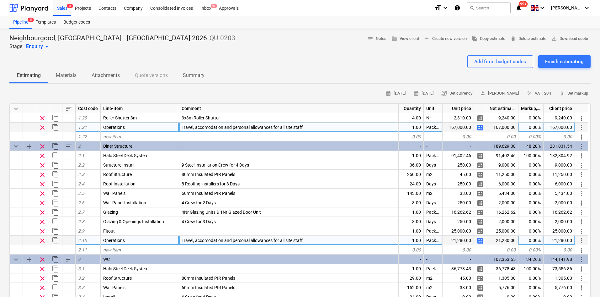
click at [479, 240] on span "calculate" at bounding box center [481, 241] width 8 height 8
type textarea "x"
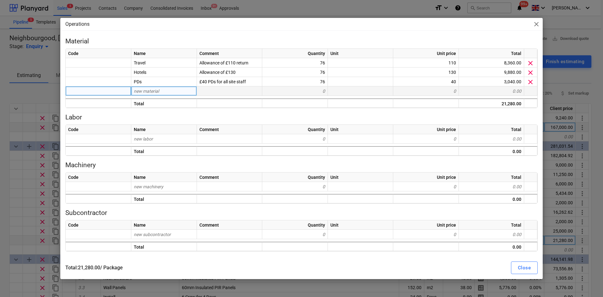
click at [153, 89] on span "new material" at bounding box center [146, 91] width 25 height 5
type input "Travel Day"
type textarea "x"
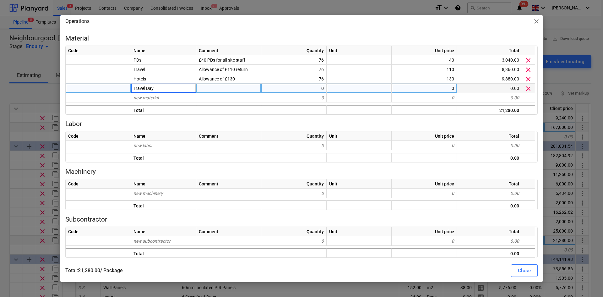
type input "Travel Days"
type textarea "x"
type input "7"
type input "152"
type textarea "x"
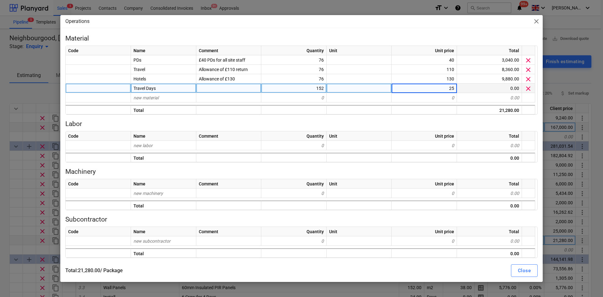
type input "250"
click at [525, 271] on div "Close" at bounding box center [524, 270] width 13 height 8
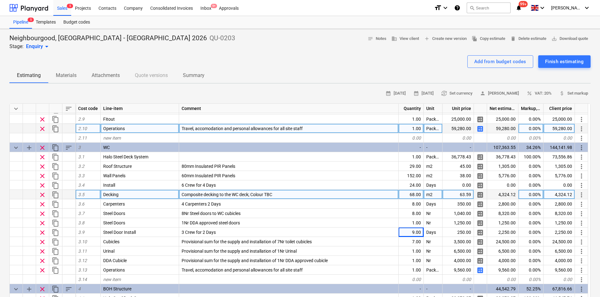
scroll to position [314, 0]
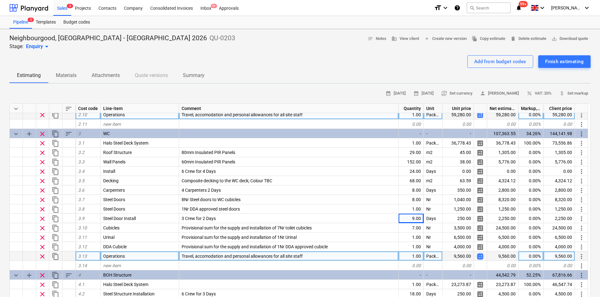
click at [482, 259] on span "calculate" at bounding box center [481, 256] width 8 height 8
type textarea "x"
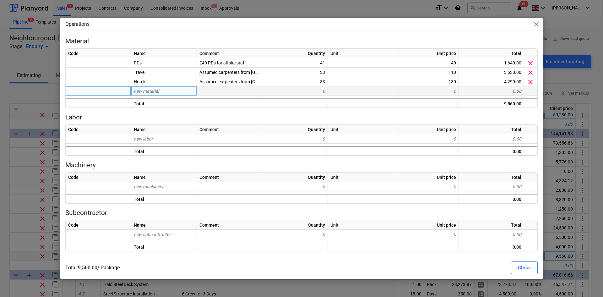
click at [172, 91] on div "new material" at bounding box center [164, 90] width 66 height 9
type input "Travek"
click at [172, 91] on div "new material" at bounding box center [164, 90] width 66 height 9
type input "Tra"
type input "v"
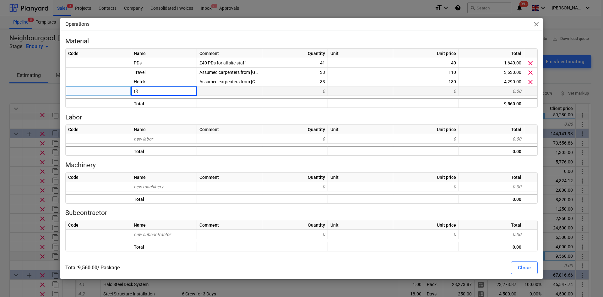
type input "t"
type input "Travel Days"
type textarea "x"
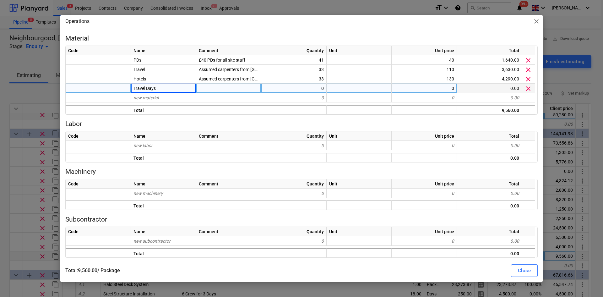
click at [212, 90] on div at bounding box center [228, 87] width 65 height 9
type input "66"
type textarea "x"
type input "175"
click at [535, 23] on span "close" at bounding box center [536, 22] width 8 height 8
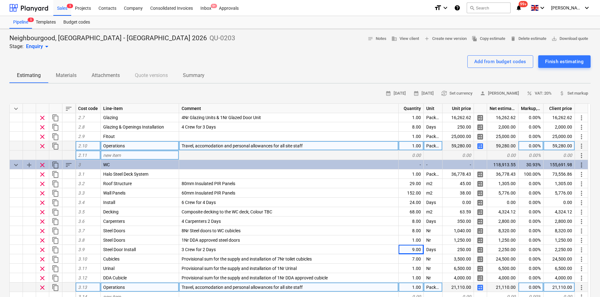
scroll to position [282, 0]
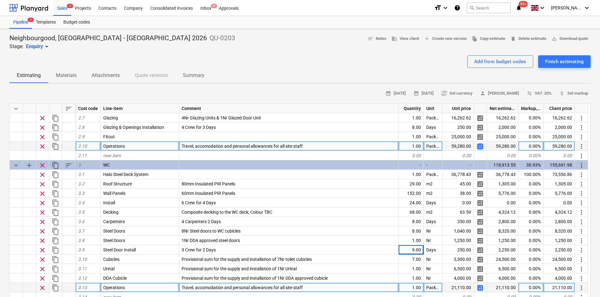
click at [482, 147] on span "calculate" at bounding box center [481, 146] width 8 height 8
type textarea "x"
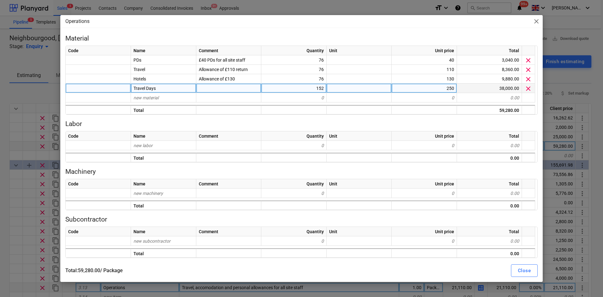
click at [435, 91] on div "250" at bounding box center [423, 87] width 65 height 9
type input "175"
click at [523, 267] on div "Close" at bounding box center [524, 270] width 13 height 8
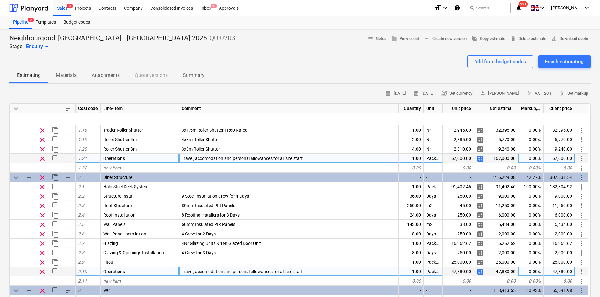
scroll to position [157, 0]
click at [483, 159] on span "calculate" at bounding box center [481, 159] width 8 height 8
type textarea "x"
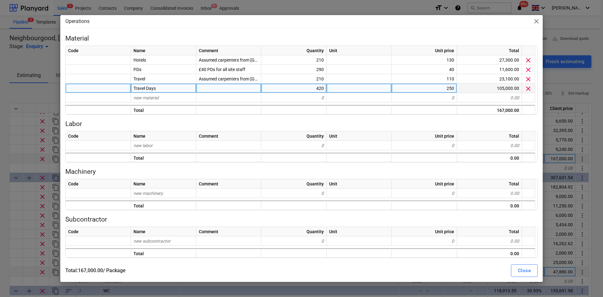
click at [429, 89] on div "250" at bounding box center [423, 87] width 65 height 9
type input "175"
click at [523, 268] on div "Close" at bounding box center [524, 270] width 13 height 8
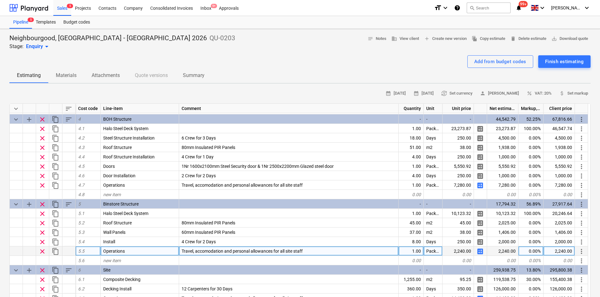
click at [482, 251] on span "calculate" at bounding box center [481, 251] width 8 height 8
type textarea "x"
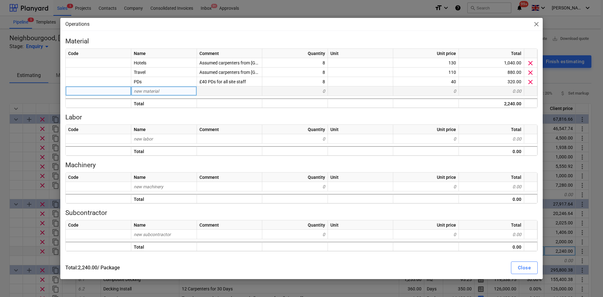
click at [175, 91] on div "new material" at bounding box center [164, 90] width 66 height 9
type input "Travel"
type input "Travel Days"
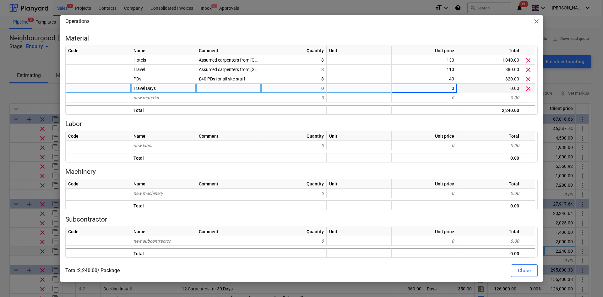
type textarea "x"
type input "175"
click at [522, 269] on div "Close" at bounding box center [524, 270] width 13 height 8
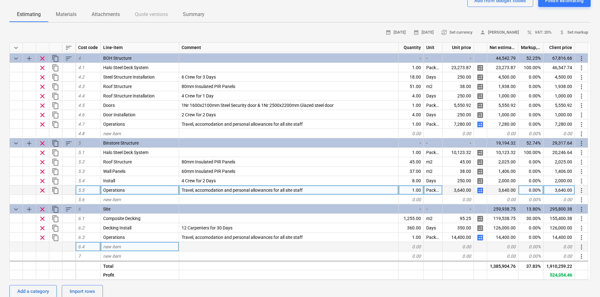
scroll to position [63, 0]
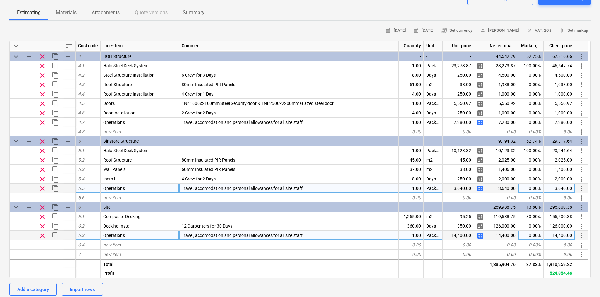
click at [479, 237] on span "calculate" at bounding box center [481, 236] width 8 height 8
click at [478, 236] on span "calculate" at bounding box center [481, 236] width 8 height 8
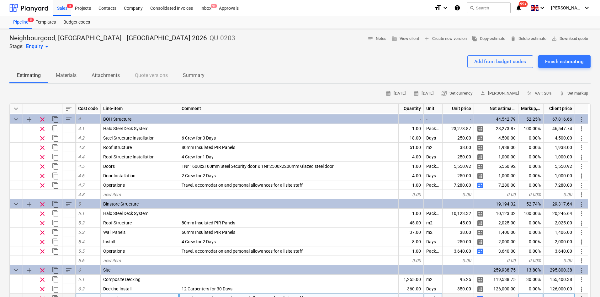
drag, startPoint x: 176, startPoint y: 262, endPoint x: 171, endPoint y: 210, distance: 53.0
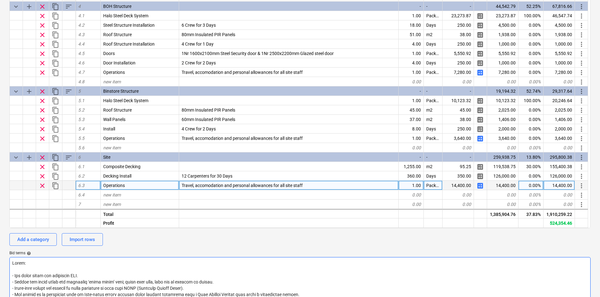
scroll to position [126, 0]
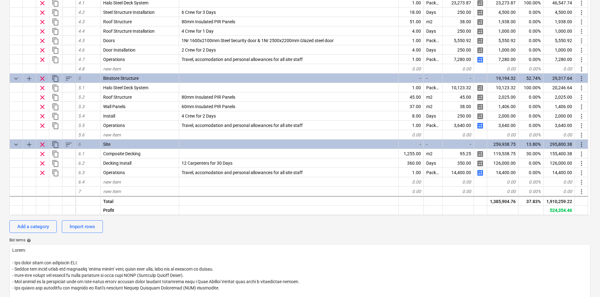
click at [0, 176] on div "Neighbourgood, [GEOGRAPHIC_DATA] - Waverly 2026 QU-0203 Stage: Enquiry arrow_dr…" at bounding box center [300, 195] width 600 height 585
click at [46, 226] on div "Add a category" at bounding box center [33, 226] width 32 height 8
type textarea "x"
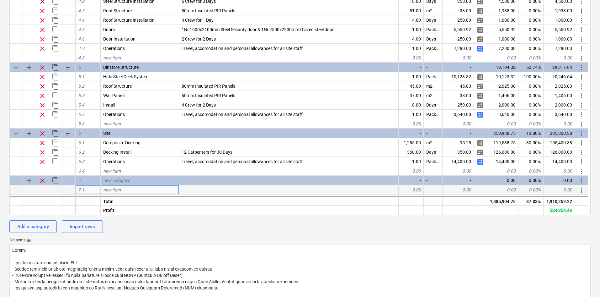
scroll to position [488, 0]
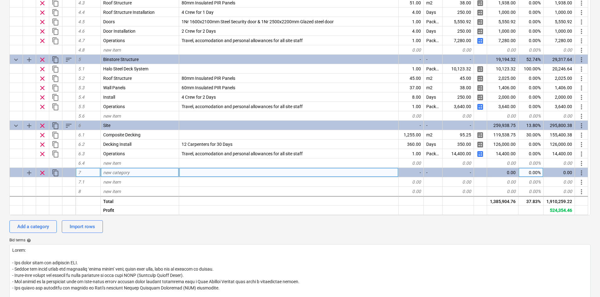
click at [128, 176] on div "new category" at bounding box center [140, 172] width 78 height 9
type input "Operations"
type textarea "x"
type input "h"
type input "Haulage"
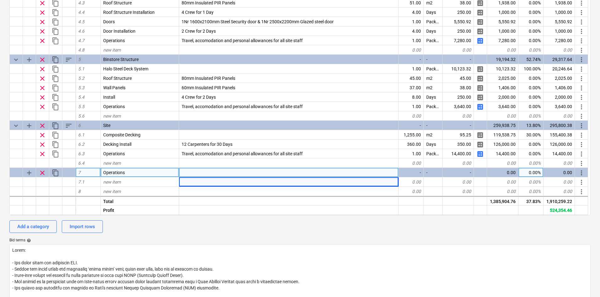
type textarea "x"
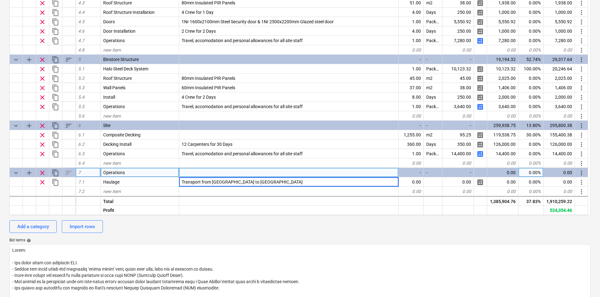
type input "Transport from [GEOGRAPHIC_DATA] to [GEOGRAPHIC_DATA]"
type textarea "x"
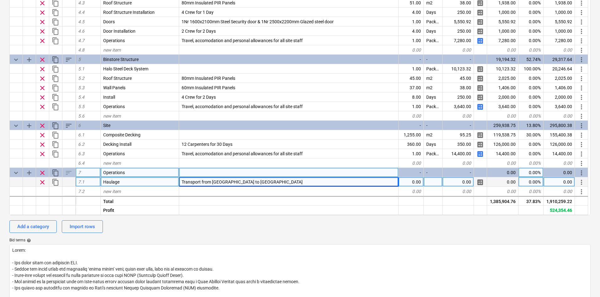
click at [452, 180] on div "0.00" at bounding box center [458, 181] width 31 height 9
type input "975"
type textarea "x"
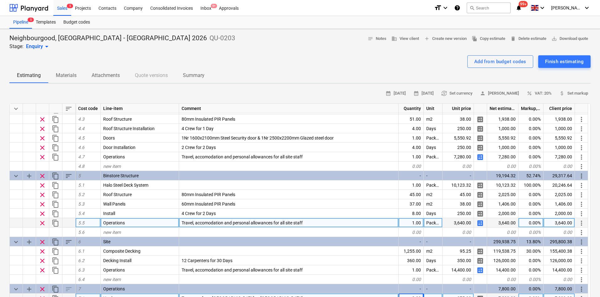
scroll to position [94, 0]
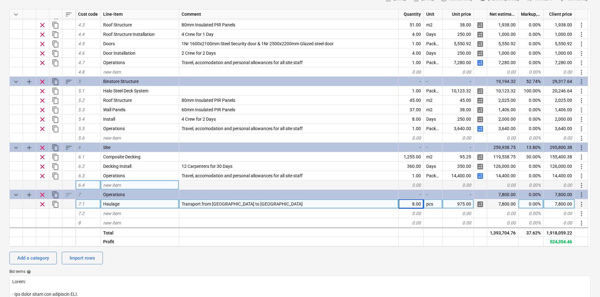
click at [150, 184] on div "new item" at bounding box center [140, 184] width 78 height 9
type input "[PERSON_NAME]"
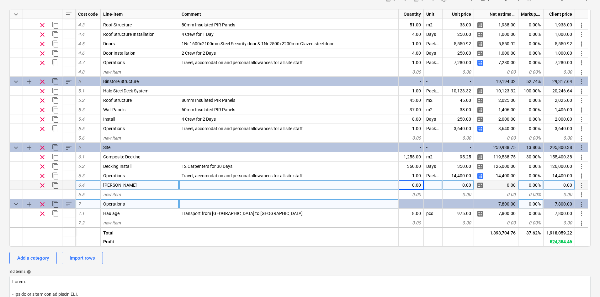
click at [43, 183] on span "clear" at bounding box center [43, 185] width 8 height 8
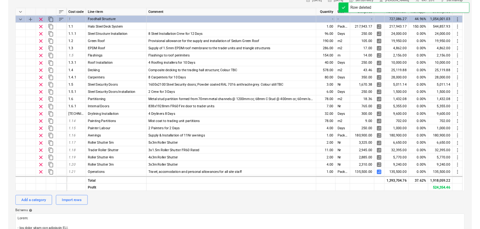
scroll to position [0, 0]
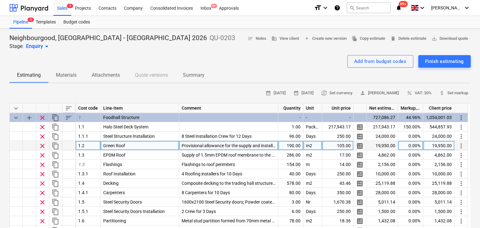
type textarea "x"
